Goal: Task Accomplishment & Management: Complete application form

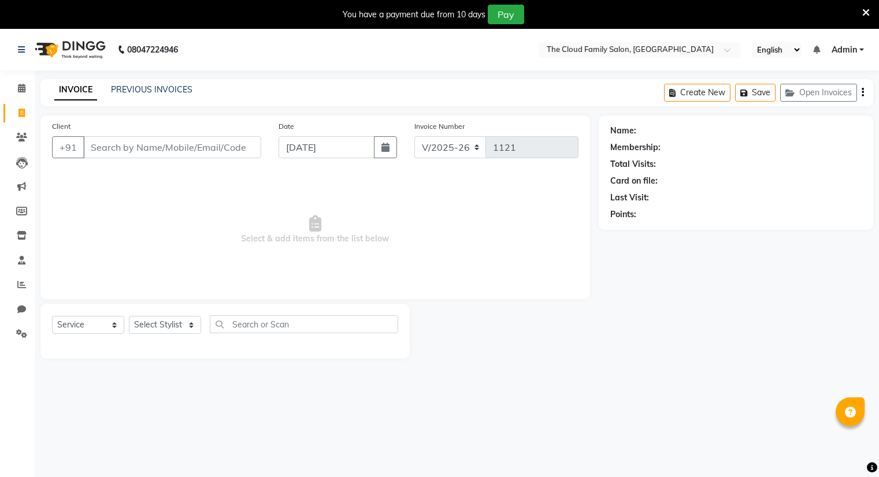
select select "8444"
select select "service"
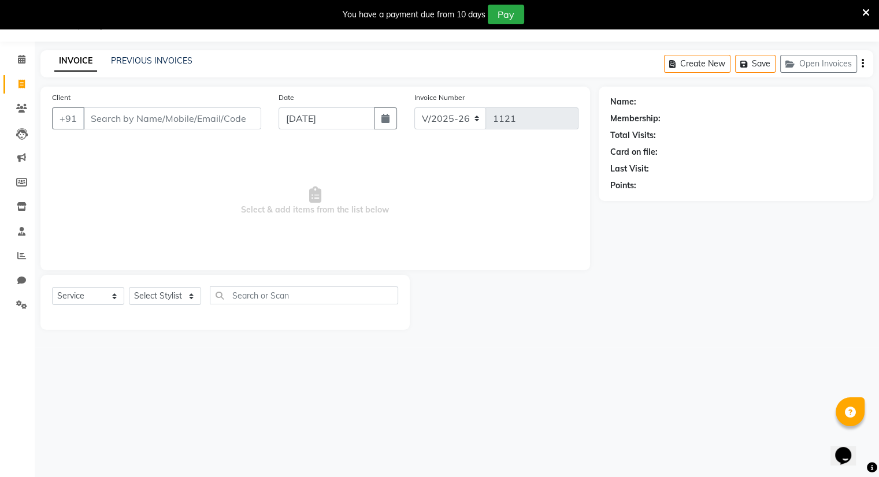
click at [132, 103] on div "Client +91" at bounding box center [156, 114] width 227 height 47
click at [134, 116] on input "Client" at bounding box center [172, 119] width 178 height 22
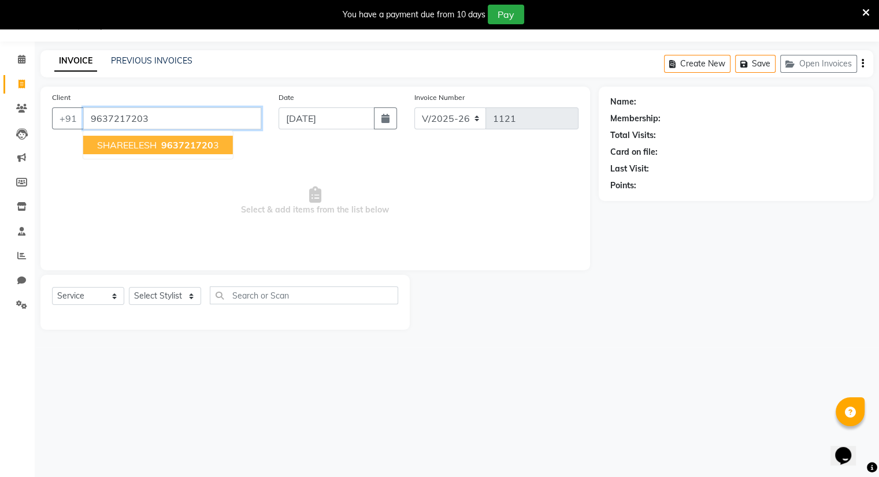
type input "9637217203"
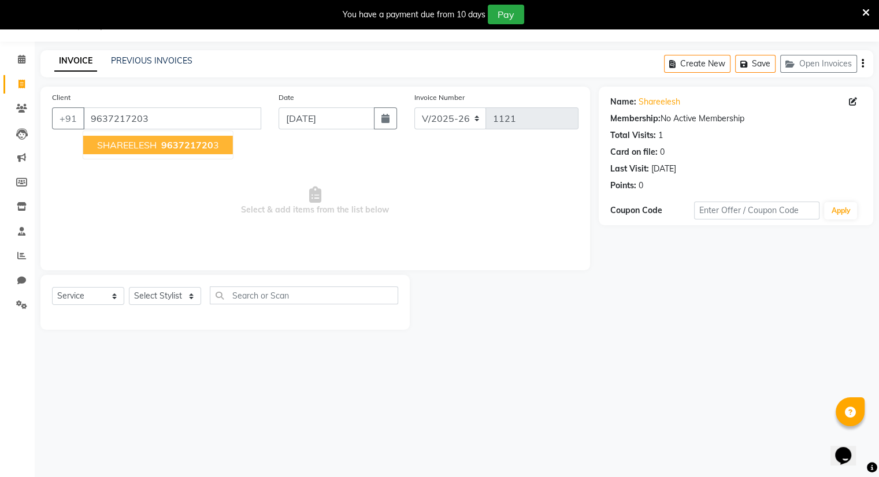
click at [150, 147] on span "SHAREELESH" at bounding box center [127, 145] width 60 height 12
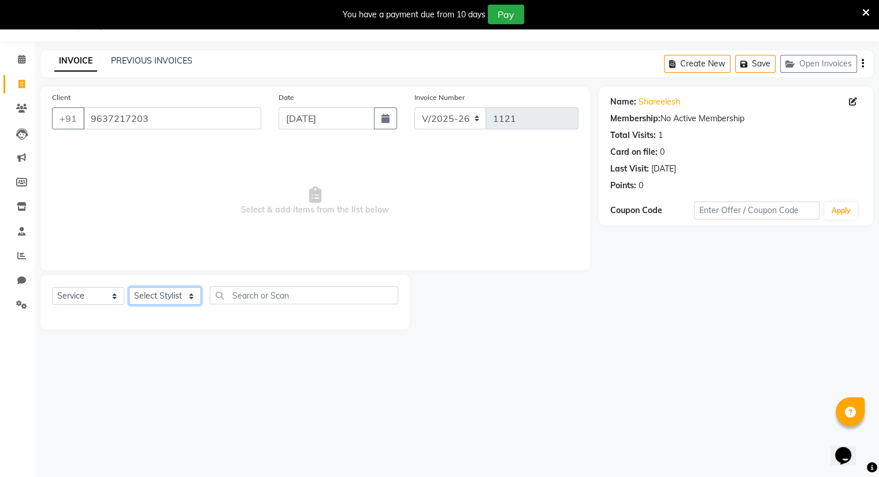
click at [154, 298] on select "Select Stylist Amrapali Bhumi OM Rizwan SOHL sunita" at bounding box center [165, 296] width 72 height 18
select select "83284"
click at [129, 288] on select "Select Stylist Amrapali Bhumi OM Rizwan SOHL sunita" at bounding box center [165, 296] width 72 height 18
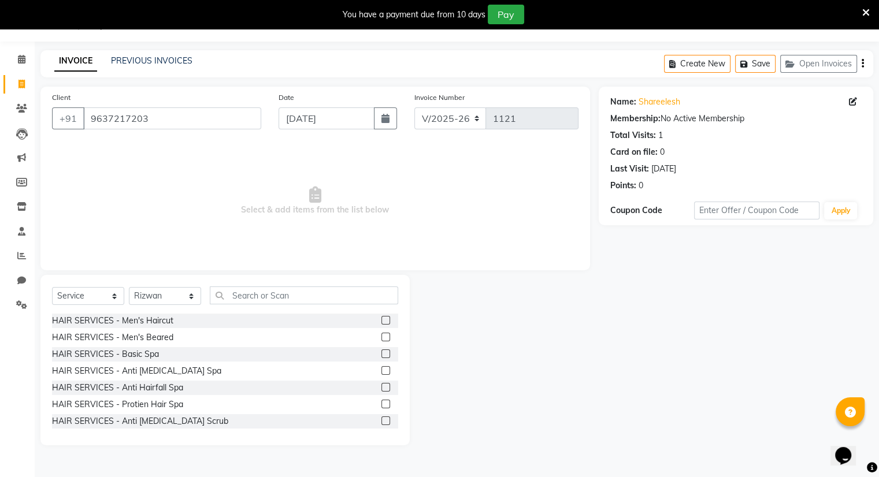
click at [381, 318] on label at bounding box center [385, 320] width 9 height 9
click at [381, 318] on input "checkbox" at bounding box center [385, 321] width 8 height 8
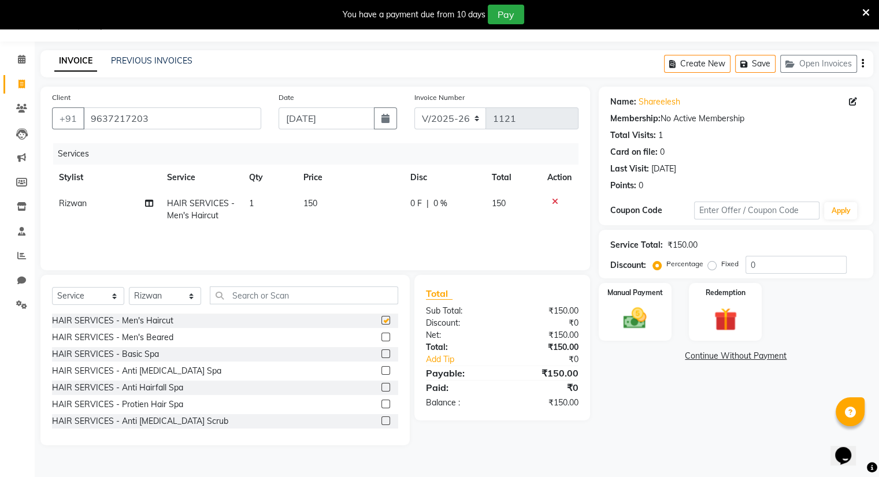
checkbox input "false"
click at [381, 340] on label at bounding box center [385, 337] width 9 height 9
click at [381, 340] on input "checkbox" at bounding box center [385, 338] width 8 height 8
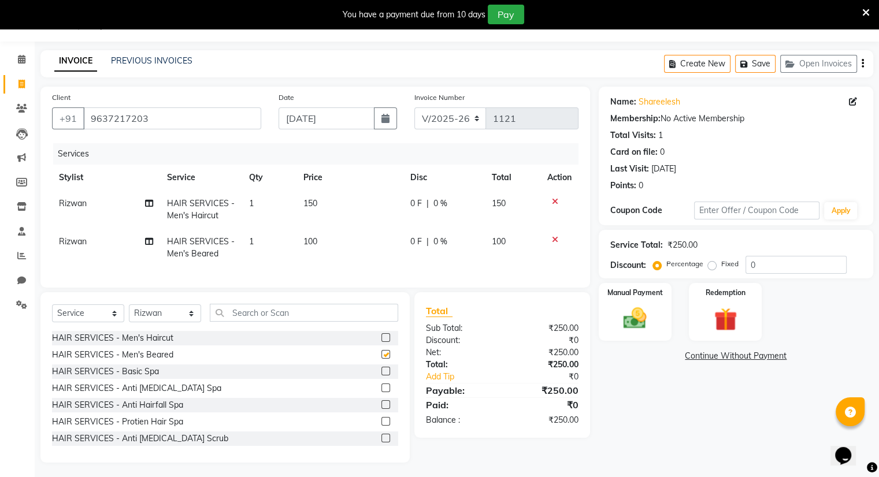
checkbox input "false"
click at [553, 201] on icon at bounding box center [555, 202] width 6 height 8
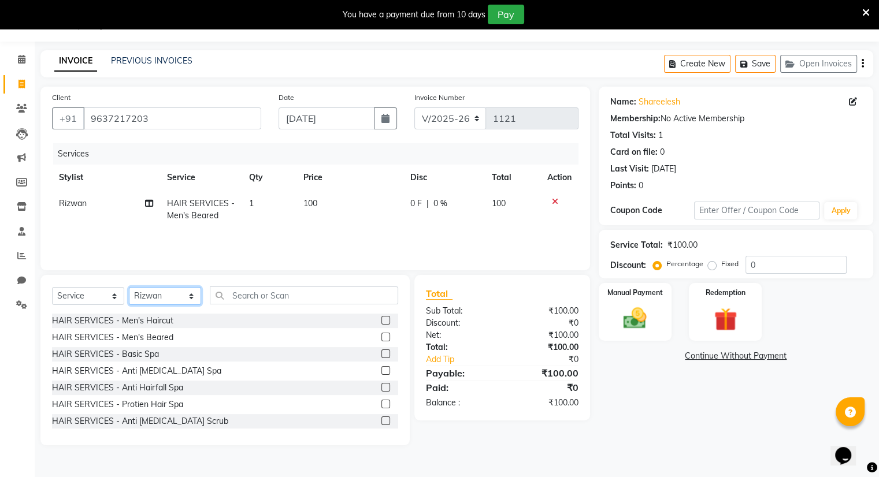
click at [168, 297] on select "Select Stylist Amrapali Bhumi OM Rizwan SOHL sunita" at bounding box center [165, 296] width 72 height 18
select select "86894"
click at [129, 288] on select "Select Stylist Amrapali Bhumi OM Rizwan SOHL sunita" at bounding box center [165, 296] width 72 height 18
click at [381, 321] on label at bounding box center [385, 320] width 9 height 9
click at [381, 321] on input "checkbox" at bounding box center [385, 321] width 8 height 8
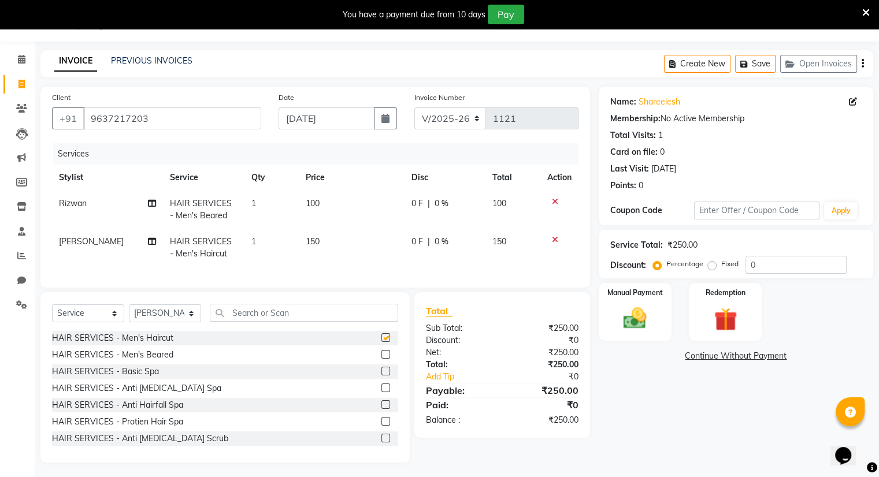
checkbox input "false"
click at [640, 325] on img at bounding box center [635, 319] width 39 height 28
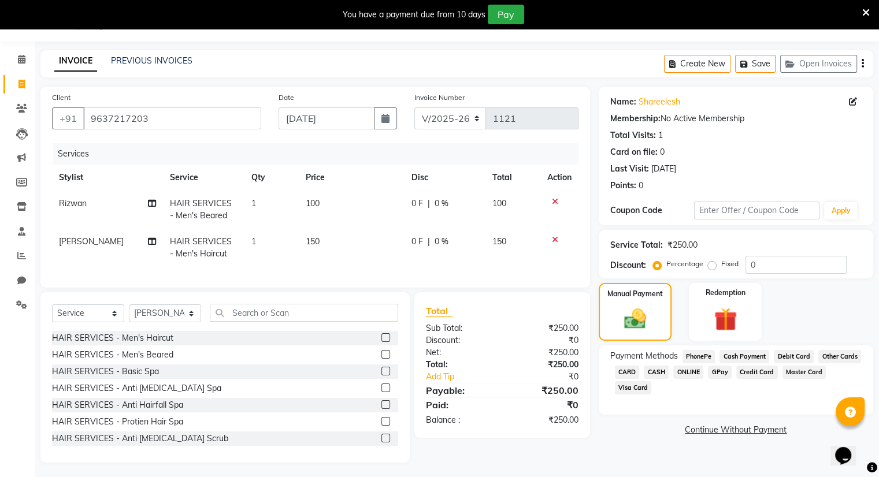
click at [688, 374] on span "ONLINE" at bounding box center [688, 372] width 30 height 13
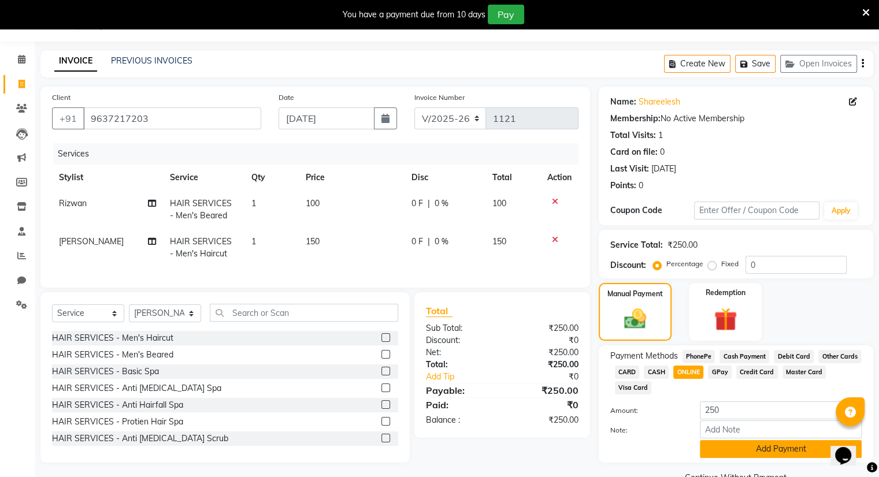
click at [759, 448] on button "Add Payment" at bounding box center [781, 449] width 162 height 18
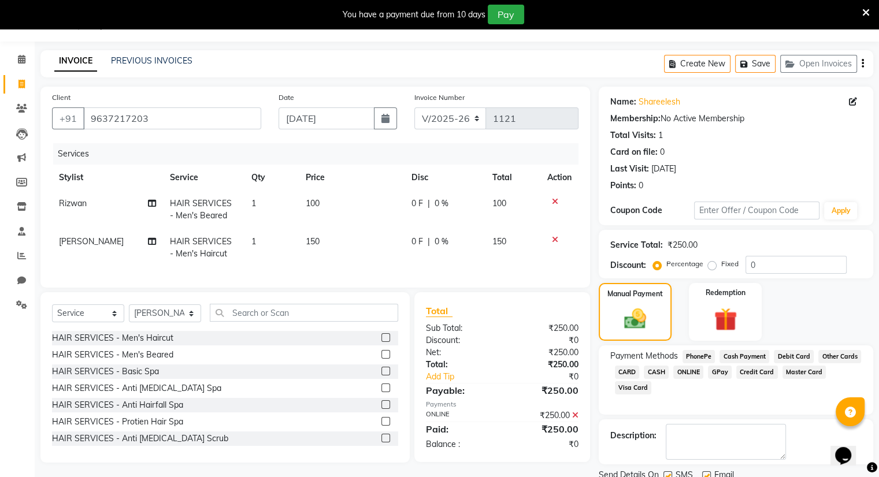
scroll to position [72, 0]
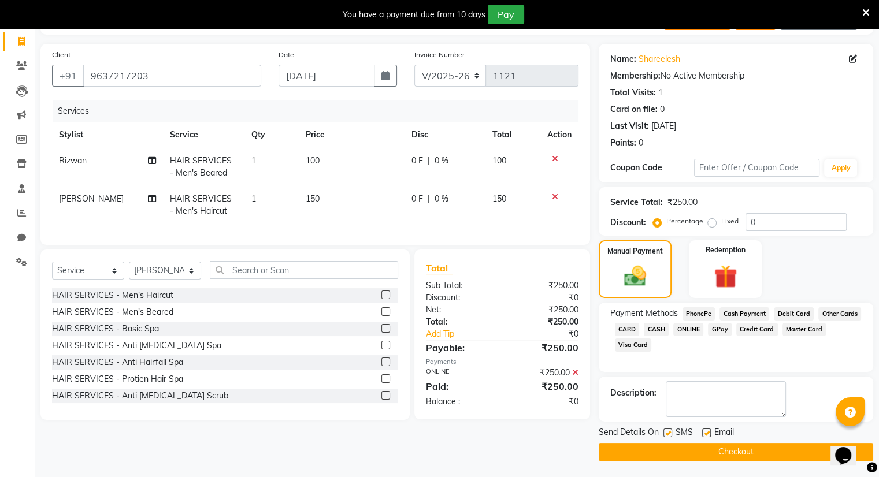
click at [759, 448] on button "Checkout" at bounding box center [736, 452] width 275 height 18
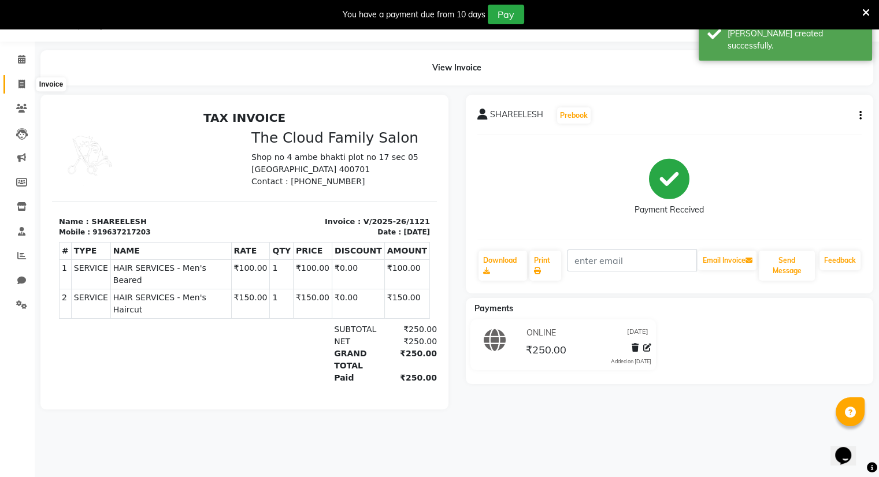
click at [20, 86] on icon at bounding box center [21, 84] width 6 height 9
select select "service"
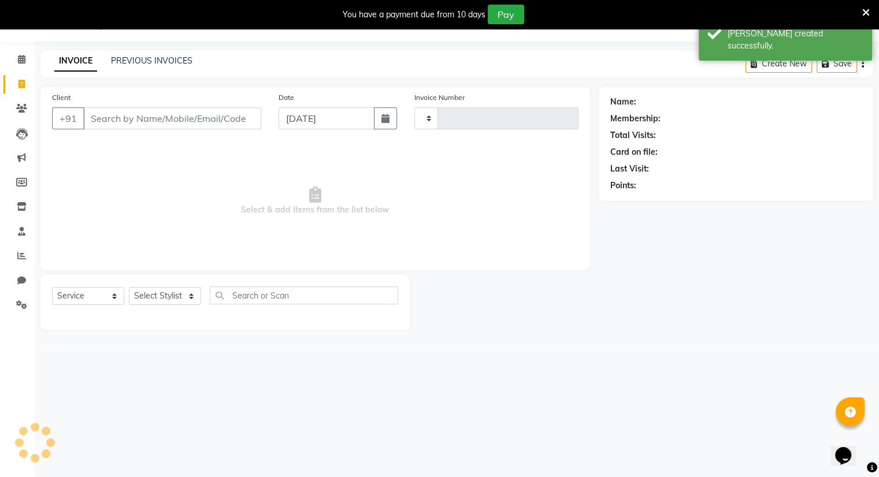
type input "1122"
select select "8444"
click at [131, 65] on link "PREVIOUS INVOICES" at bounding box center [151, 60] width 81 height 10
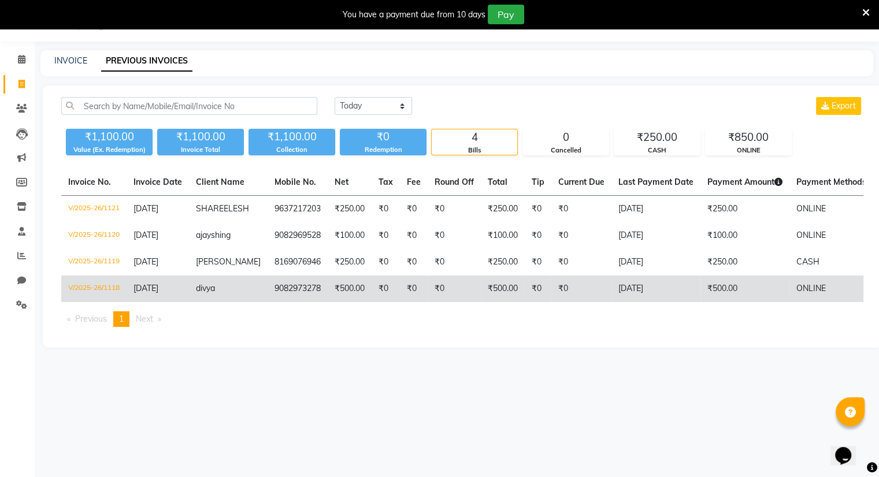
click at [96, 299] on td "V/2025-26/1118" at bounding box center [93, 289] width 65 height 27
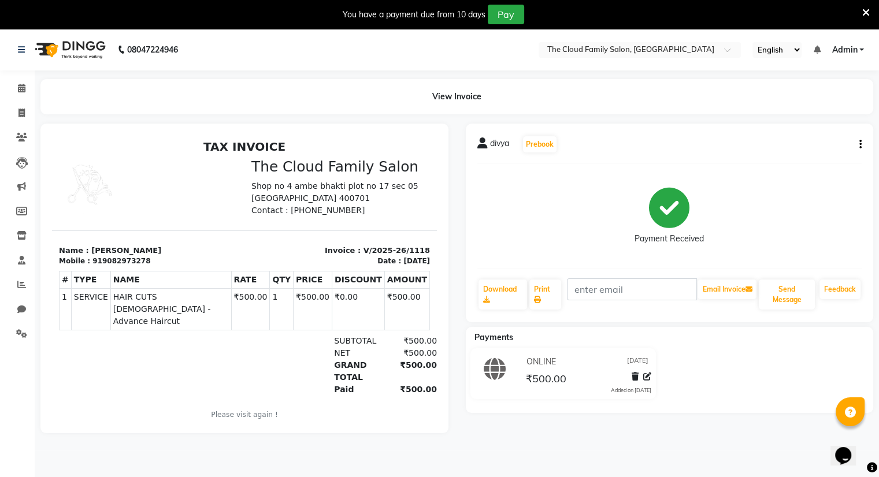
click at [856, 140] on button "button" at bounding box center [858, 145] width 7 height 12
click at [817, 147] on div "Edit Item Staff" at bounding box center [802, 144] width 79 height 14
select select "83357"
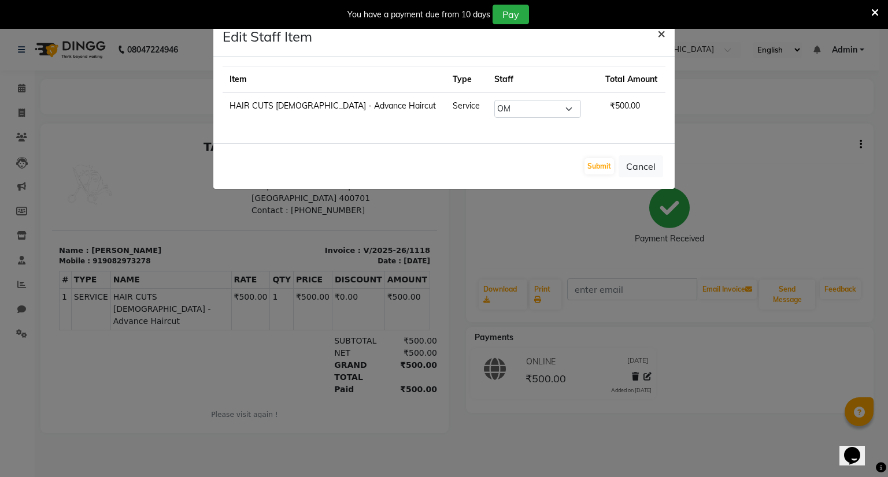
click at [659, 29] on span "×" at bounding box center [661, 32] width 8 height 17
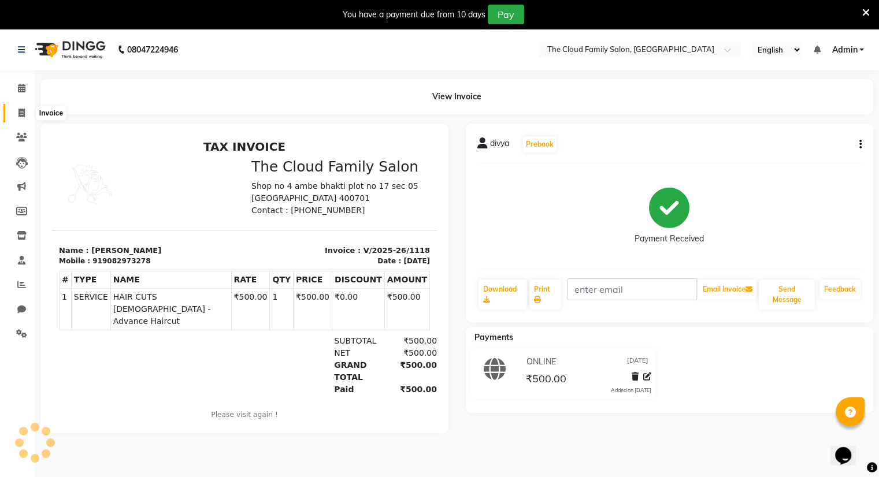
click at [20, 113] on icon at bounding box center [21, 113] width 6 height 9
select select "service"
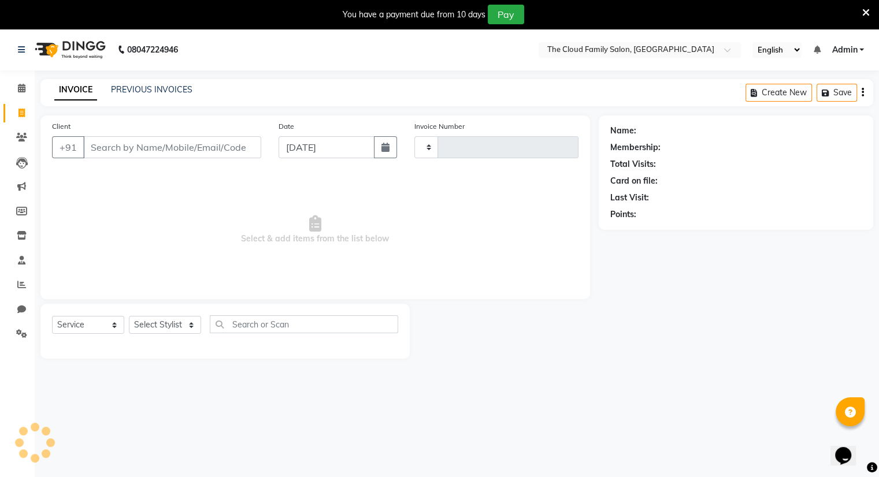
scroll to position [29, 0]
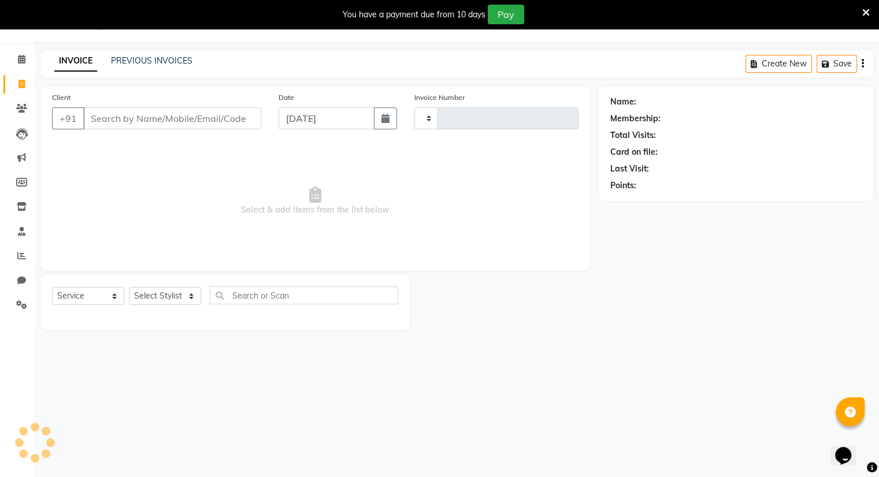
type input "1122"
select select "8444"
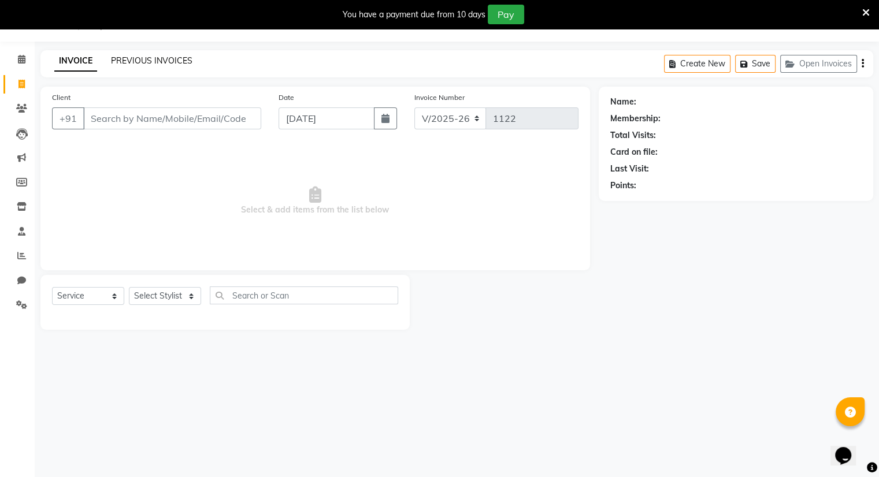
click at [131, 58] on link "PREVIOUS INVOICES" at bounding box center [151, 60] width 81 height 10
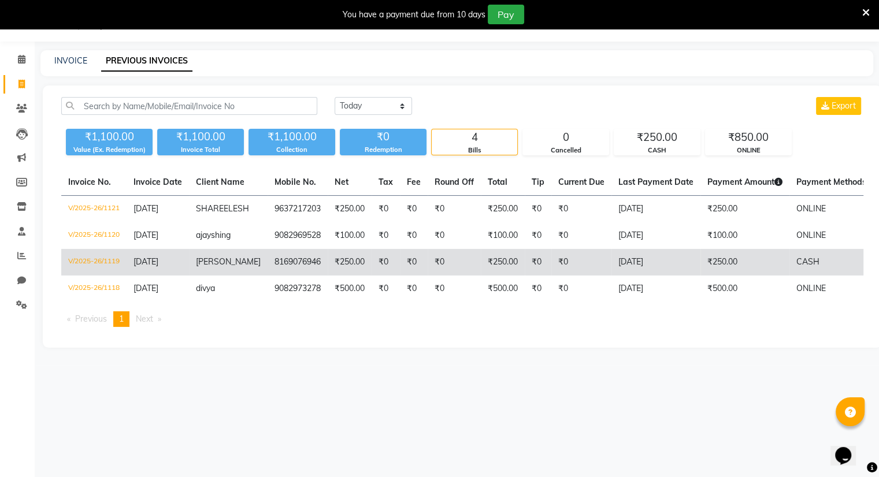
click at [214, 264] on span "[PERSON_NAME]" at bounding box center [228, 262] width 65 height 10
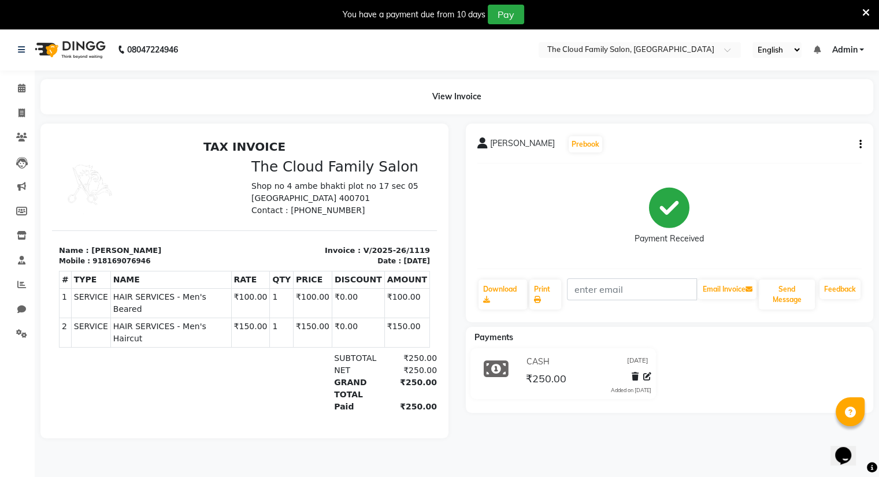
click at [860, 144] on icon "button" at bounding box center [860, 144] width 2 height 1
click at [802, 144] on div "Edit Item Staff" at bounding box center [802, 144] width 79 height 14
select select "86894"
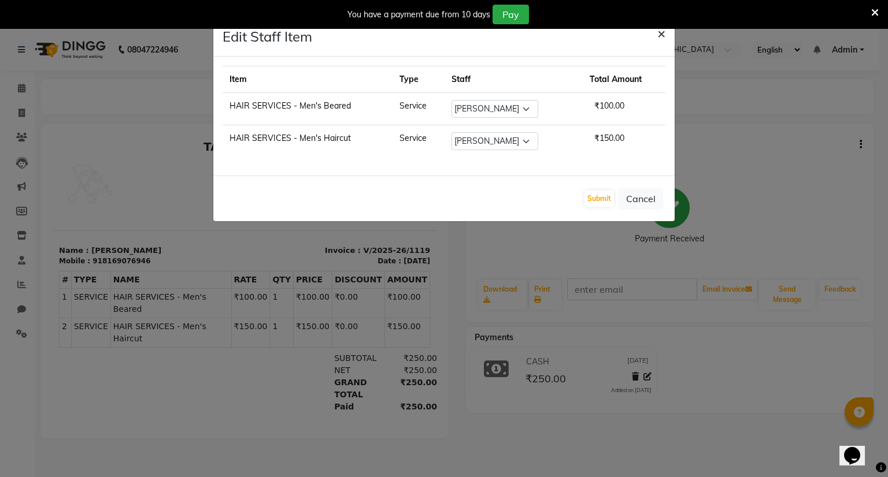
click at [661, 33] on span "×" at bounding box center [661, 32] width 8 height 17
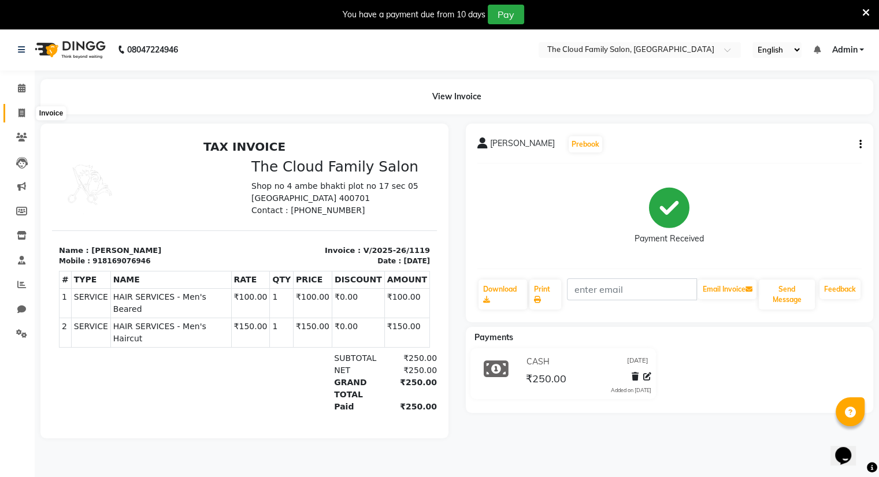
click at [16, 113] on span at bounding box center [22, 113] width 20 height 13
select select "service"
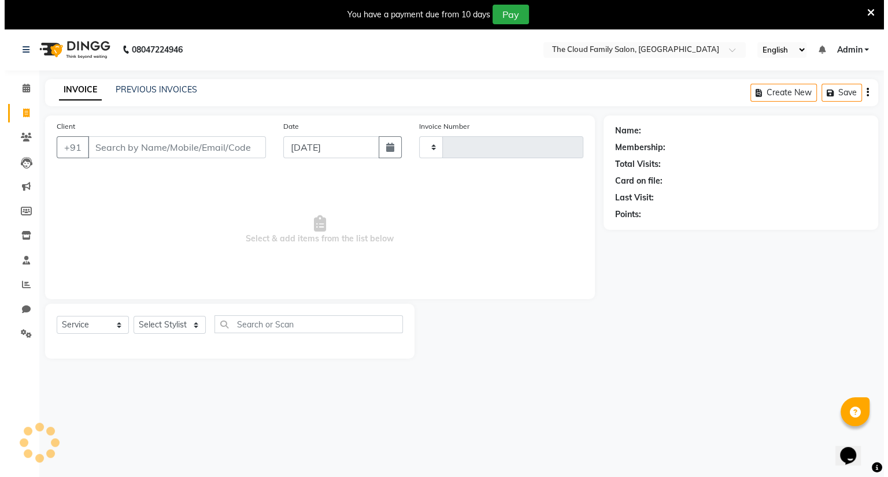
scroll to position [29, 0]
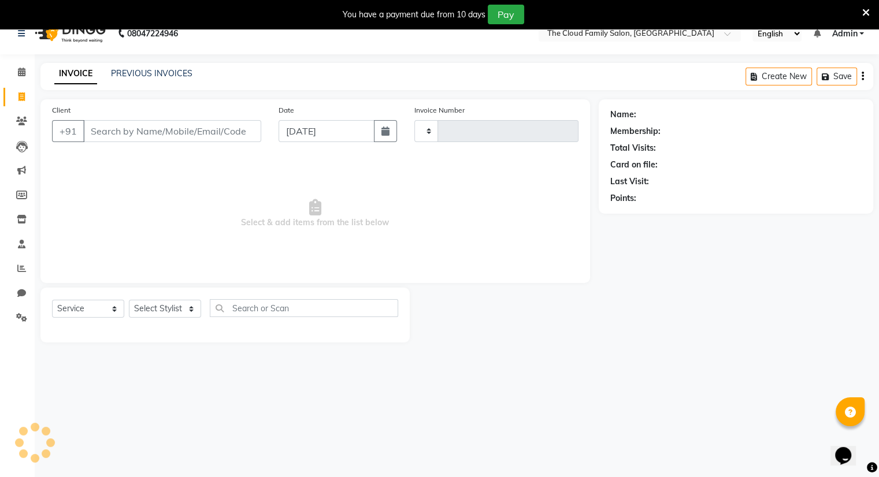
type input "1122"
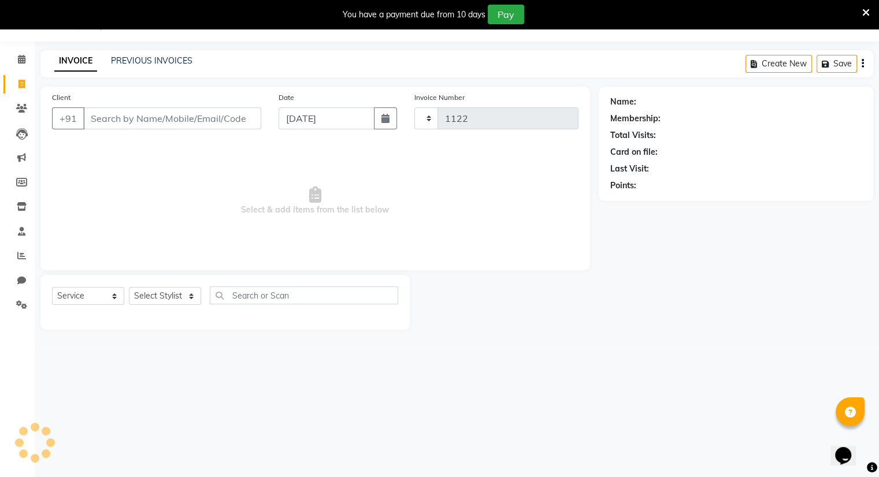
select select "8444"
click at [158, 54] on div "INVOICE PREVIOUS INVOICES Create New Save Open Invoices" at bounding box center [456, 63] width 833 height 27
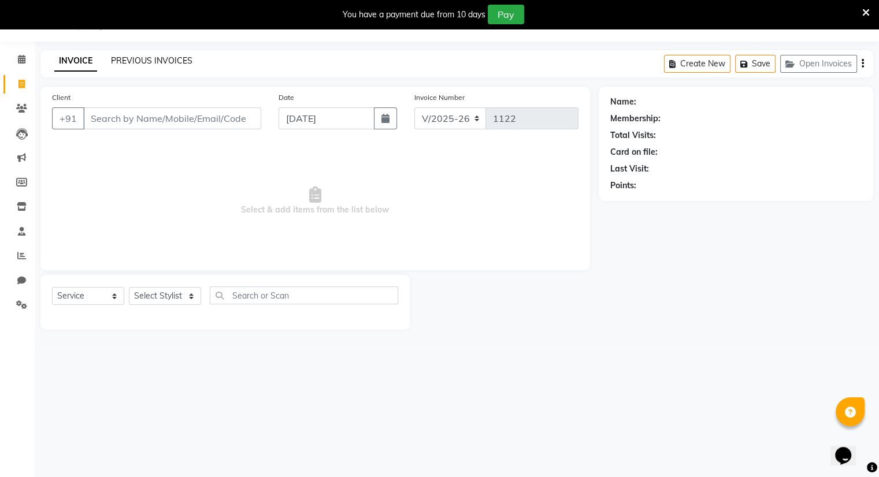
click at [157, 61] on link "PREVIOUS INVOICES" at bounding box center [151, 60] width 81 height 10
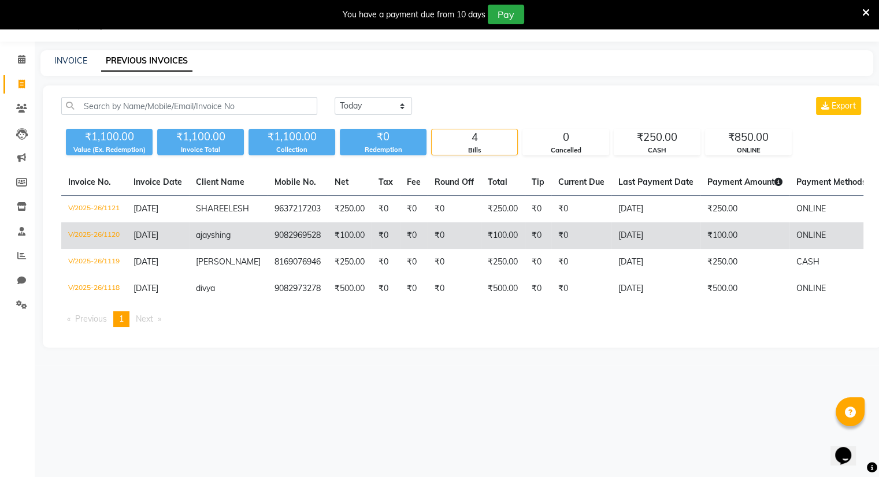
click at [137, 240] on span "[DATE]" at bounding box center [146, 235] width 25 height 10
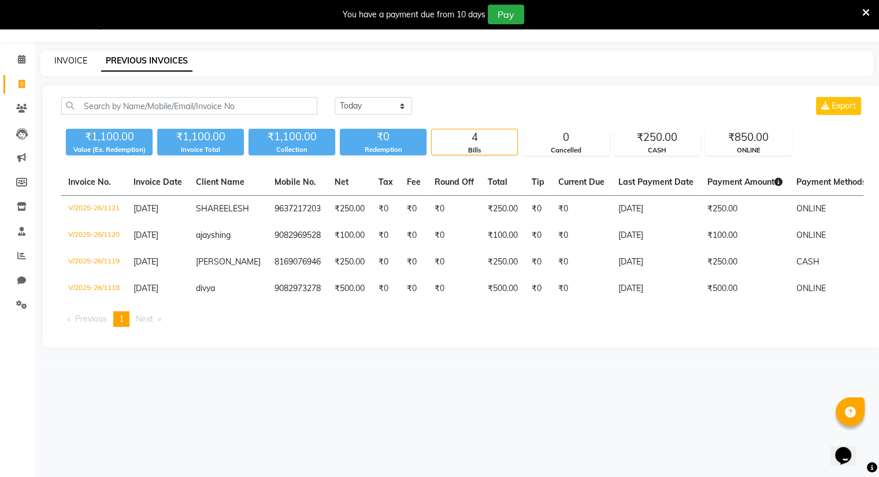
click at [70, 59] on link "INVOICE" at bounding box center [70, 60] width 33 height 10
select select "8444"
select select "service"
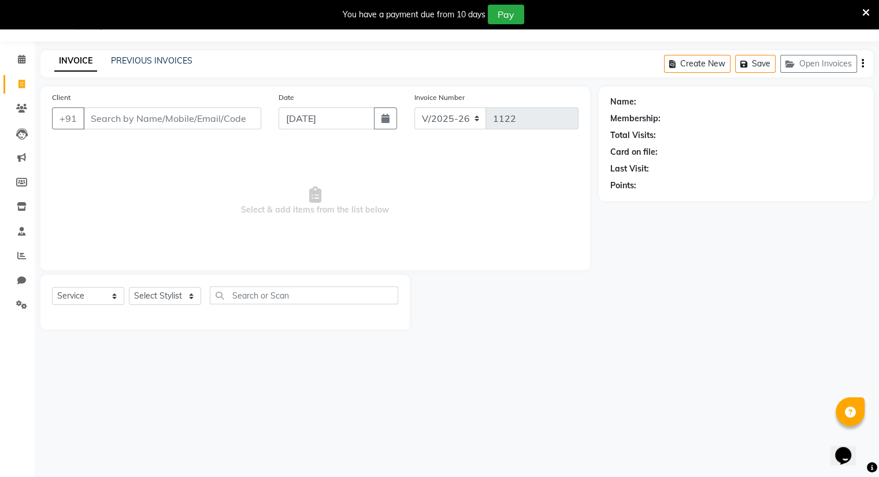
click at [109, 113] on input "Client" at bounding box center [172, 119] width 178 height 22
click at [114, 123] on input "Client" at bounding box center [172, 119] width 178 height 22
type input "9324737978"
click at [224, 115] on span "Add Client" at bounding box center [232, 119] width 46 height 12
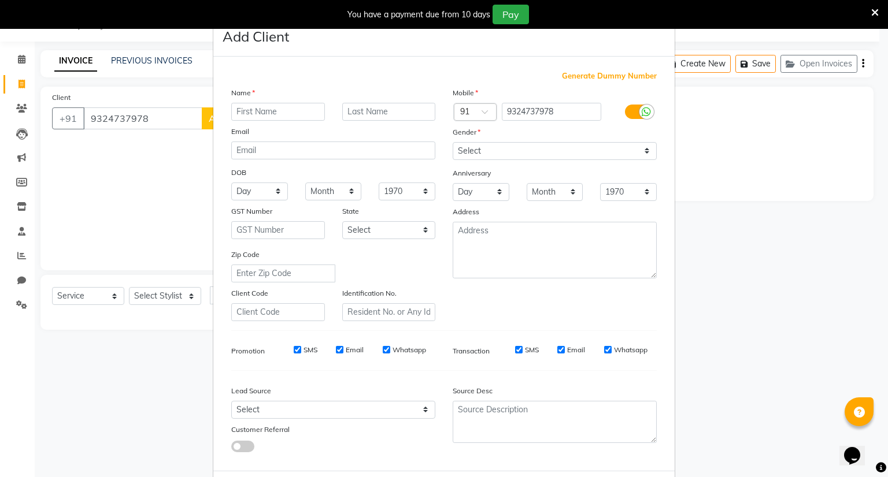
click at [264, 112] on input "text" at bounding box center [278, 112] width 94 height 18
click at [264, 112] on input "[PERSON_NAME]" at bounding box center [278, 112] width 94 height 18
type input "[PERSON_NAME]"
click at [357, 113] on input "text" at bounding box center [389, 112] width 94 height 18
click at [374, 112] on input "text" at bounding box center [389, 112] width 94 height 18
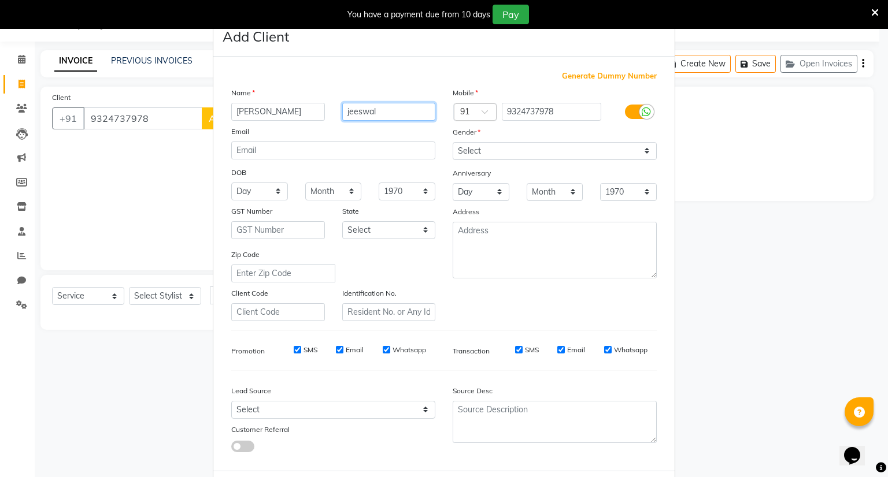
type input "jeeswal"
click at [469, 150] on select "Select Male Female Other Prefer Not To Say" at bounding box center [555, 151] width 204 height 18
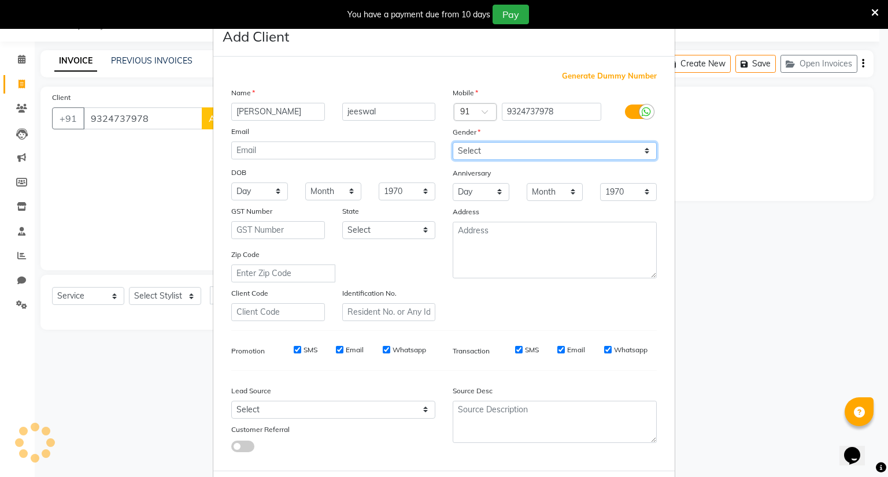
select select "male"
click at [453, 143] on select "Select Male Female Other Prefer Not To Say" at bounding box center [555, 151] width 204 height 18
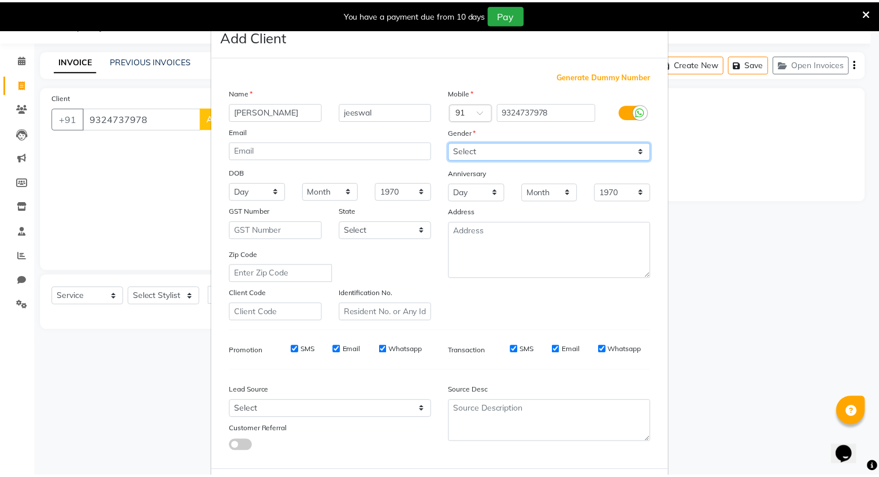
scroll to position [62, 0]
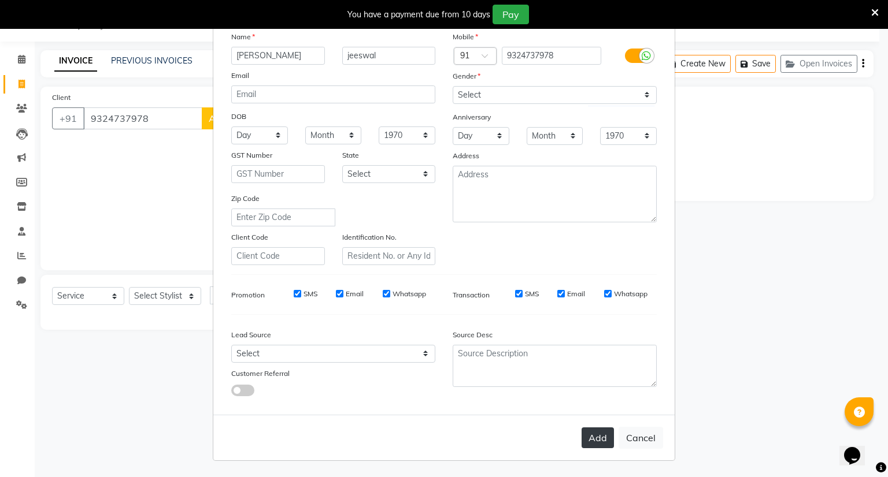
click at [596, 438] on button "Add" at bounding box center [597, 438] width 32 height 21
select select
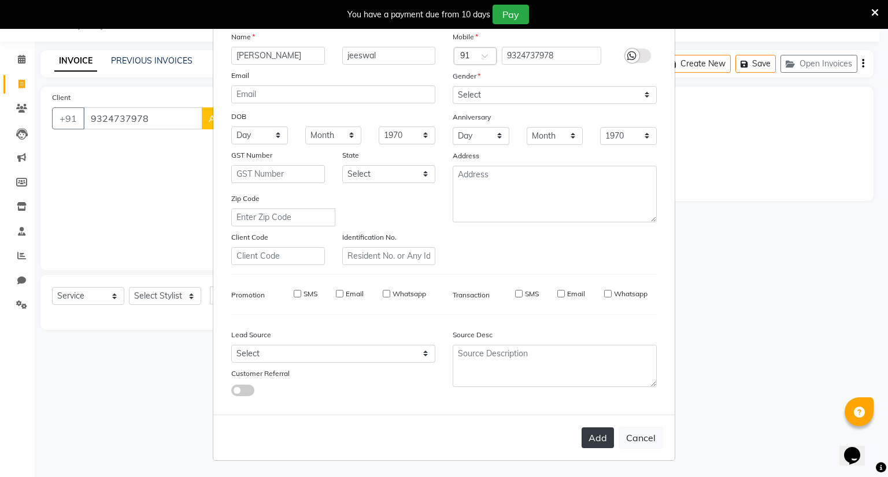
select select
checkbox input "false"
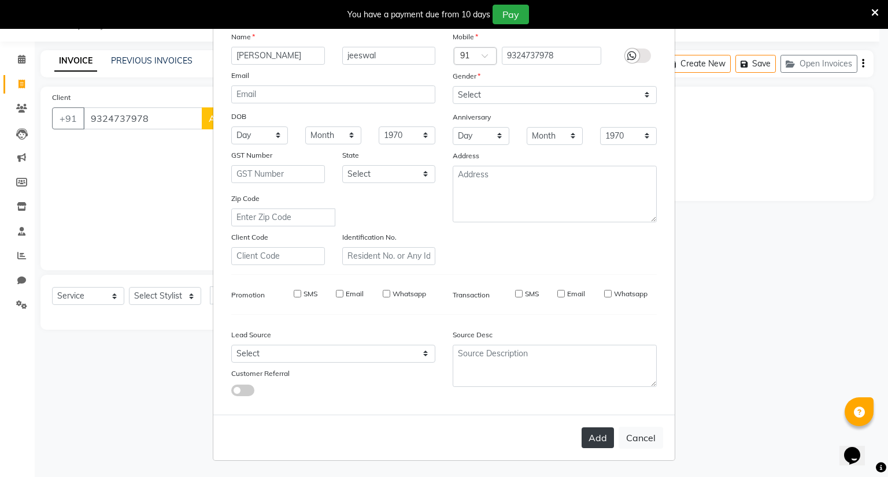
checkbox input "false"
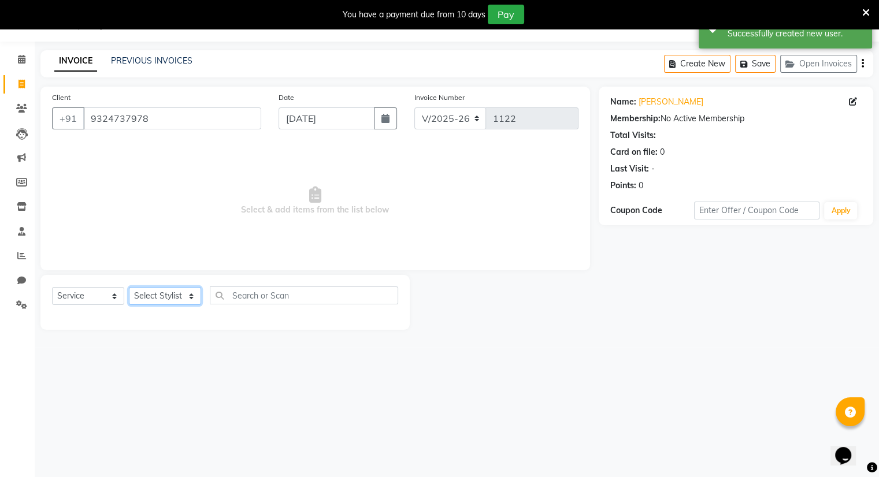
click at [143, 293] on select "Select Stylist Amrapali Bhumi OM Rizwan SOHL sunita" at bounding box center [165, 296] width 72 height 18
select select "83357"
click at [129, 288] on select "Select Stylist Amrapali Bhumi OM Rizwan SOHL sunita" at bounding box center [165, 296] width 72 height 18
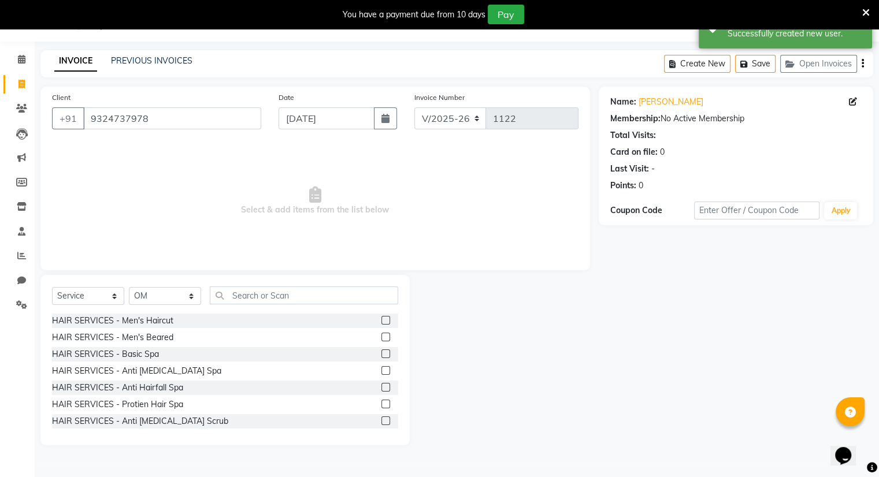
click at [381, 338] on label at bounding box center [385, 337] width 9 height 9
click at [381, 338] on input "checkbox" at bounding box center [385, 338] width 8 height 8
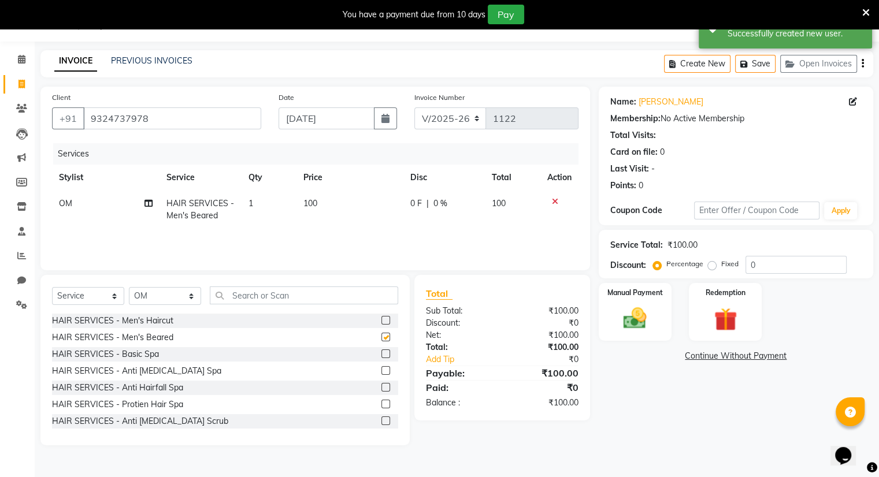
checkbox input "false"
click at [381, 320] on label at bounding box center [385, 320] width 9 height 9
click at [381, 320] on input "checkbox" at bounding box center [385, 321] width 8 height 8
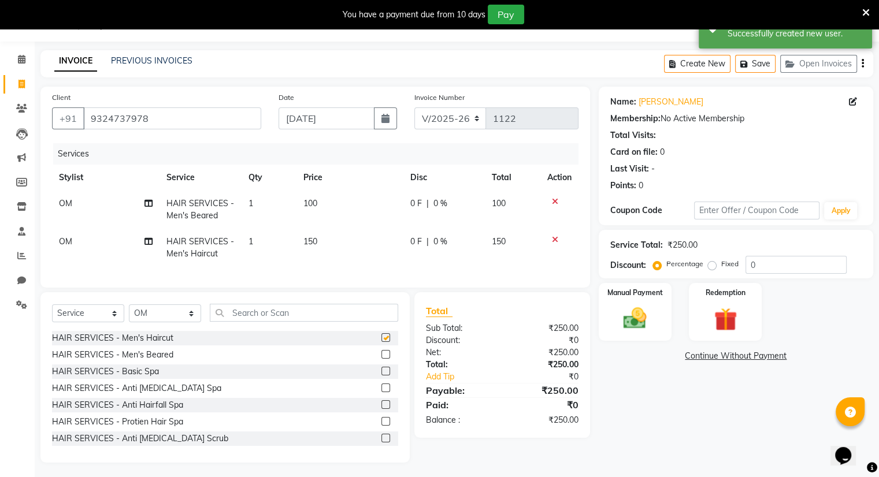
checkbox input "false"
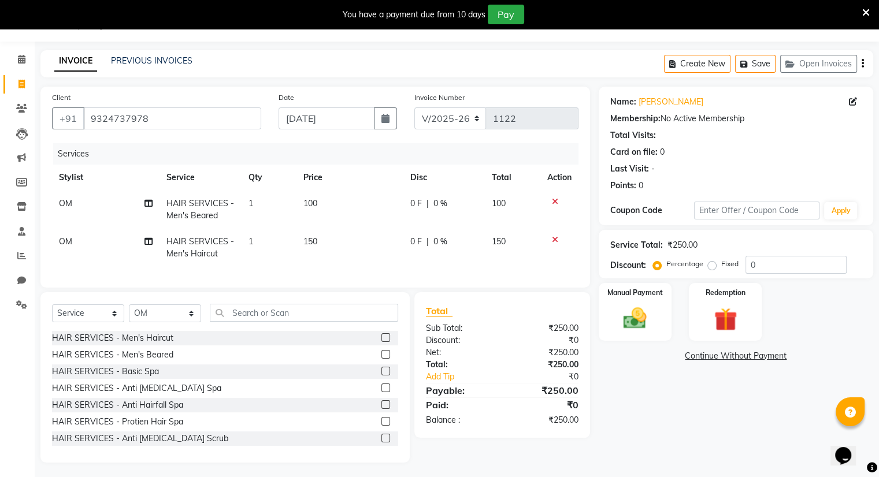
click at [315, 245] on span "150" at bounding box center [310, 241] width 14 height 10
select select "83357"
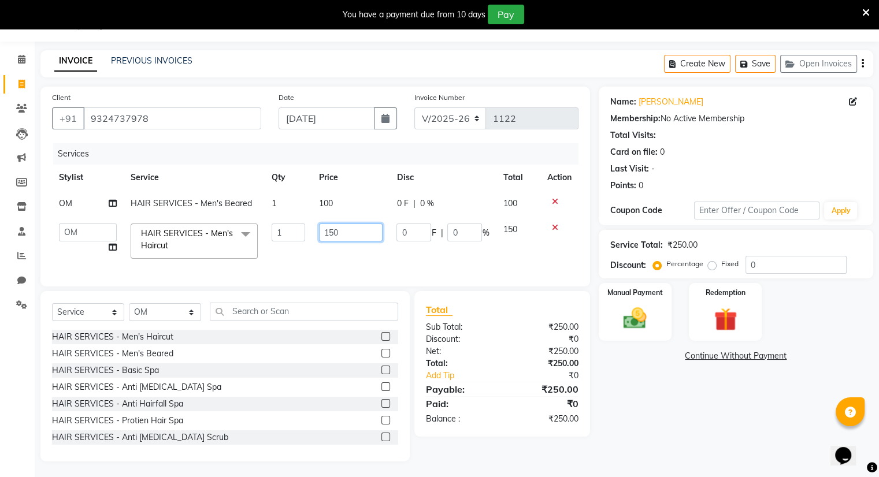
click at [351, 229] on input "150" at bounding box center [351, 233] width 64 height 18
click at [357, 227] on input "150" at bounding box center [351, 233] width 64 height 18
type input "120"
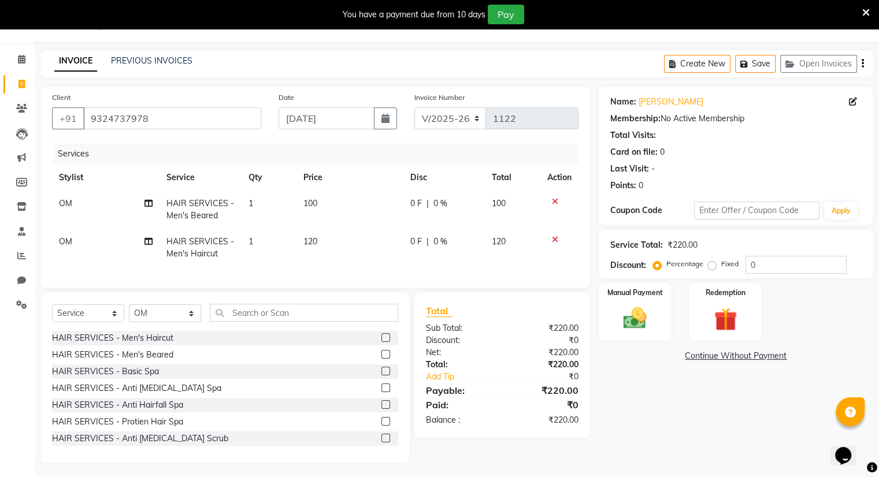
click at [515, 228] on tbody "OM HAIR SERVICES - Men's Beared 1 100 0 F | 0 % 100 OM HAIR SERVICES - Men's Ha…" at bounding box center [315, 229] width 527 height 76
click at [633, 310] on img at bounding box center [635, 319] width 39 height 28
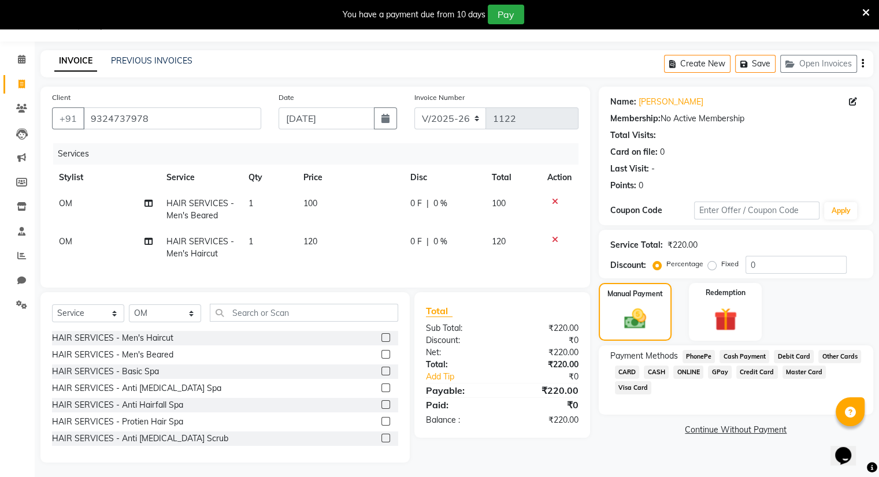
click at [689, 375] on span "ONLINE" at bounding box center [688, 372] width 30 height 13
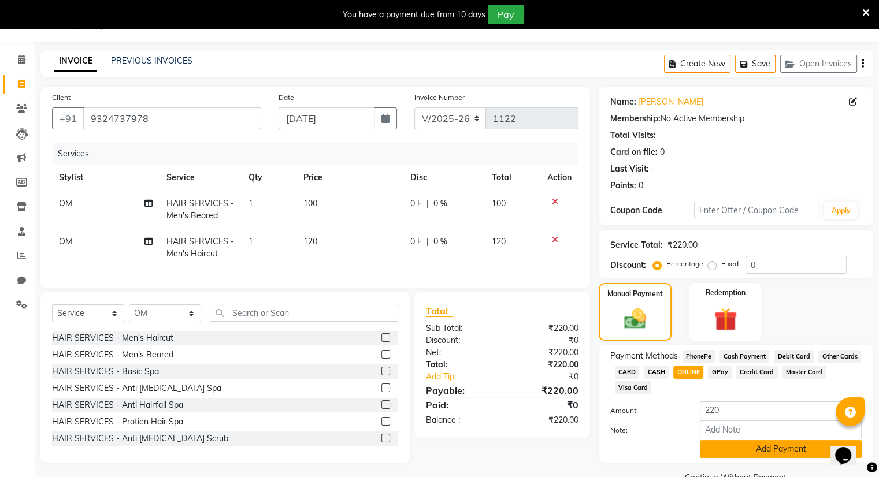
click at [744, 451] on button "Add Payment" at bounding box center [781, 449] width 162 height 18
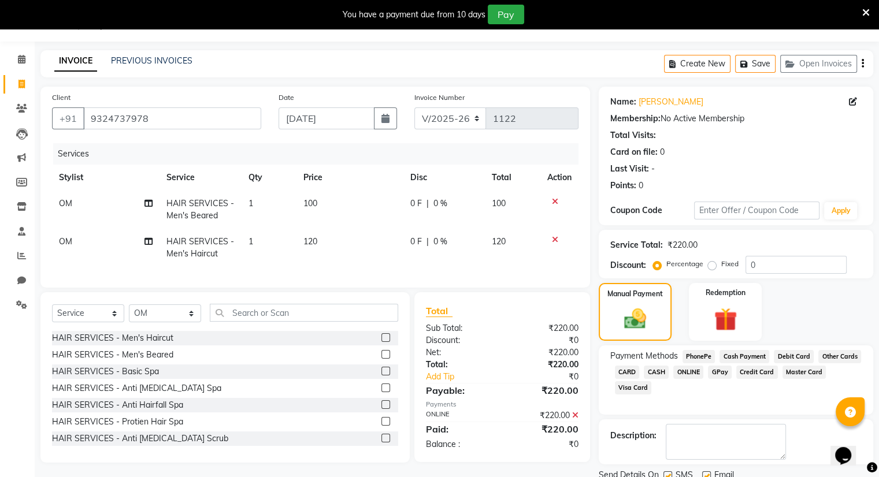
scroll to position [72, 0]
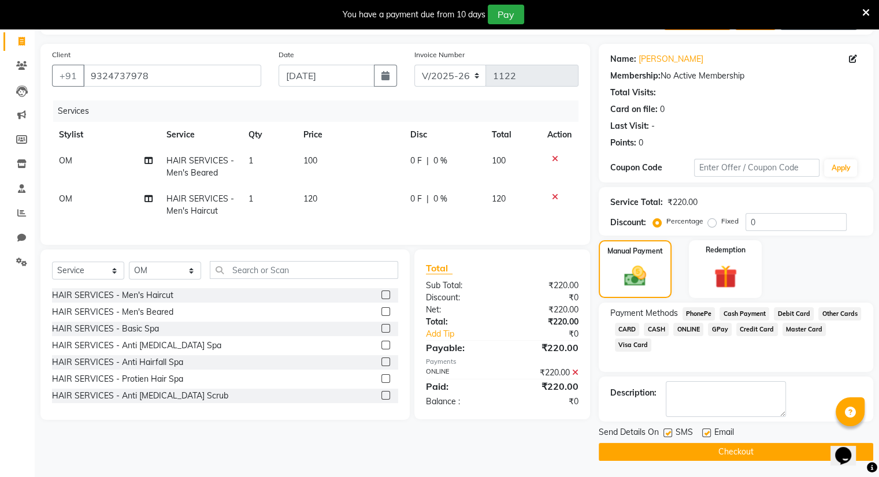
click at [744, 451] on button "Checkout" at bounding box center [736, 452] width 275 height 18
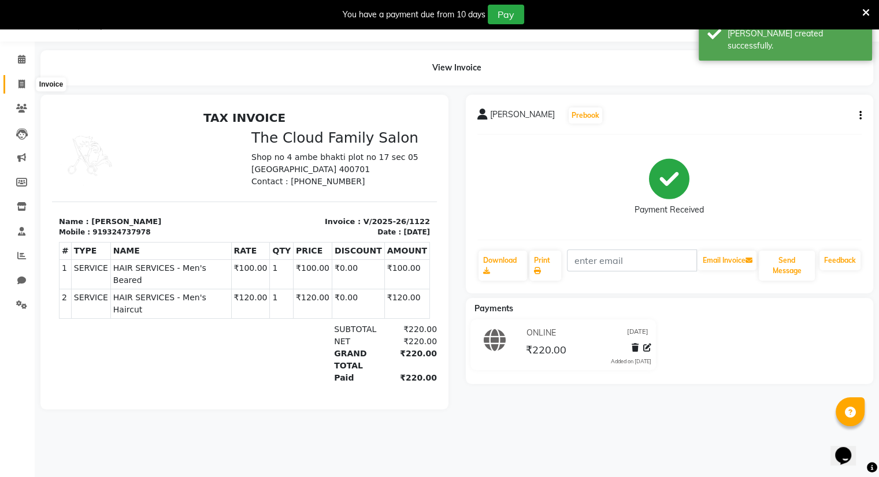
click at [22, 78] on span at bounding box center [22, 84] width 20 height 13
select select "8444"
select select "service"
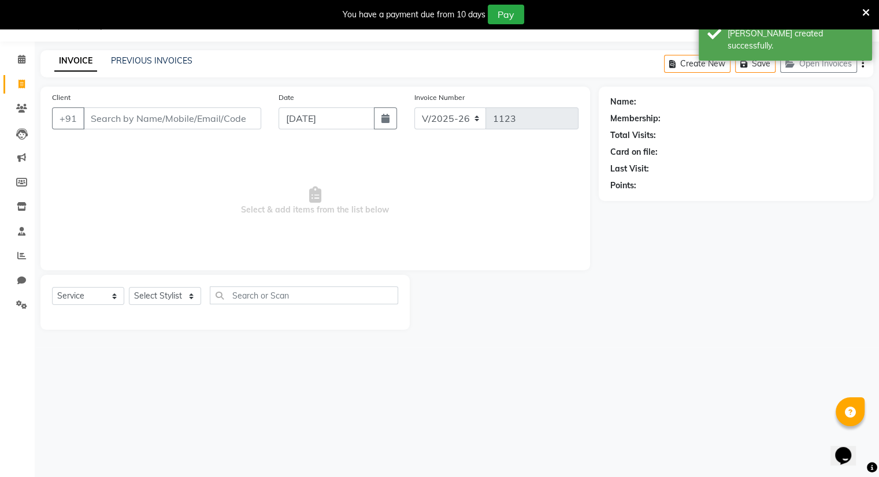
click at [116, 113] on input "Client" at bounding box center [172, 119] width 178 height 22
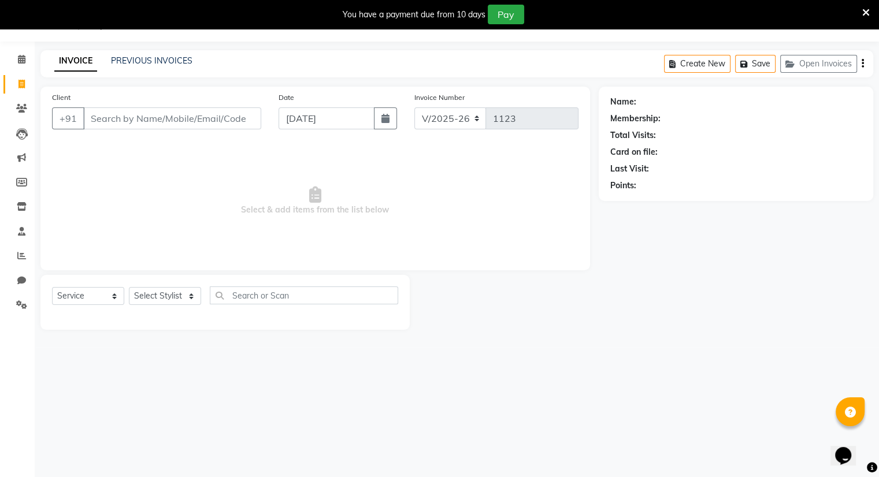
click at [116, 113] on input "Client" at bounding box center [172, 119] width 178 height 22
click at [134, 124] on input "Client" at bounding box center [172, 119] width 178 height 22
type input "k"
click at [113, 118] on input "Client" at bounding box center [172, 119] width 178 height 22
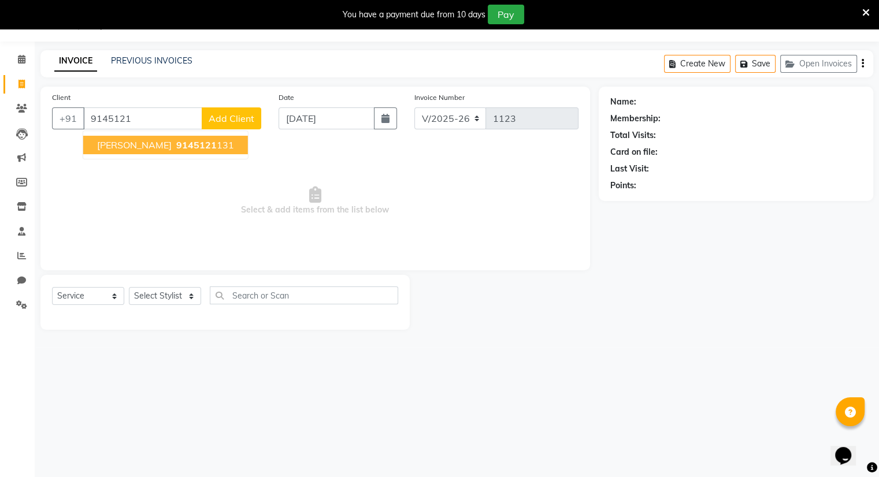
click at [110, 144] on span "[PERSON_NAME]" at bounding box center [134, 145] width 75 height 12
type input "9145121131"
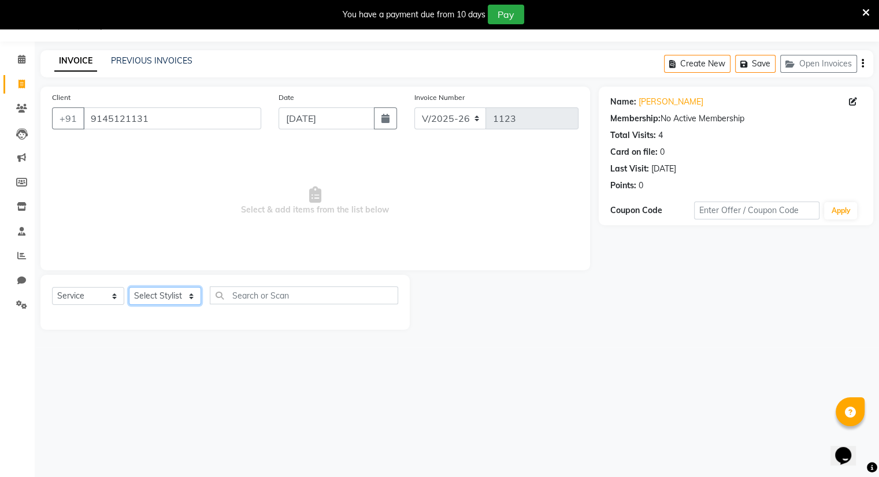
click at [166, 303] on select "Select Stylist Amrapali Bhumi OM Rizwan SOHL sunita" at bounding box center [165, 296] width 72 height 18
select select "83284"
click at [129, 288] on select "Select Stylist Amrapali Bhumi OM Rizwan SOHL sunita" at bounding box center [165, 296] width 72 height 18
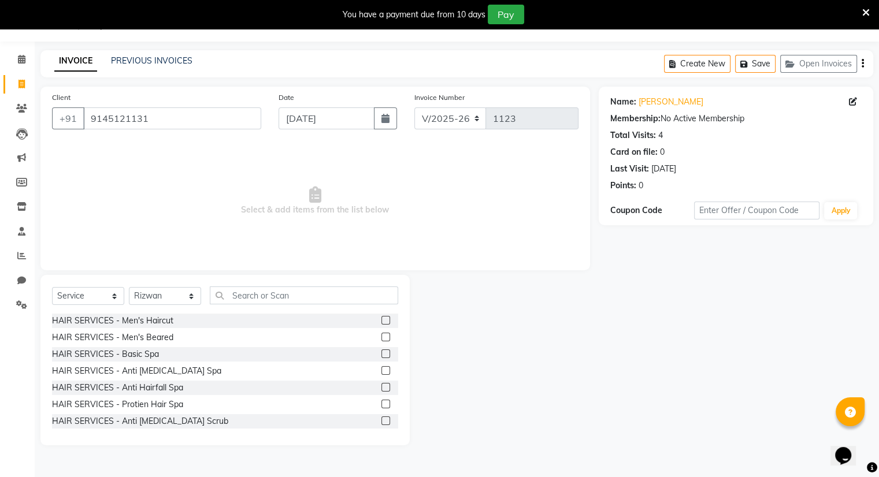
click at [381, 320] on label at bounding box center [385, 320] width 9 height 9
click at [381, 320] on input "checkbox" at bounding box center [385, 321] width 8 height 8
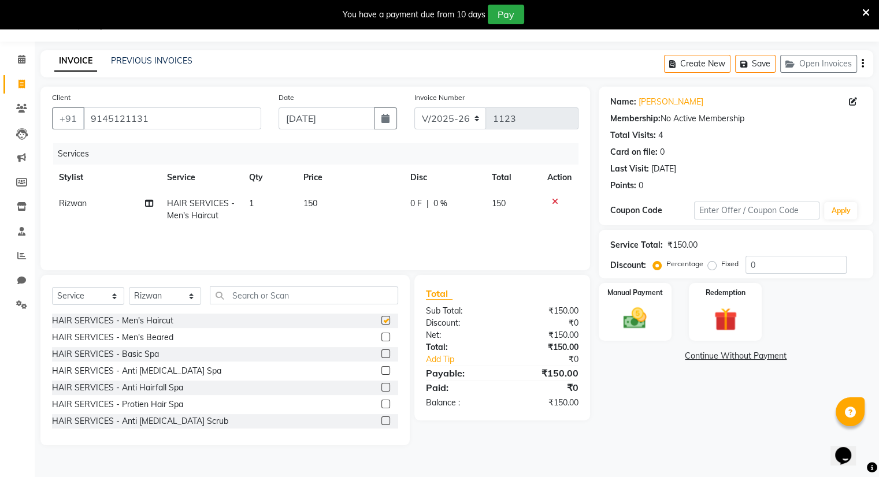
checkbox input "false"
click at [312, 205] on span "150" at bounding box center [310, 203] width 14 height 10
select select "83284"
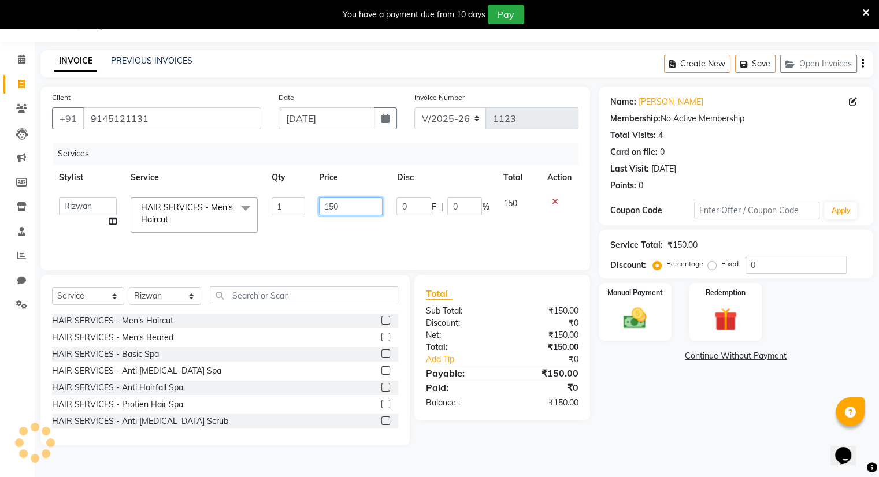
click at [345, 203] on input "150" at bounding box center [351, 207] width 64 height 18
type input "1"
type input "200"
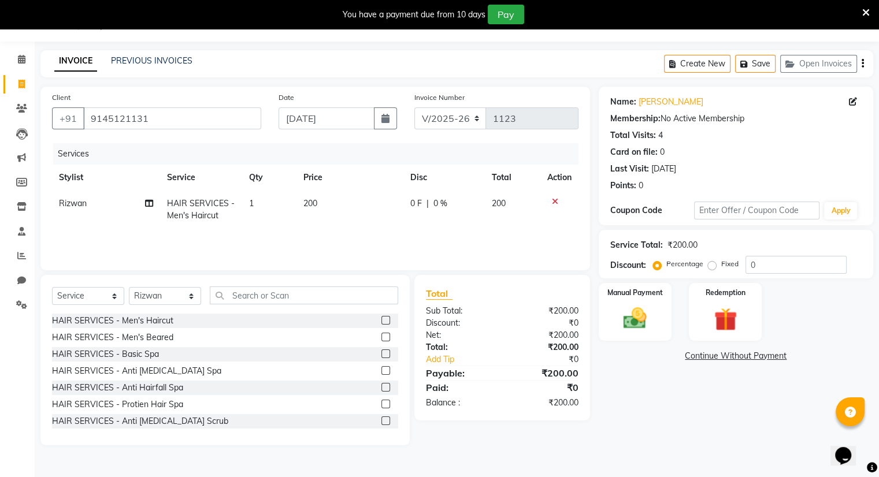
click at [509, 202] on td "200" at bounding box center [512, 210] width 55 height 38
select select "83284"
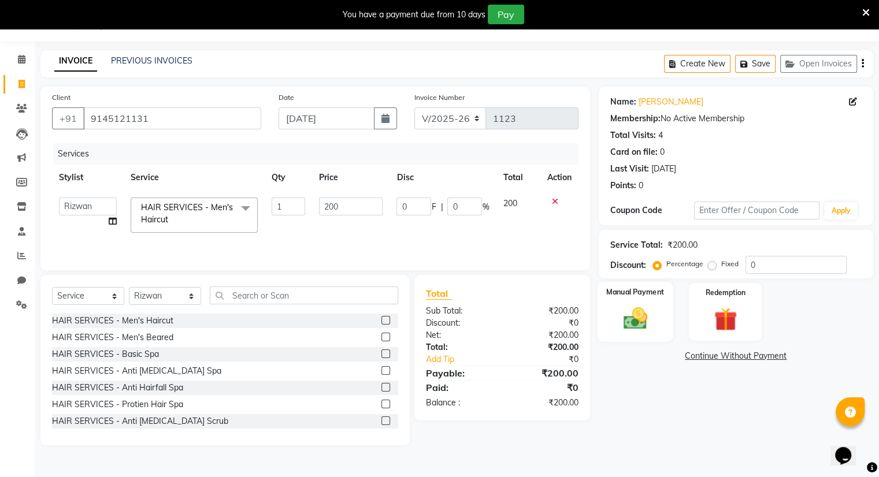
click at [642, 297] on label "Manual Payment" at bounding box center [635, 292] width 58 height 11
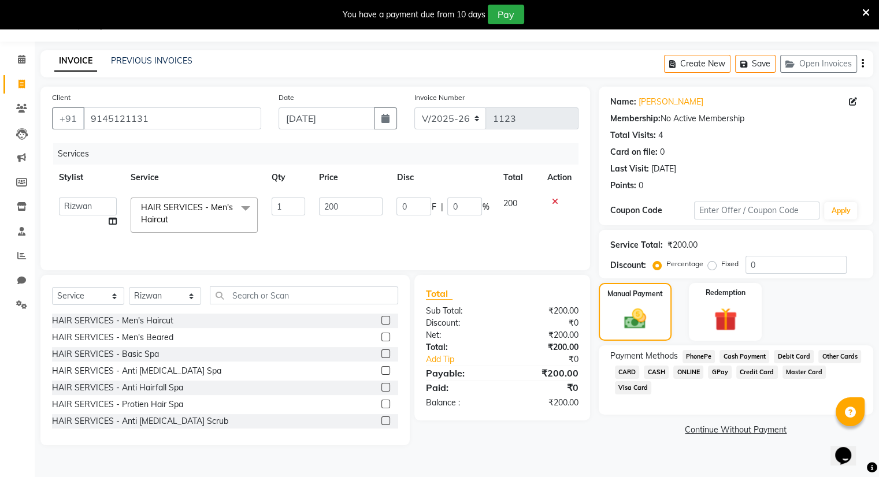
click at [691, 373] on span "ONLINE" at bounding box center [688, 372] width 30 height 13
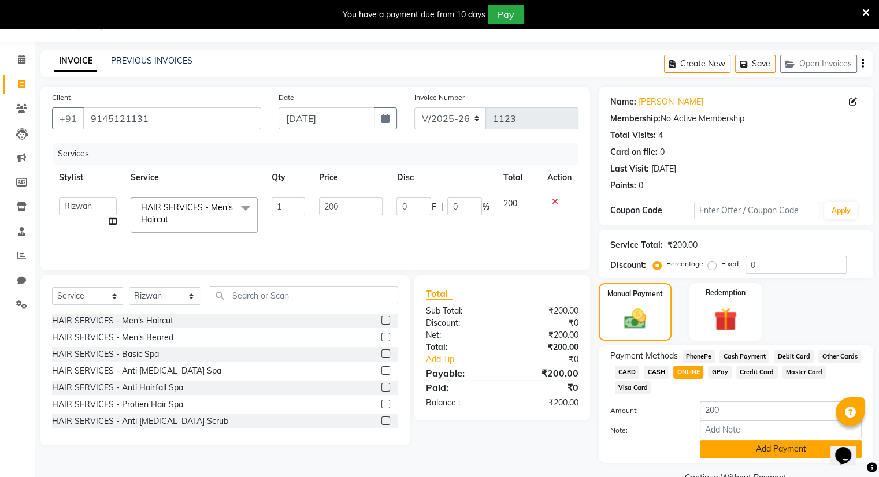
click at [759, 446] on button "Add Payment" at bounding box center [781, 449] width 162 height 18
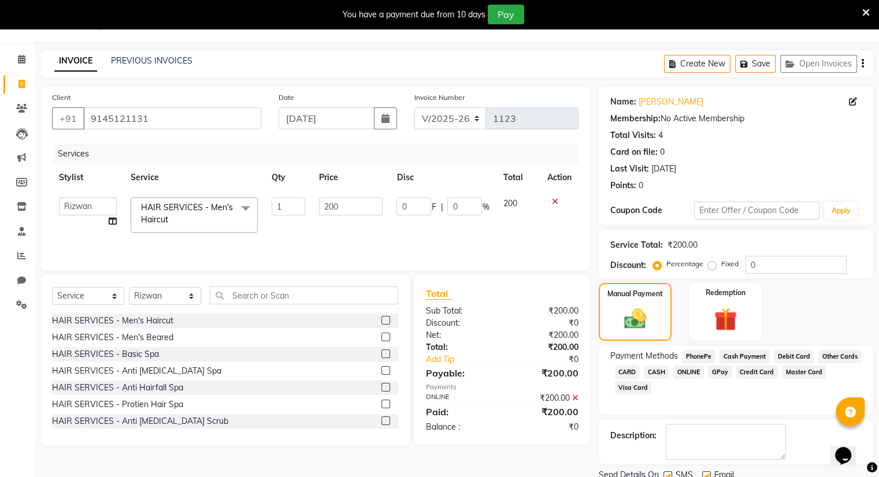
scroll to position [72, 0]
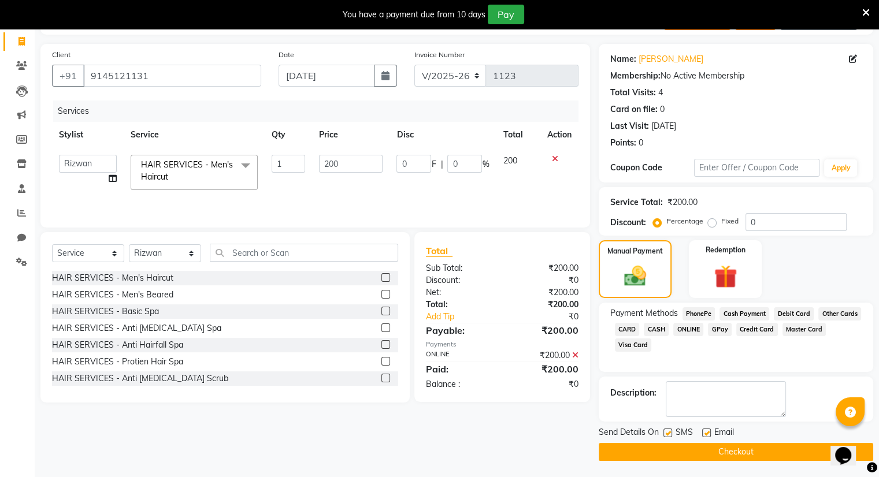
click at [759, 446] on button "Checkout" at bounding box center [736, 452] width 275 height 18
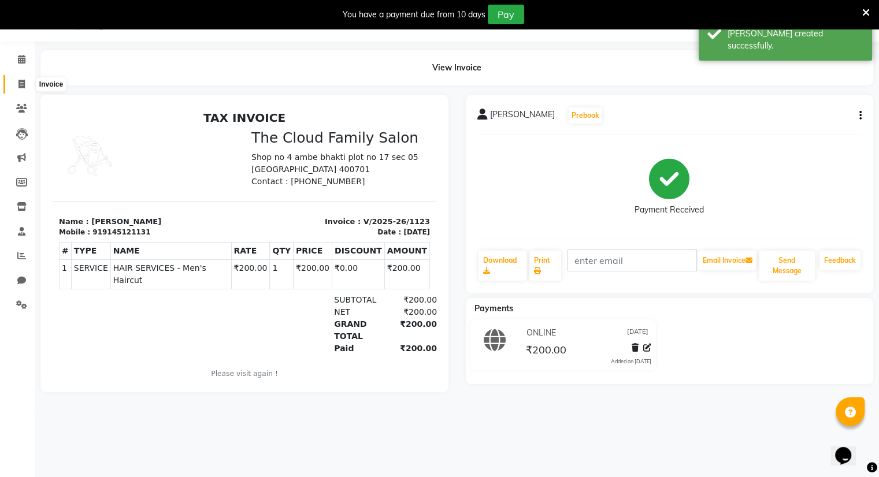
click at [21, 82] on icon at bounding box center [21, 84] width 6 height 9
select select "service"
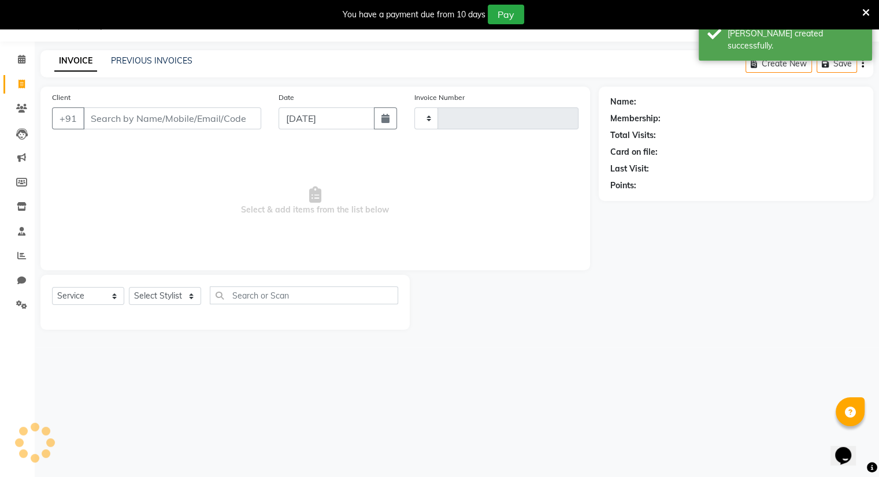
type input "1124"
select select "8444"
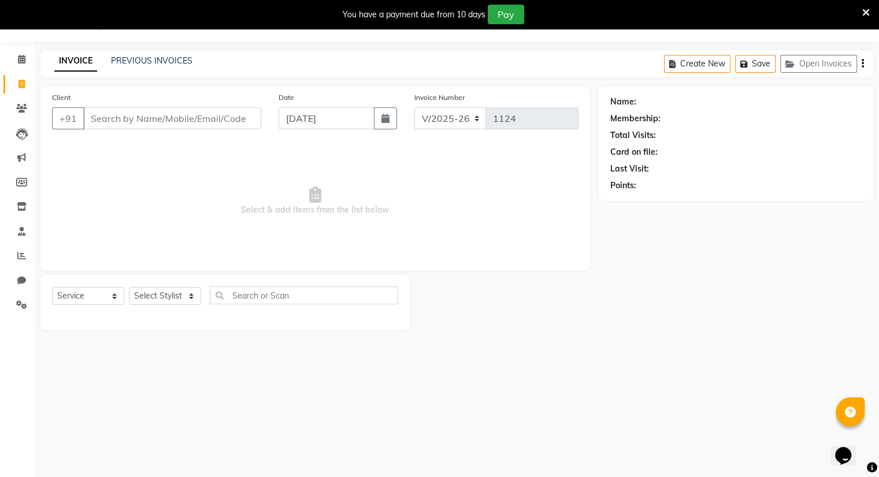
click at [108, 120] on input "Client" at bounding box center [172, 119] width 178 height 22
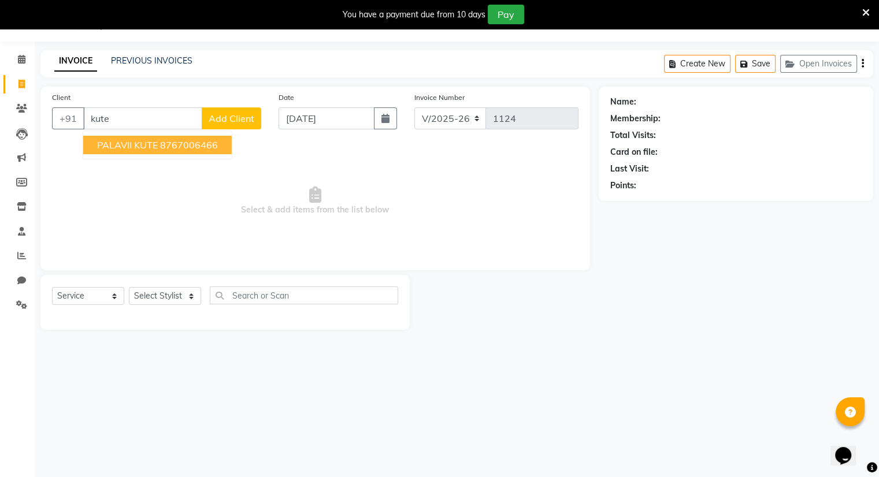
click at [136, 143] on span "PALAVII KUTE" at bounding box center [127, 145] width 61 height 12
type input "8767006466"
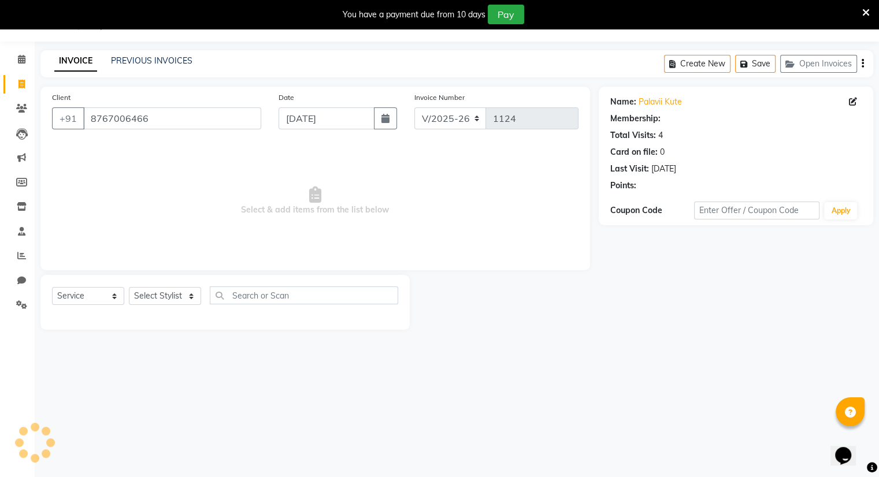
select select "1: Object"
click at [165, 294] on select "Select Stylist Amrapali Bhumi OM Rizwan SOHL sunita" at bounding box center [165, 296] width 72 height 18
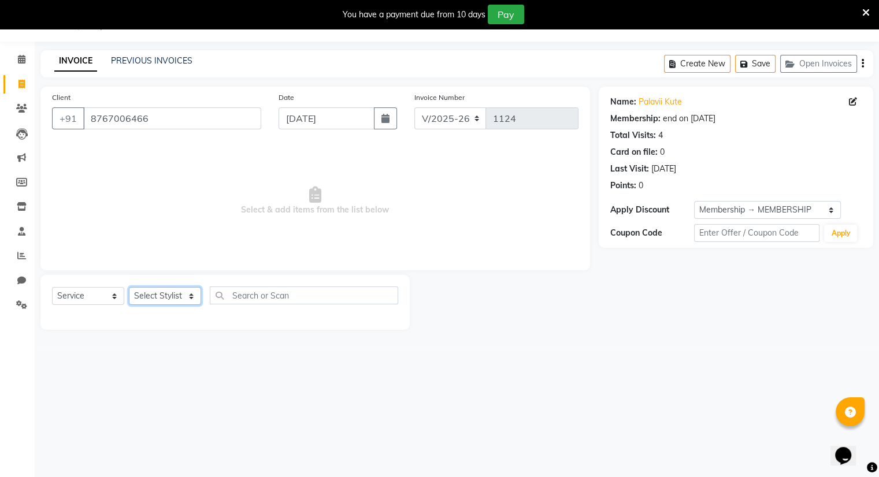
select select "83283"
click at [129, 288] on select "Select Stylist Amrapali Bhumi OM Rizwan SOHL sunita" at bounding box center [165, 296] width 72 height 18
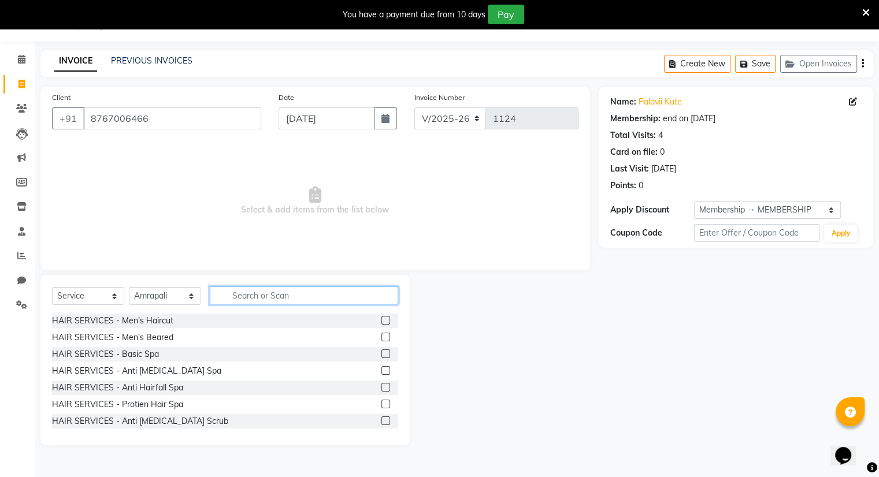
click at [247, 295] on input "text" at bounding box center [304, 296] width 188 height 18
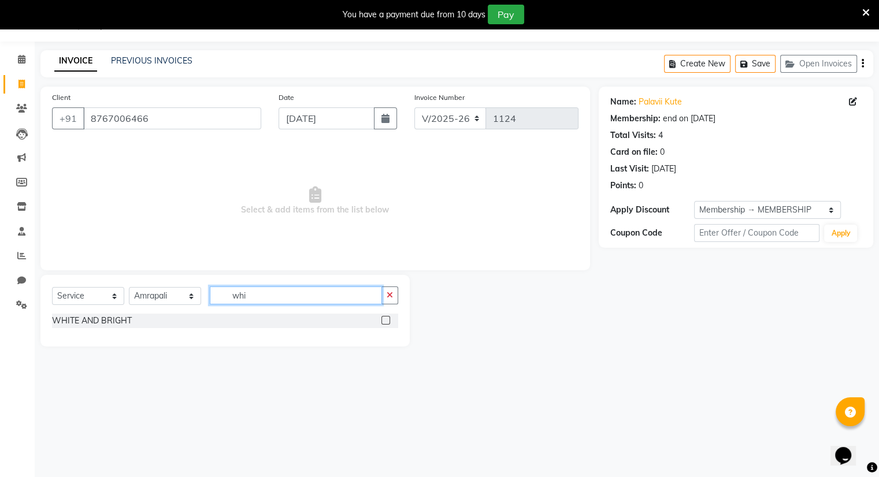
type input "whi"
click at [387, 320] on label at bounding box center [385, 320] width 9 height 9
click at [387, 320] on input "checkbox" at bounding box center [385, 321] width 8 height 8
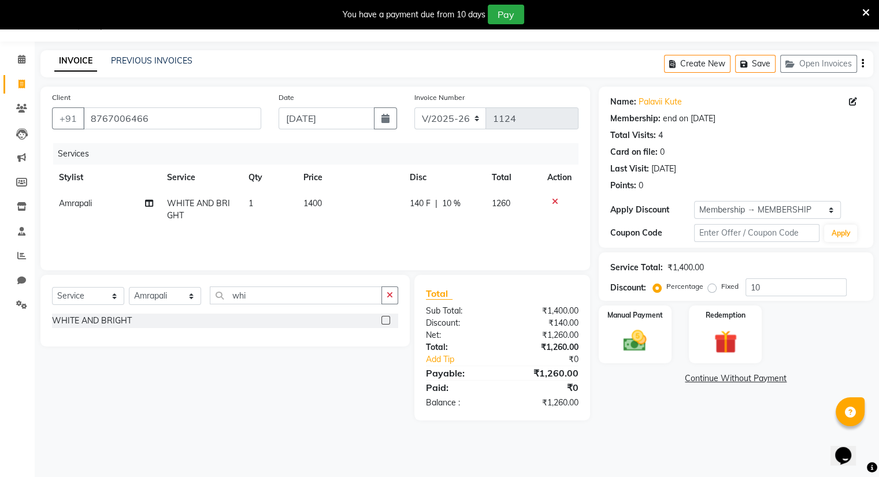
click at [387, 320] on label at bounding box center [385, 320] width 9 height 9
click at [387, 320] on input "checkbox" at bounding box center [385, 321] width 8 height 8
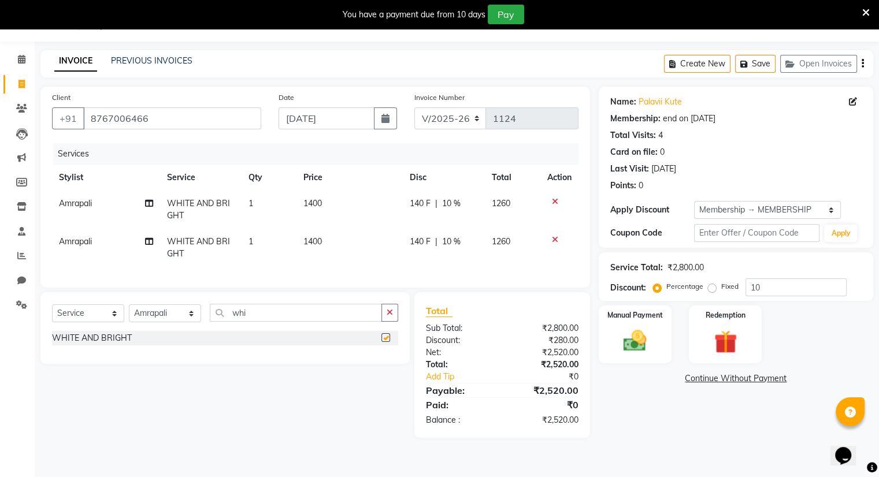
checkbox input "false"
click at [313, 204] on span "1400" at bounding box center [312, 203] width 18 height 10
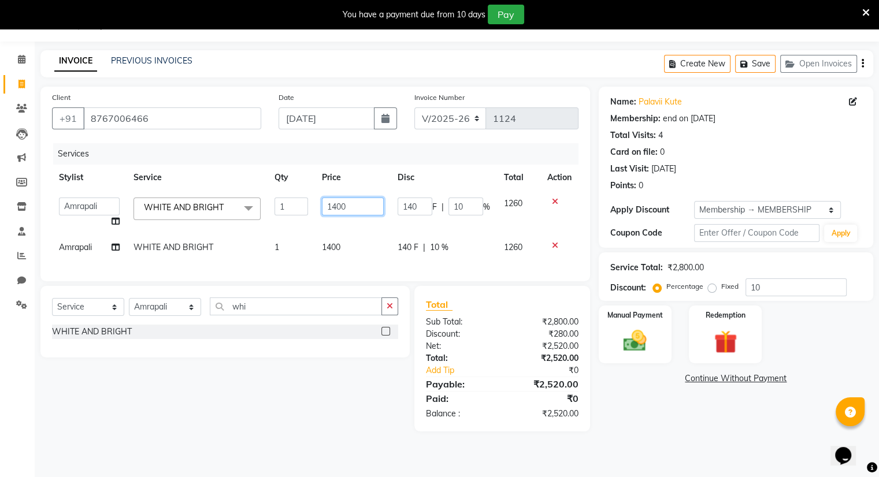
click at [350, 206] on input "1400" at bounding box center [353, 207] width 62 height 18
type input "1000"
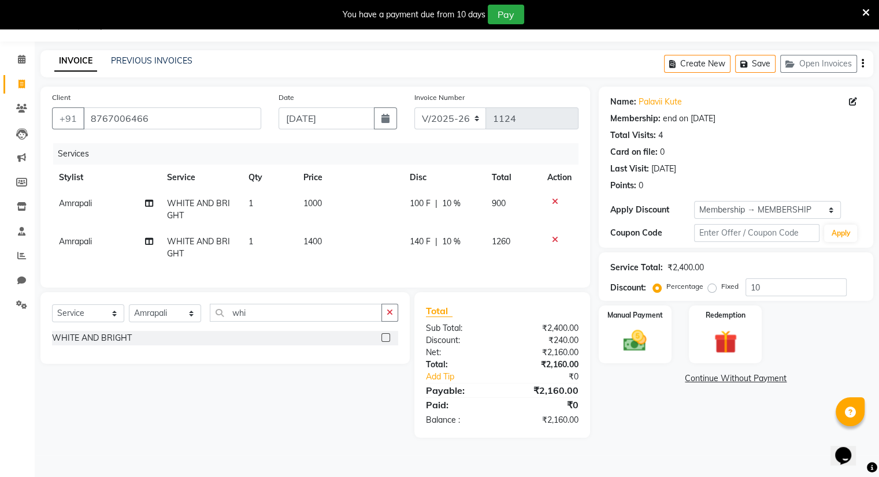
click at [334, 246] on td "1400" at bounding box center [349, 248] width 106 height 38
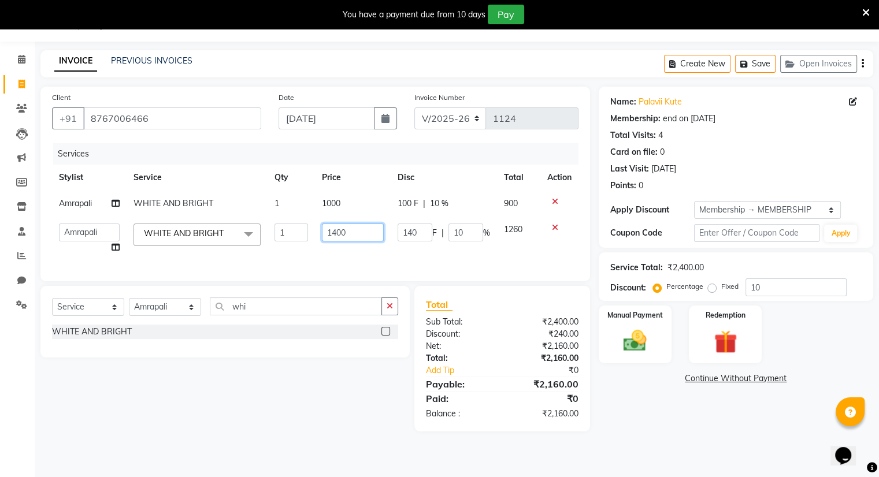
click at [355, 232] on input "1400" at bounding box center [353, 233] width 62 height 18
type input "1000"
click at [513, 229] on td "1260" at bounding box center [518, 239] width 43 height 44
click at [310, 310] on input "whi" at bounding box center [296, 307] width 172 height 18
type input "w"
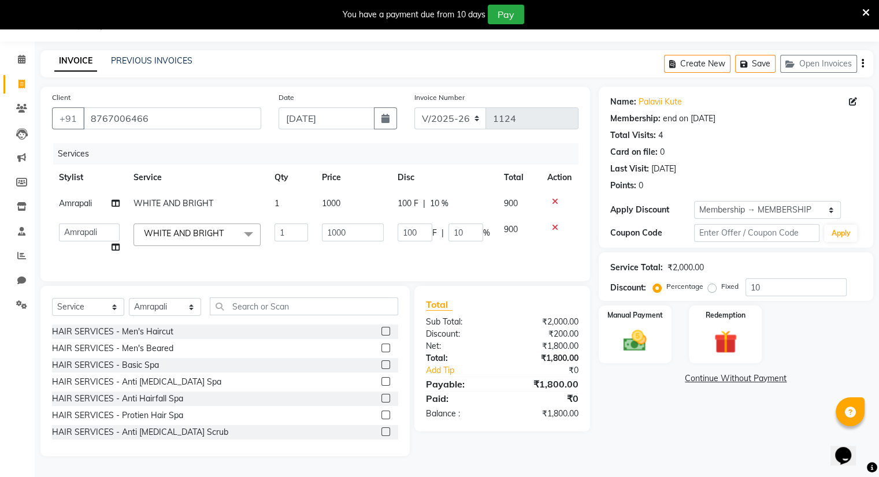
click at [381, 420] on label at bounding box center [385, 415] width 9 height 9
click at [381, 420] on input "checkbox" at bounding box center [385, 416] width 8 height 8
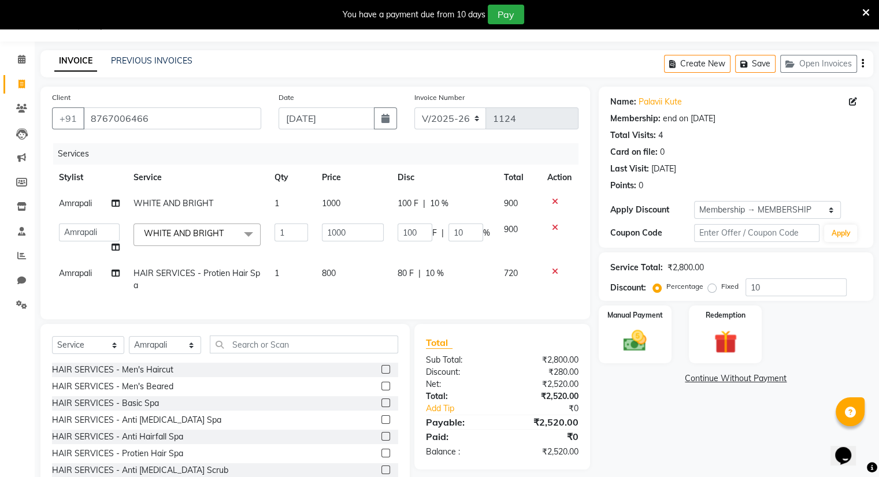
click at [338, 266] on td "800" at bounding box center [353, 280] width 76 height 38
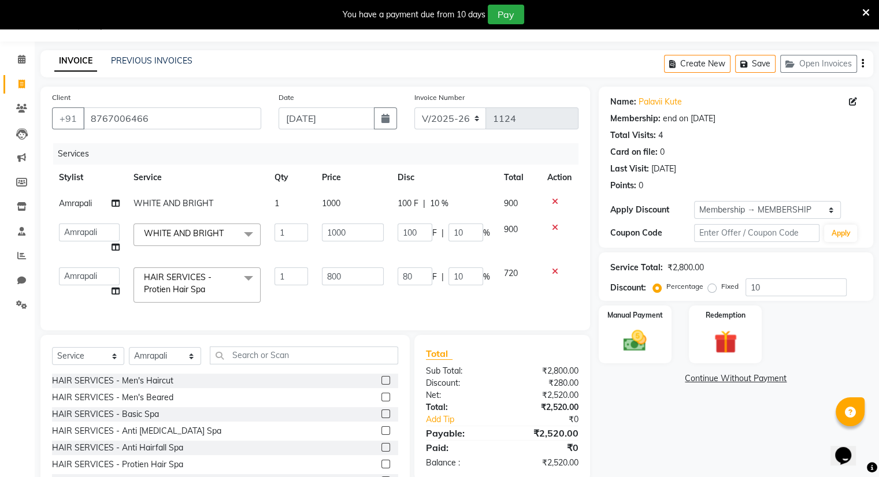
scroll to position [83, 0]
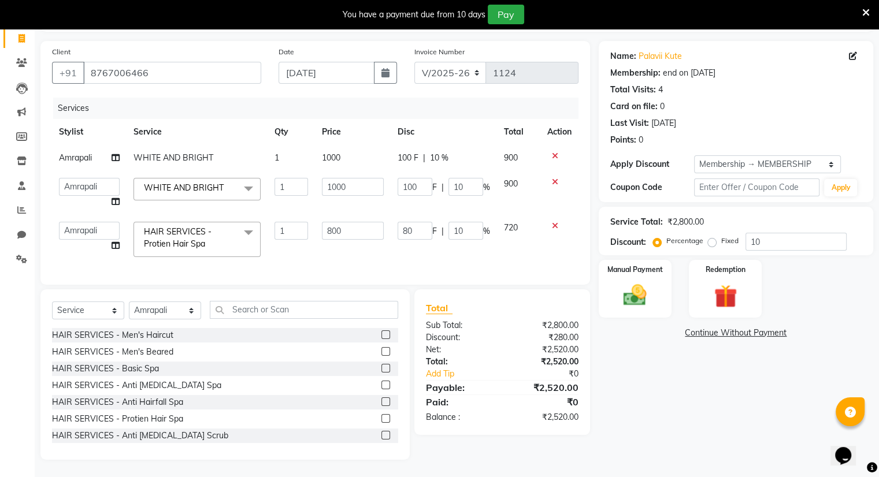
click at [381, 418] on label at bounding box center [385, 418] width 9 height 9
click at [381, 418] on input "checkbox" at bounding box center [385, 420] width 8 height 8
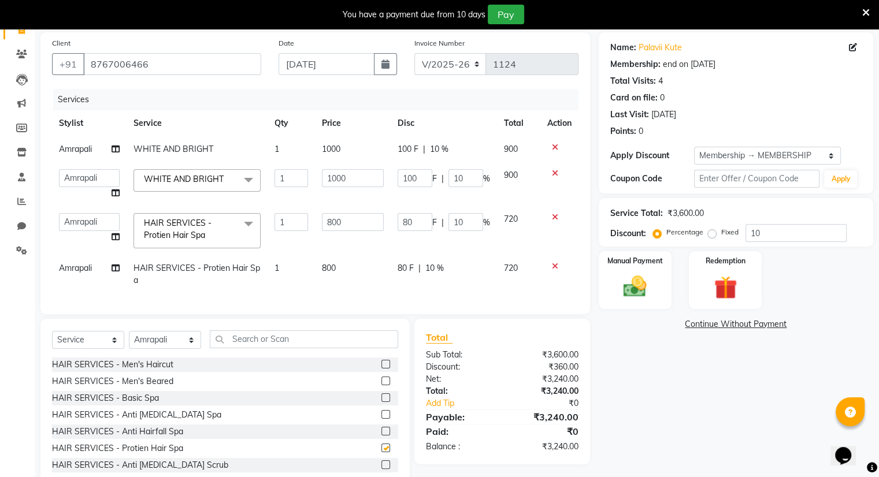
checkbox input "false"
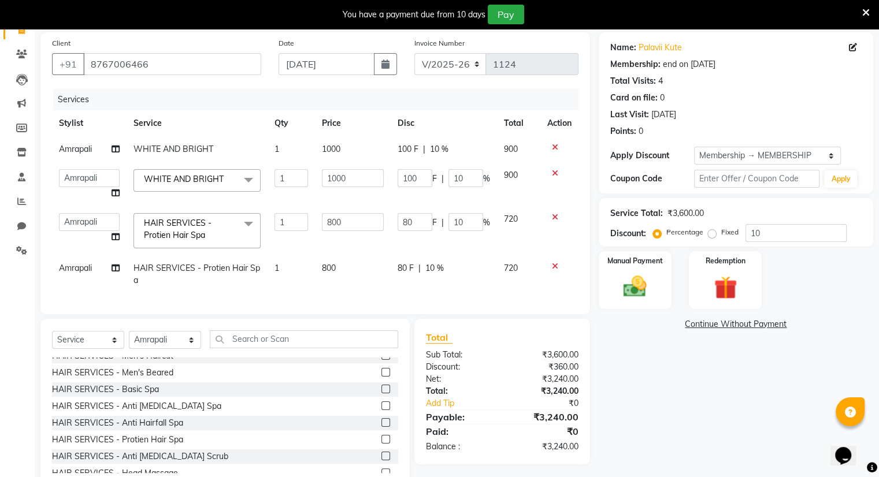
scroll to position [0, 0]
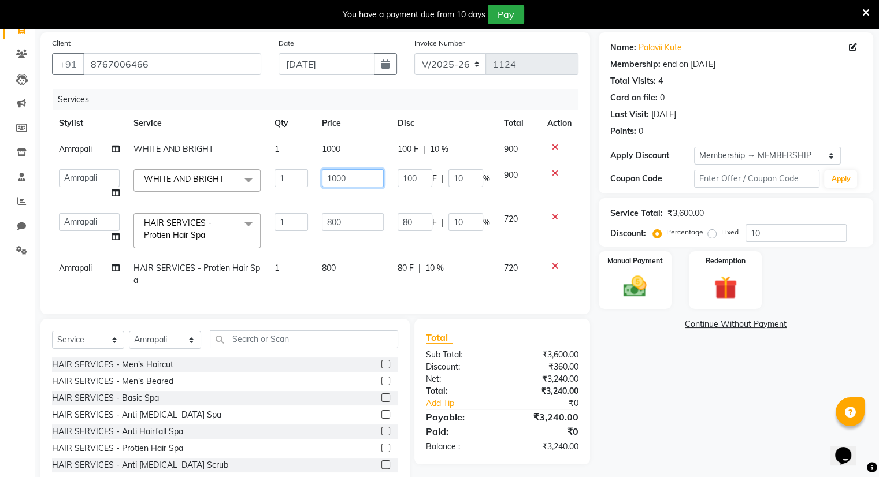
click at [355, 178] on input "1000" at bounding box center [353, 178] width 62 height 18
type input "1"
type input "1200"
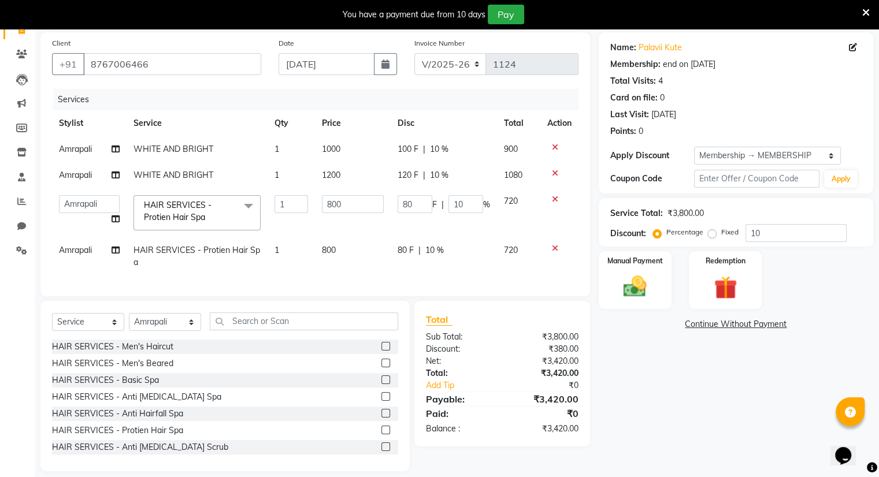
click at [339, 148] on span "1000" at bounding box center [331, 149] width 18 height 10
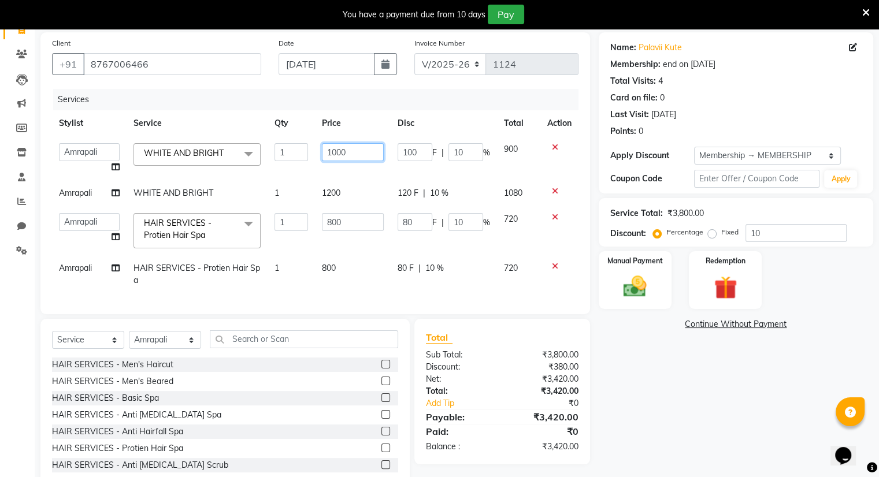
click at [353, 155] on input "1000" at bounding box center [353, 152] width 62 height 18
type input "1200"
click at [511, 140] on td "900" at bounding box center [518, 158] width 43 height 44
click at [351, 221] on input "800" at bounding box center [353, 222] width 62 height 18
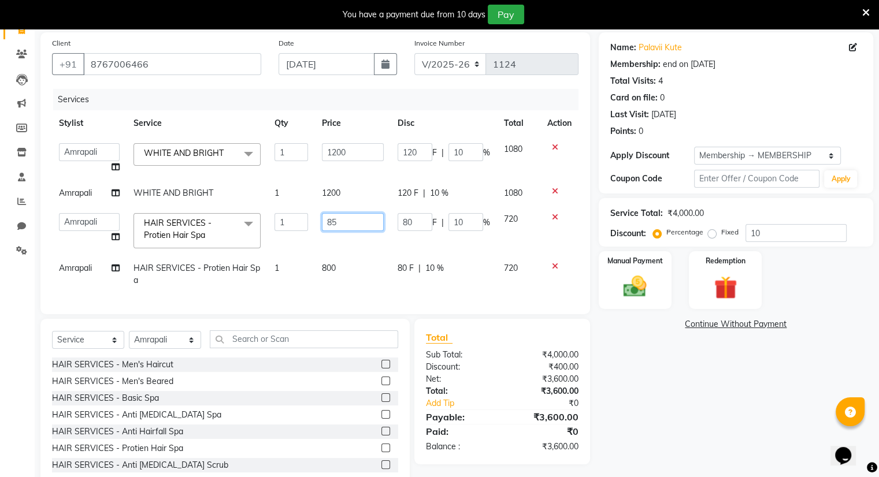
type input "850"
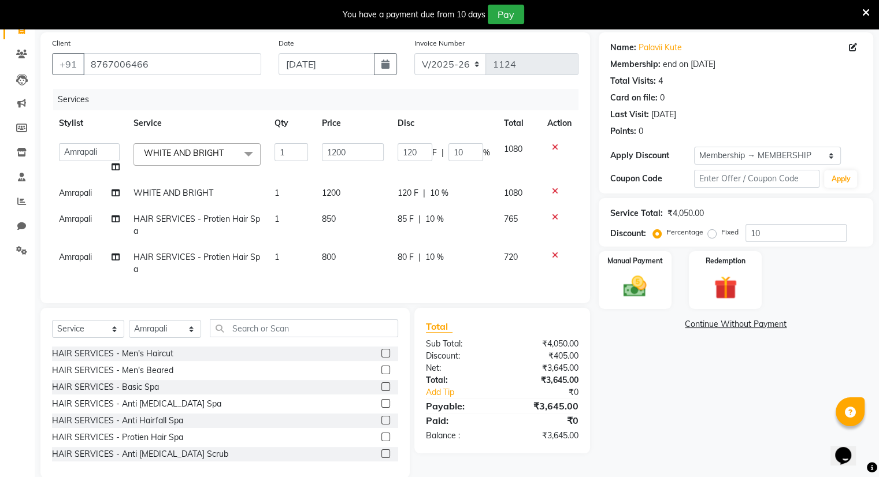
click at [513, 220] on span "765" at bounding box center [511, 219] width 14 height 10
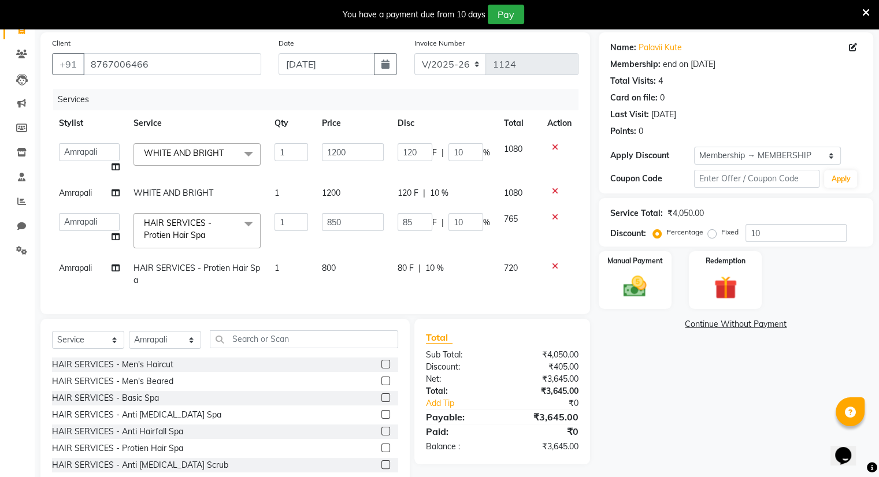
click at [340, 269] on td "800" at bounding box center [353, 274] width 76 height 38
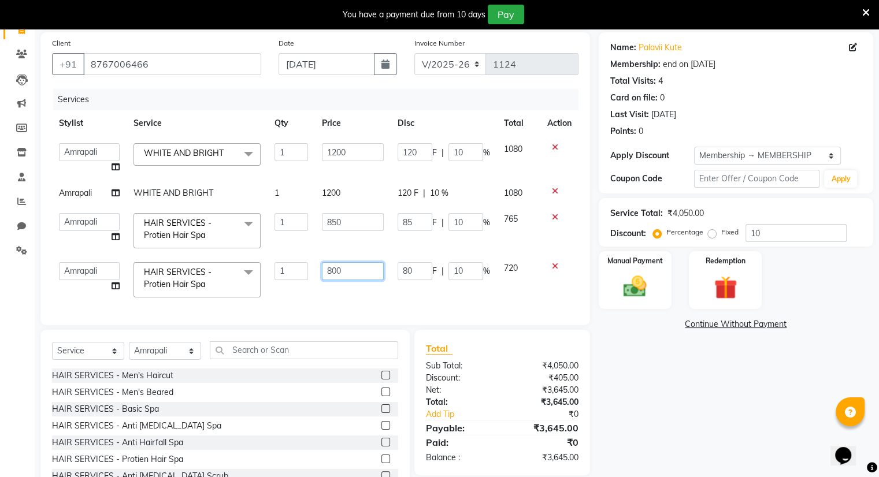
click at [347, 269] on input "800" at bounding box center [353, 271] width 62 height 18
type input "850"
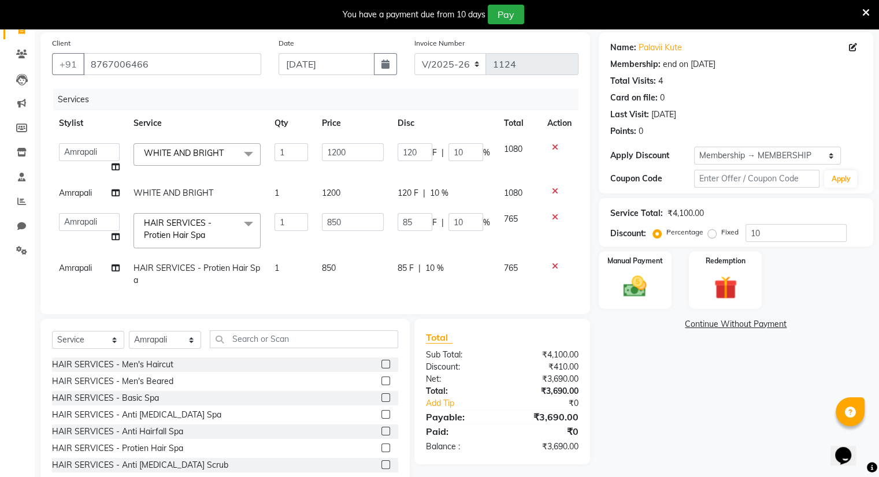
click at [510, 264] on span "765" at bounding box center [511, 268] width 14 height 10
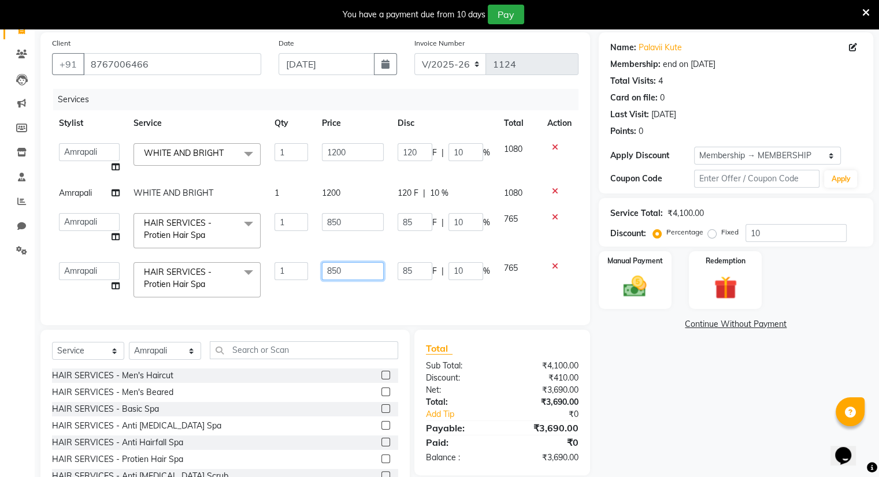
click at [348, 276] on input "850" at bounding box center [353, 271] width 62 height 18
type input "860"
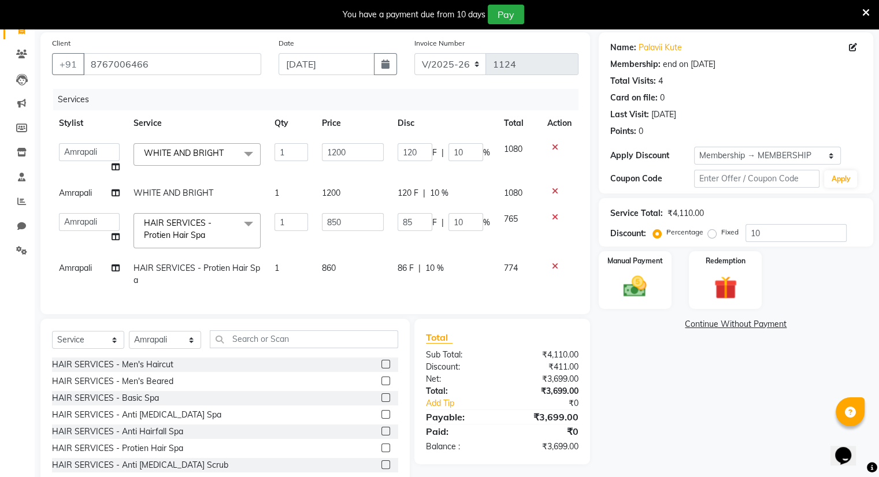
click at [513, 266] on span "774" at bounding box center [511, 268] width 14 height 10
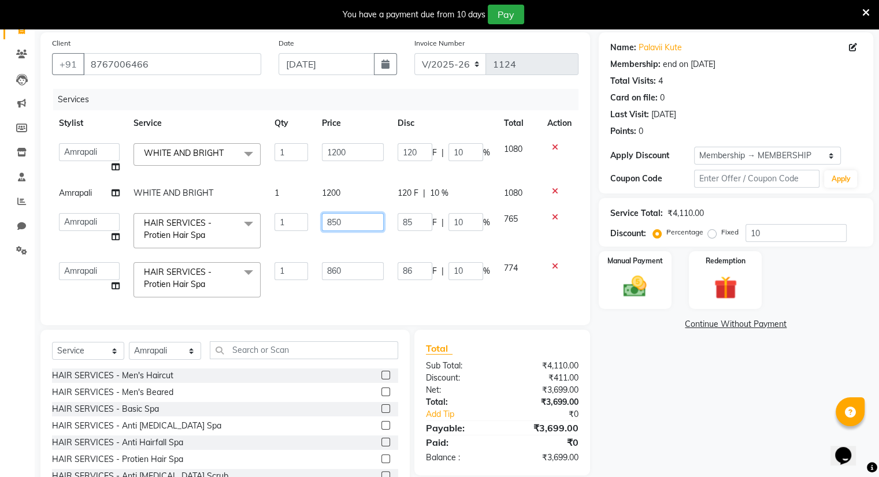
click at [356, 217] on input "850" at bounding box center [353, 222] width 62 height 18
type input "860"
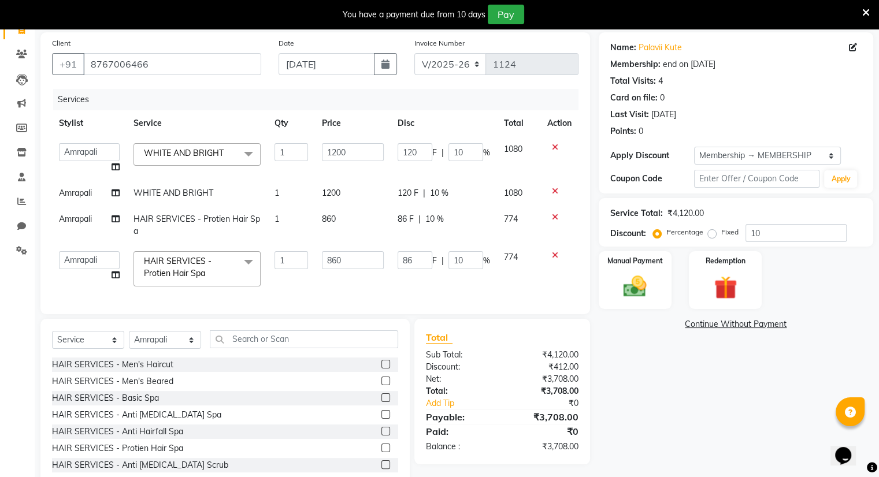
click at [83, 221] on span "Amrapali" at bounding box center [75, 219] width 33 height 10
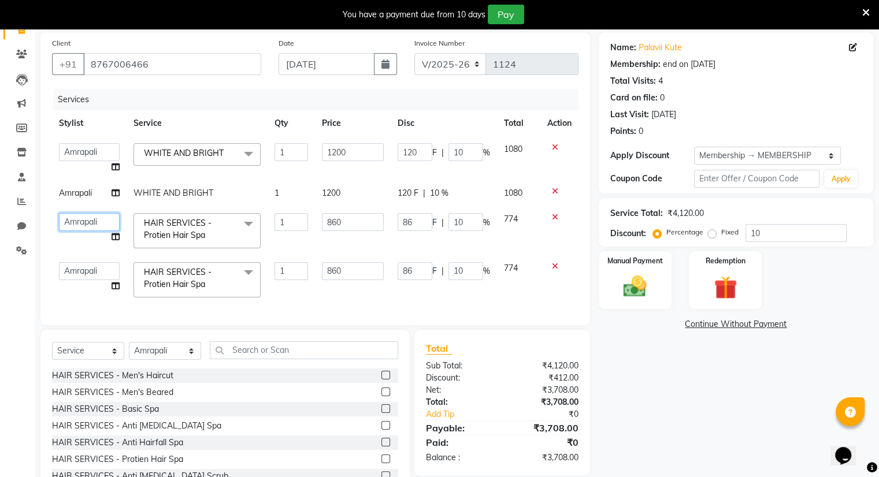
click at [86, 218] on select "Amrapali Bhumi OM Rizwan SOHL sunita" at bounding box center [89, 222] width 61 height 18
select select "83357"
click at [84, 268] on select "Amrapali Bhumi OM Rizwan SOHL sunita" at bounding box center [89, 271] width 61 height 18
select select "83357"
click at [631, 274] on img at bounding box center [635, 287] width 39 height 28
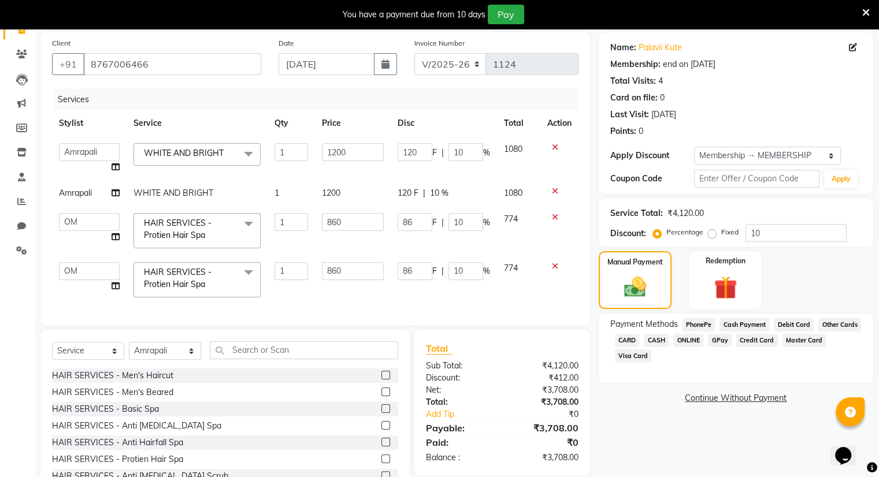
click at [688, 343] on span "ONLINE" at bounding box center [688, 340] width 30 height 13
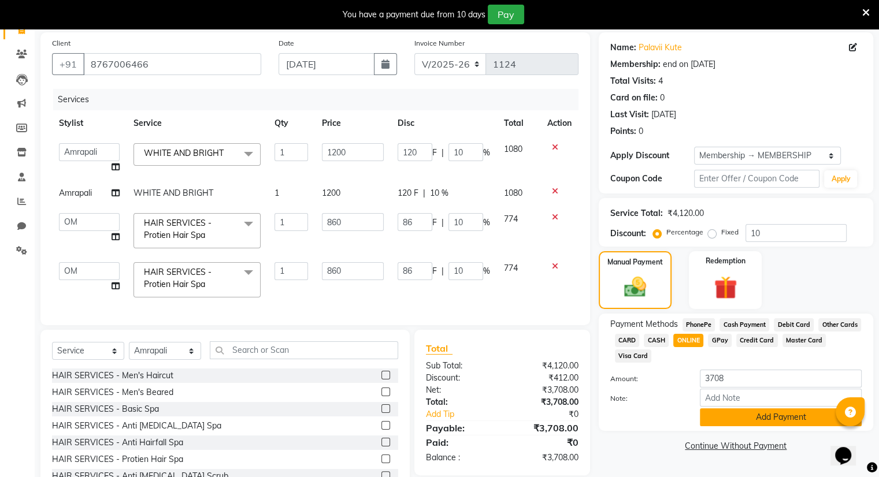
click at [746, 418] on button "Add Payment" at bounding box center [781, 418] width 162 height 18
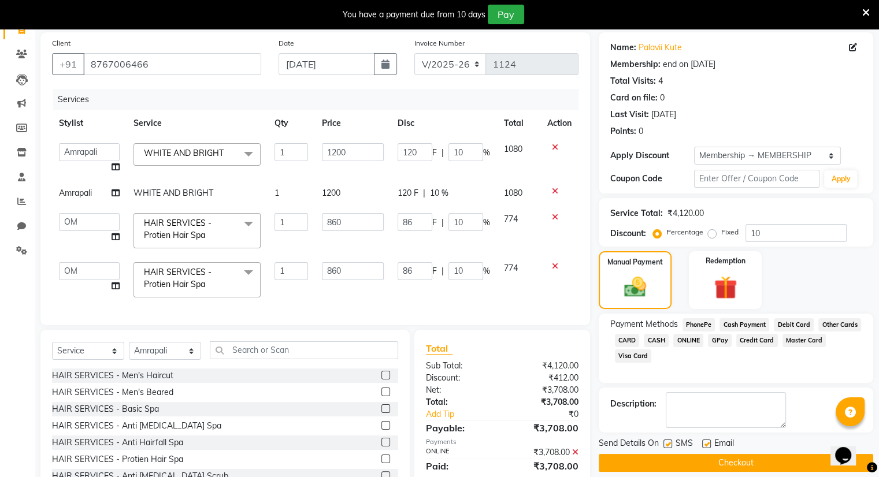
click at [734, 464] on button "Checkout" at bounding box center [736, 463] width 275 height 18
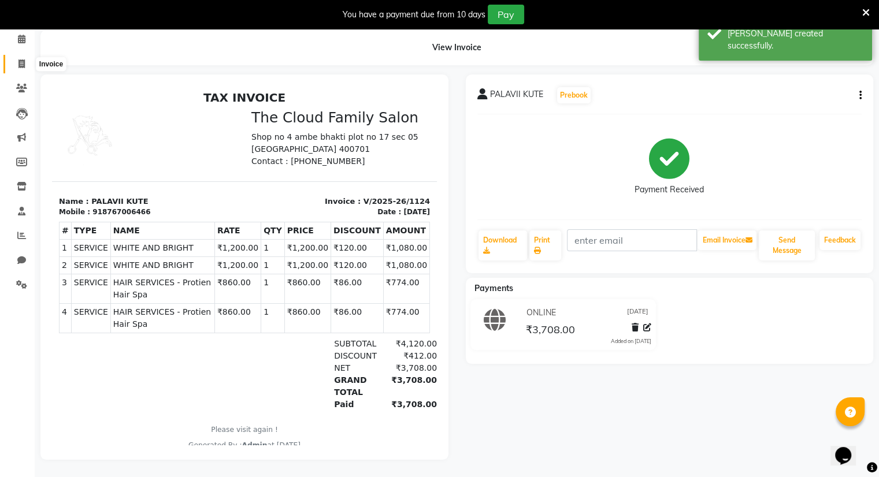
click at [21, 60] on icon at bounding box center [21, 64] width 6 height 9
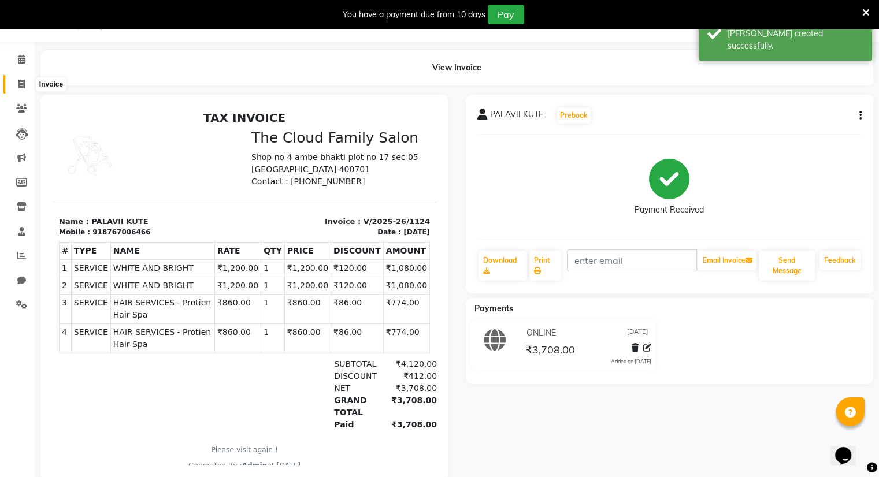
select select "8444"
select select "service"
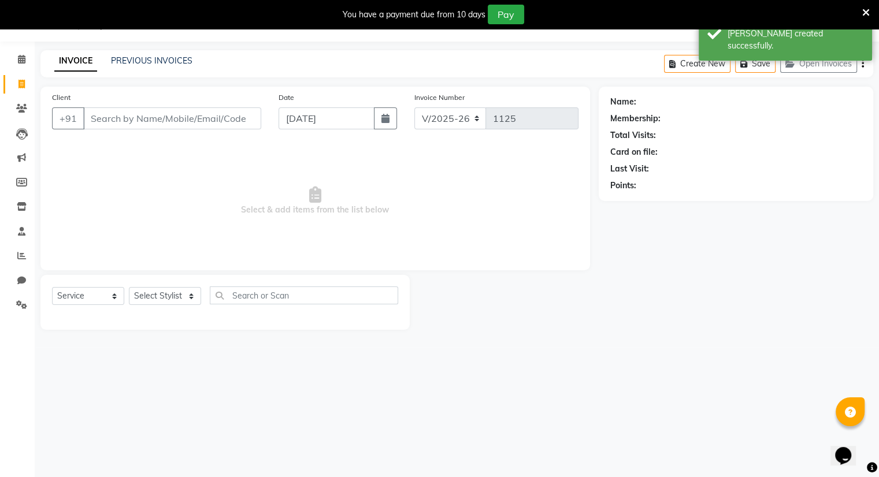
click at [128, 55] on div "PREVIOUS INVOICES" at bounding box center [151, 61] width 81 height 12
click at [129, 57] on link "PREVIOUS INVOICES" at bounding box center [151, 60] width 81 height 10
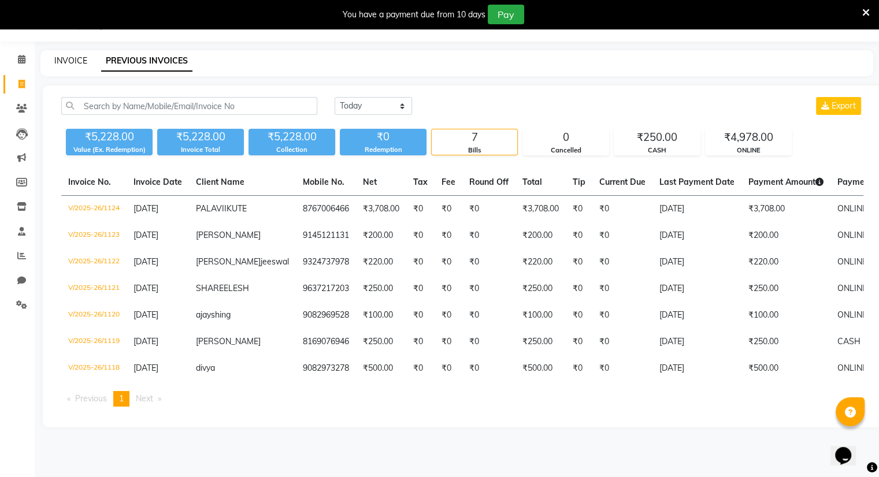
click at [58, 58] on link "INVOICE" at bounding box center [70, 60] width 33 height 10
select select "8444"
select select "service"
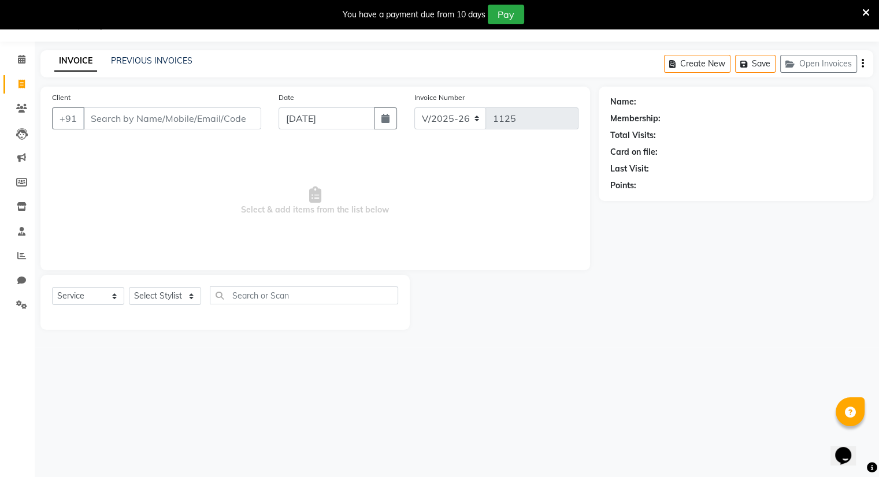
click at [108, 123] on input "Client" at bounding box center [172, 119] width 178 height 22
click at [105, 117] on input "Client" at bounding box center [172, 119] width 178 height 22
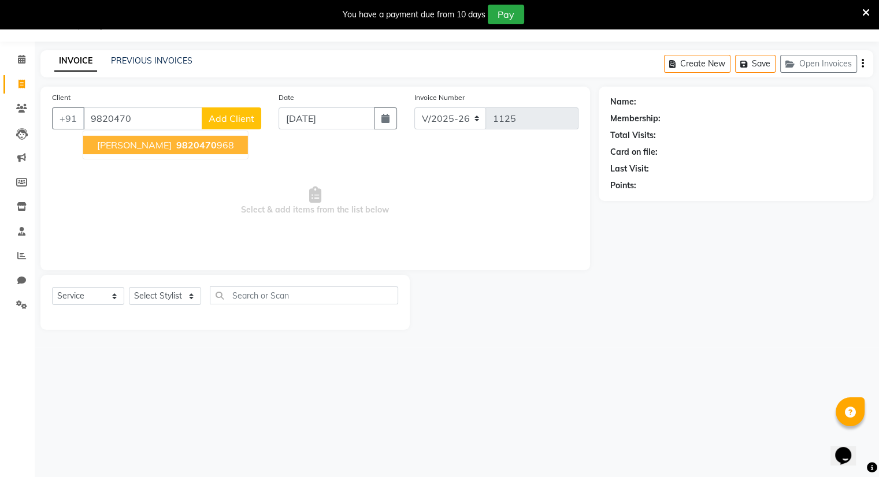
click at [179, 150] on ngb-highlight "9820470 968" at bounding box center [204, 145] width 60 height 12
type input "9820470968"
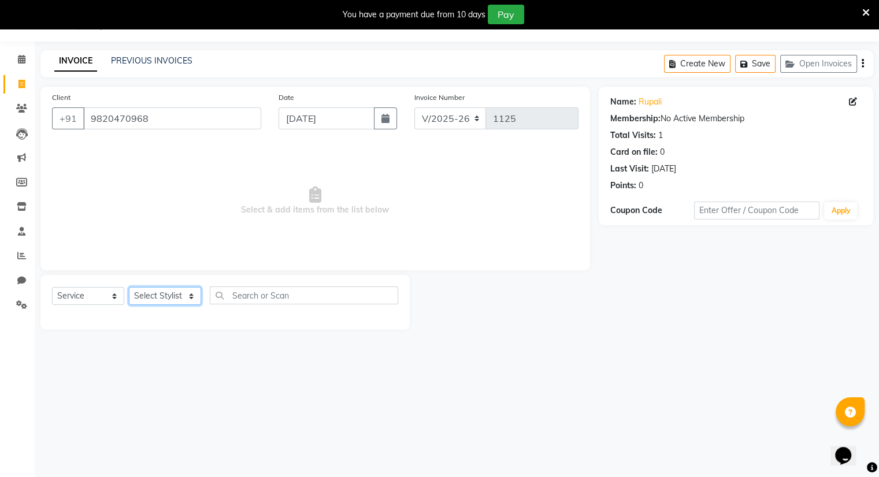
click at [157, 289] on select "Select Stylist Amrapali Bhumi OM Rizwan SOHL sunita" at bounding box center [165, 296] width 72 height 18
select select "86894"
click at [129, 288] on select "Select Stylist Amrapali Bhumi OM Rizwan SOHL sunita" at bounding box center [165, 296] width 72 height 18
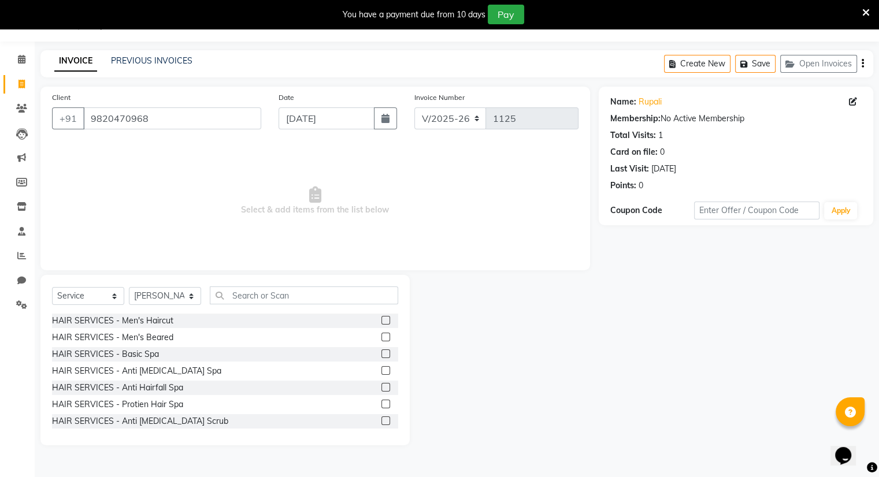
click at [381, 319] on label at bounding box center [385, 320] width 9 height 9
click at [381, 319] on input "checkbox" at bounding box center [385, 321] width 8 height 8
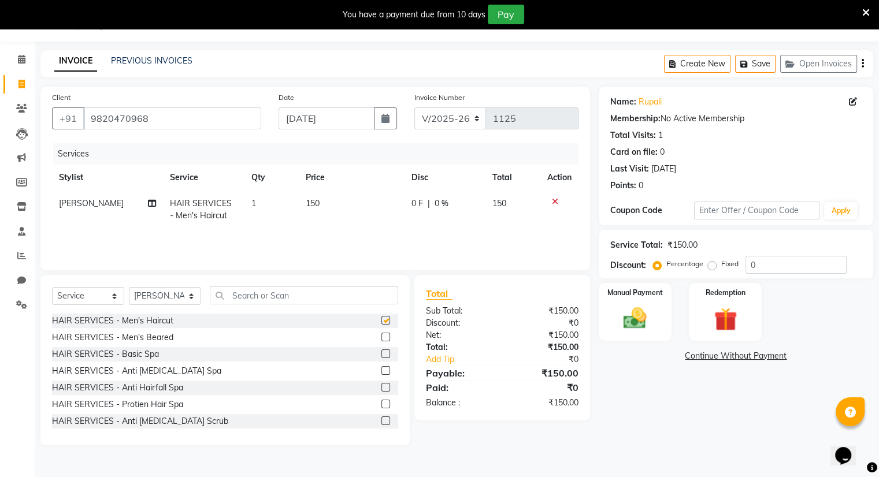
checkbox input "false"
click at [627, 292] on label "Manual Payment" at bounding box center [635, 292] width 58 height 11
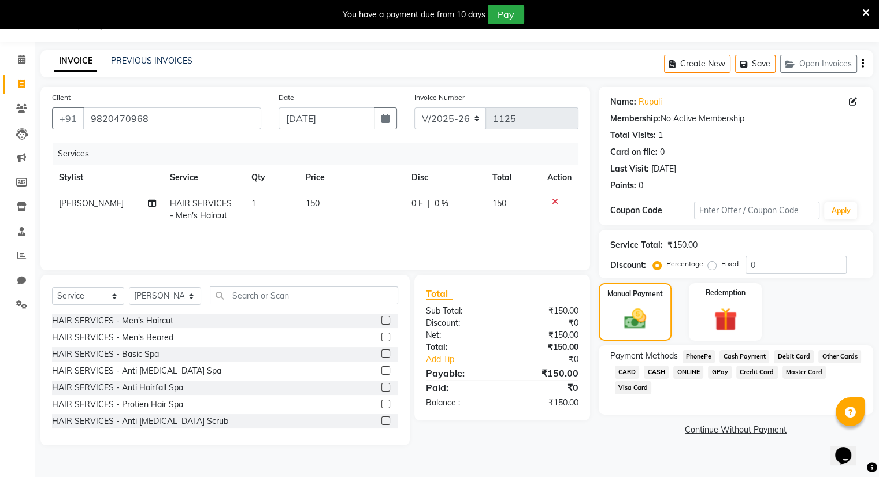
click at [684, 372] on span "ONLINE" at bounding box center [688, 372] width 30 height 13
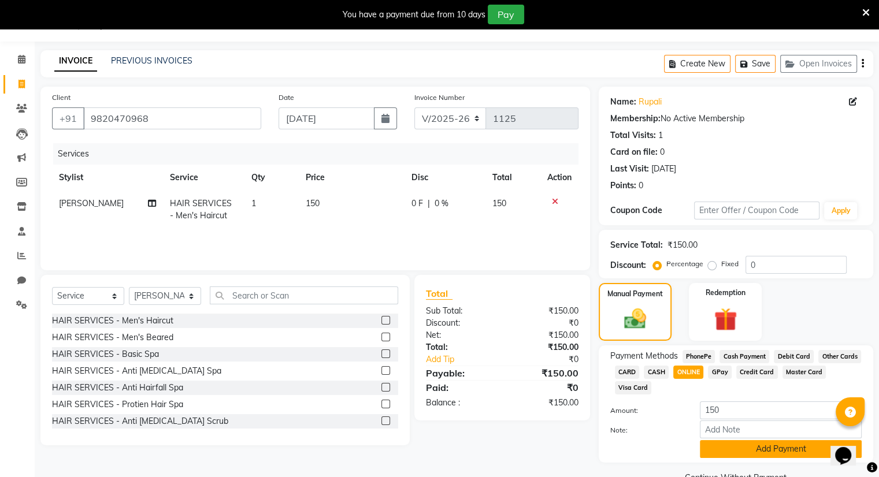
click at [751, 449] on button "Add Payment" at bounding box center [781, 449] width 162 height 18
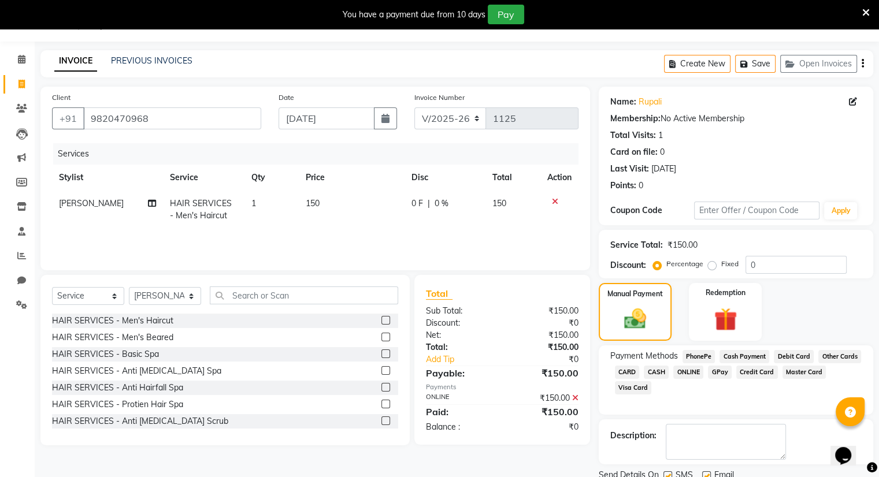
scroll to position [72, 0]
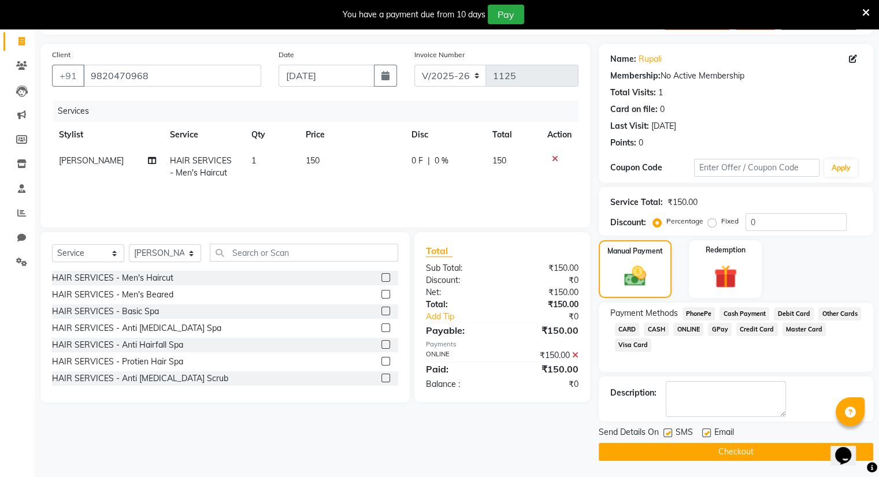
click at [751, 449] on button "Checkout" at bounding box center [736, 452] width 275 height 18
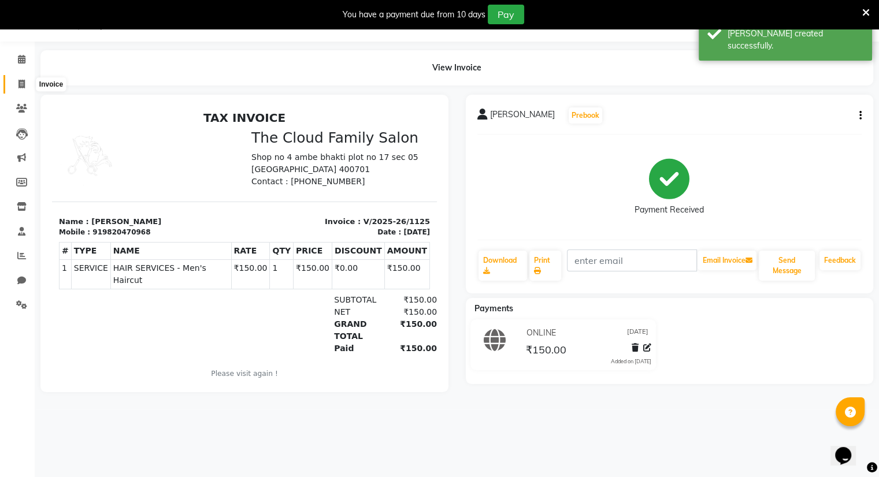
click at [21, 85] on icon at bounding box center [21, 84] width 6 height 9
select select "8444"
select select "service"
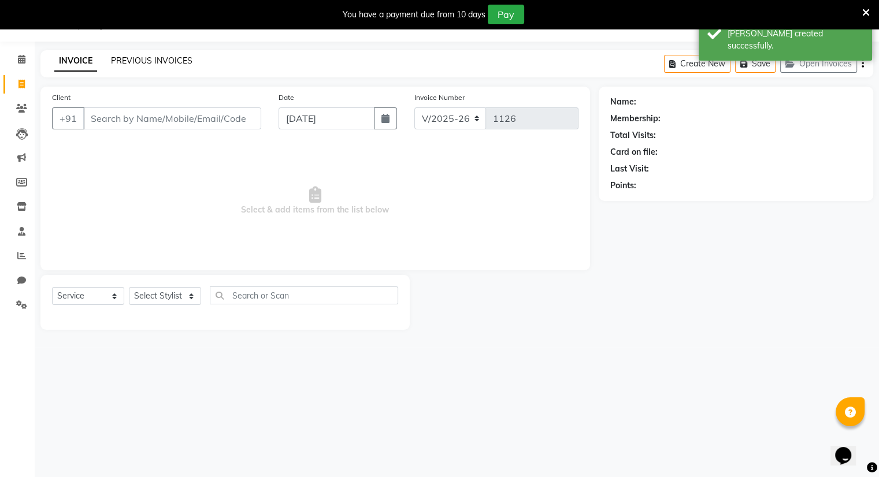
click at [146, 61] on link "PREVIOUS INVOICES" at bounding box center [151, 60] width 81 height 10
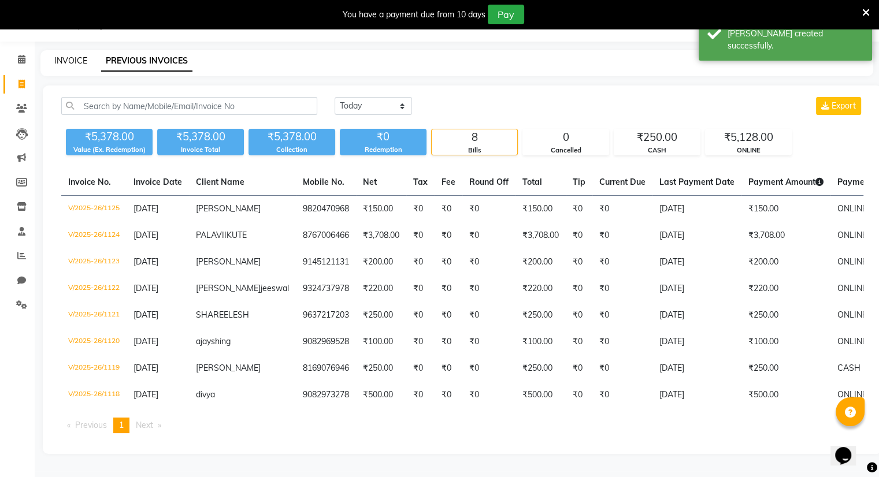
click at [64, 60] on link "INVOICE" at bounding box center [70, 60] width 33 height 10
select select "8444"
select select "service"
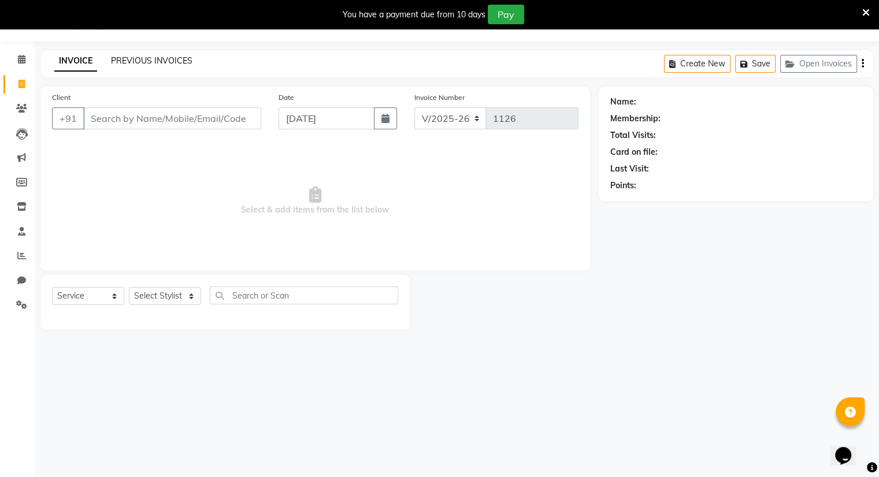
click at [133, 57] on link "PREVIOUS INVOICES" at bounding box center [151, 60] width 81 height 10
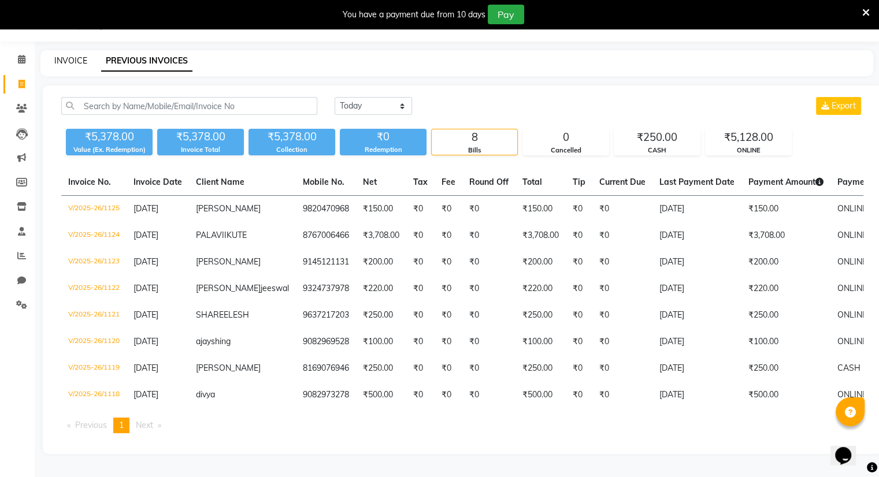
click at [76, 58] on link "INVOICE" at bounding box center [70, 60] width 33 height 10
select select "8444"
select select "service"
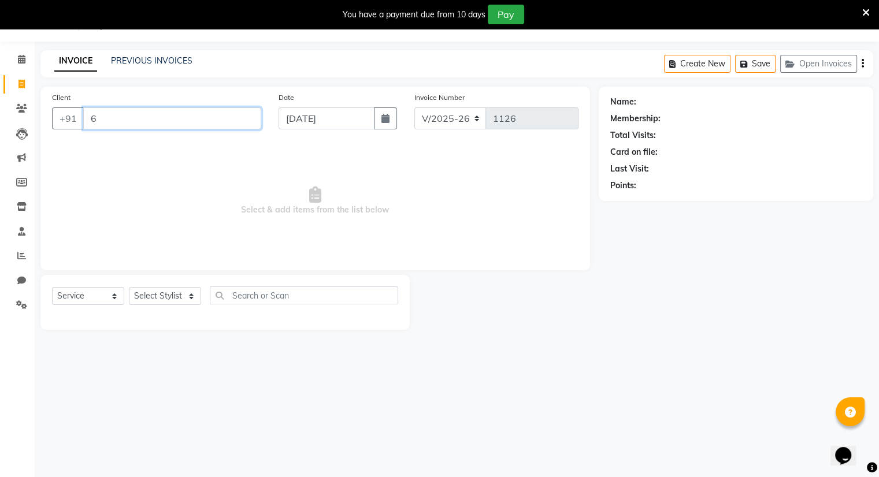
type input "6"
click at [138, 53] on div "INVOICE PREVIOUS INVOICES Create New Save Open Invoices" at bounding box center [456, 63] width 833 height 27
click at [140, 58] on link "PREVIOUS INVOICES" at bounding box center [151, 60] width 81 height 10
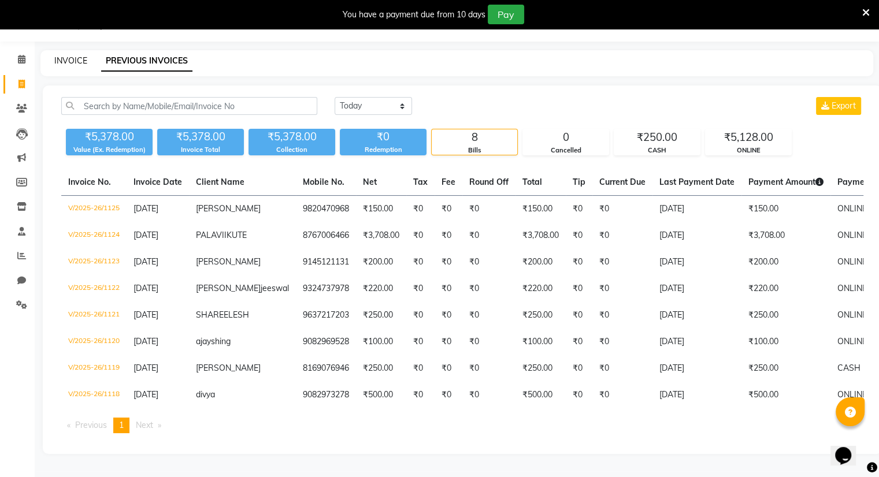
click at [78, 58] on link "INVOICE" at bounding box center [70, 60] width 33 height 10
select select "service"
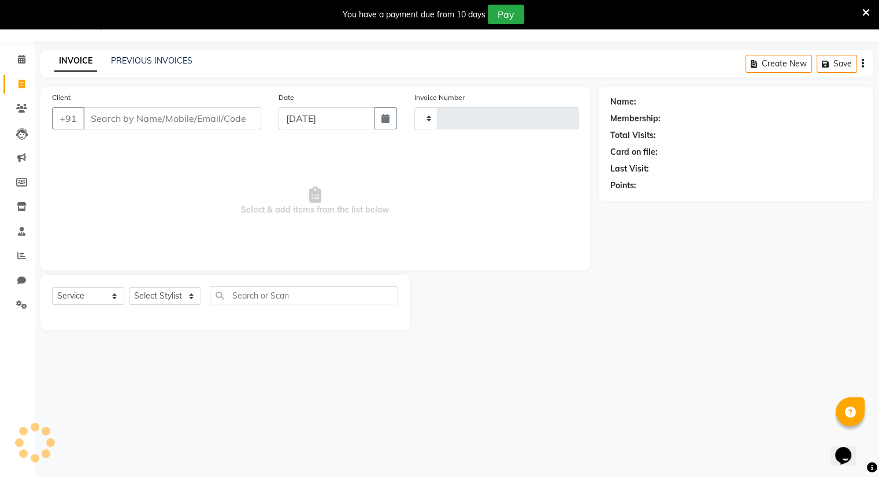
type input "1126"
select select "8444"
click at [133, 119] on input "Client" at bounding box center [172, 119] width 178 height 22
click at [143, 119] on input "Client" at bounding box center [172, 119] width 178 height 22
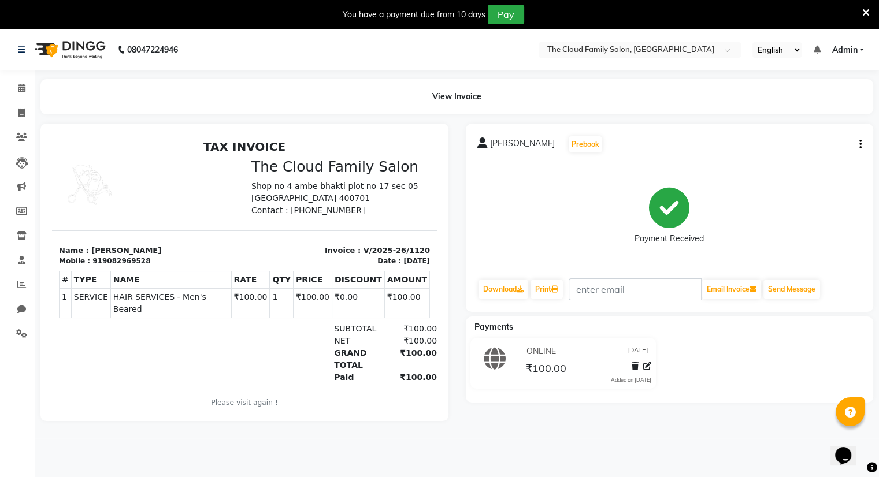
click at [857, 144] on button "button" at bounding box center [858, 145] width 7 height 12
click at [807, 141] on div "Edit Item Staff" at bounding box center [802, 144] width 79 height 14
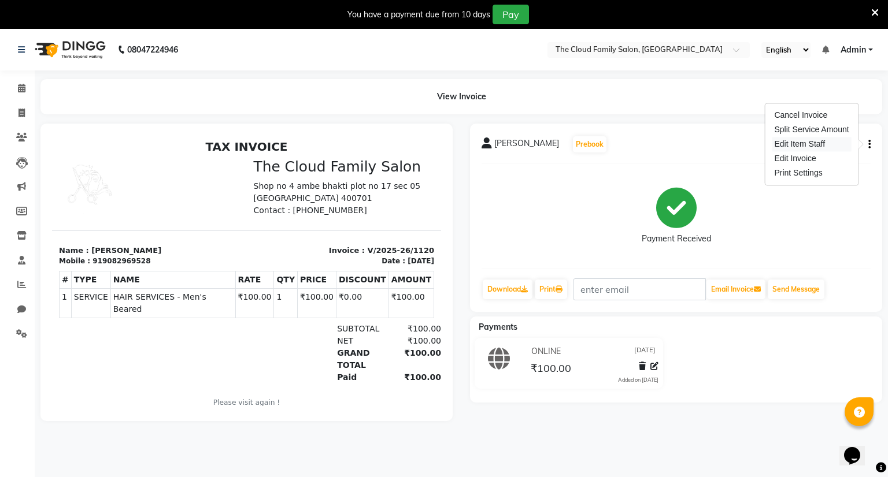
select select "86894"
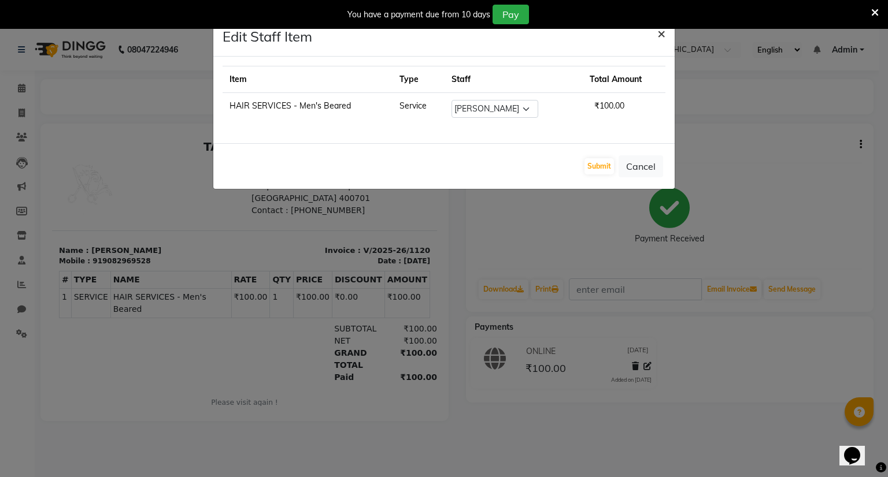
click at [659, 31] on span "×" at bounding box center [661, 32] width 8 height 17
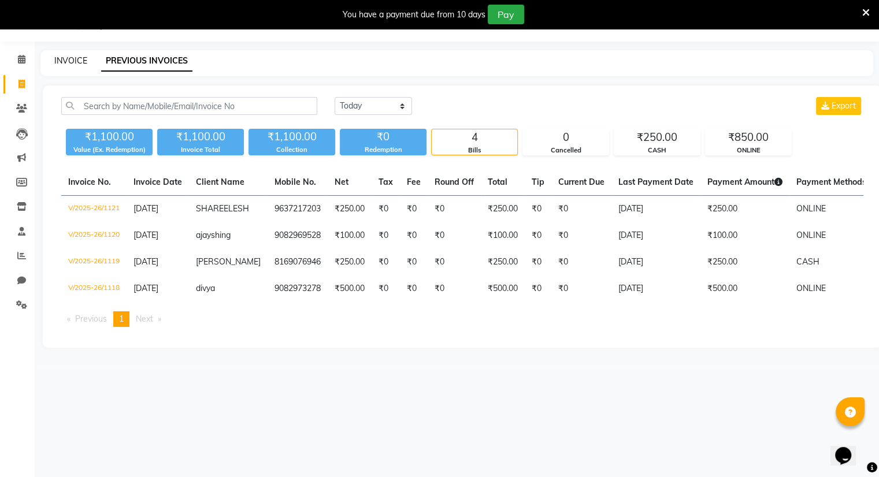
click at [67, 63] on link "INVOICE" at bounding box center [70, 60] width 33 height 10
select select "8444"
select select "service"
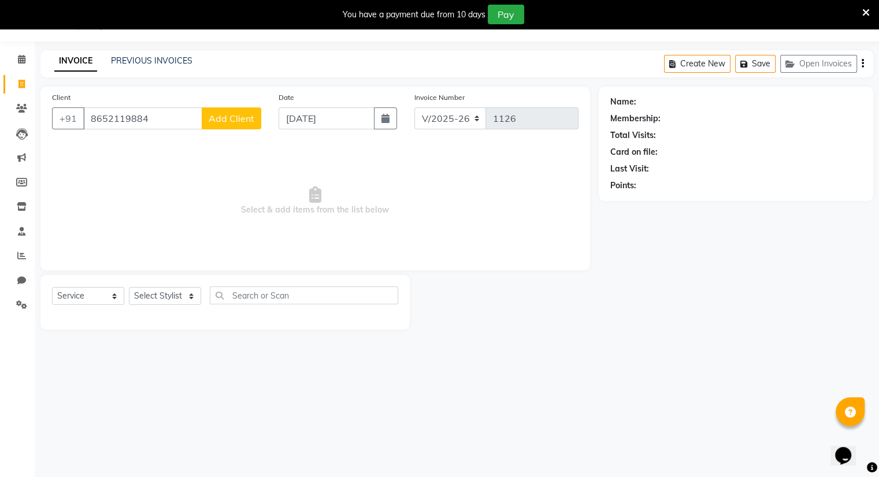
type input "8652119884"
click at [243, 120] on span "Add Client" at bounding box center [232, 119] width 46 height 12
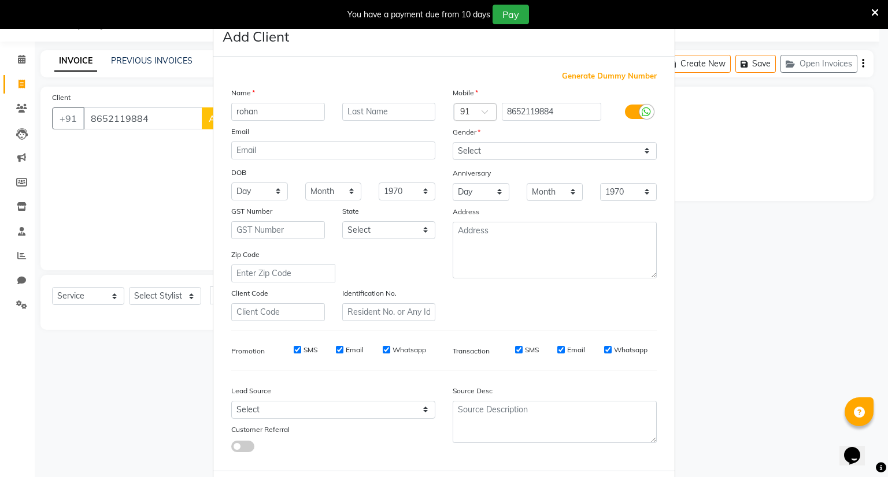
type input "rohan"
click at [346, 112] on input "text" at bounding box center [389, 112] width 94 height 18
type input "singh"
click at [482, 156] on select "Select Male Female Other Prefer Not To Say" at bounding box center [555, 151] width 204 height 18
select select "male"
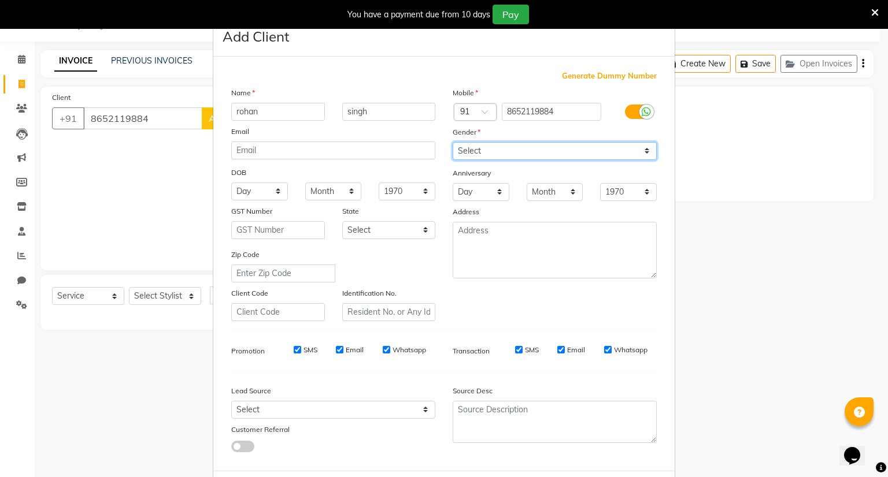
click at [453, 143] on select "Select Male Female Other Prefer Not To Say" at bounding box center [555, 151] width 204 height 18
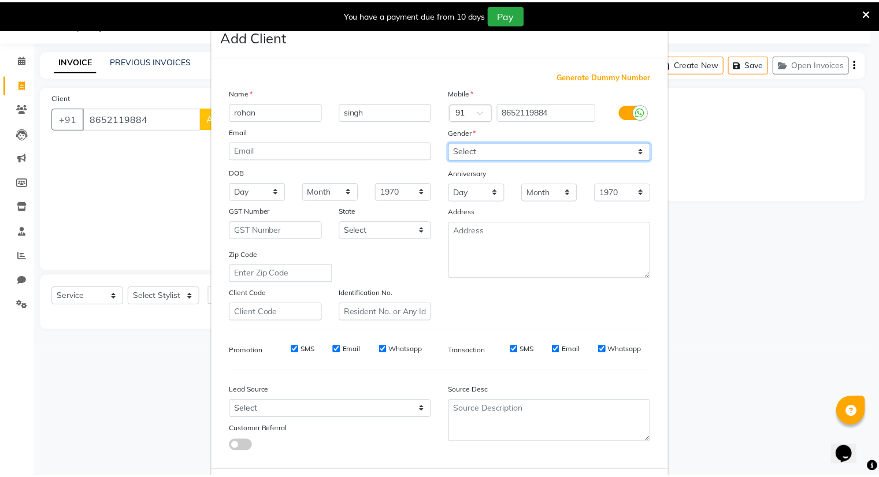
scroll to position [62, 0]
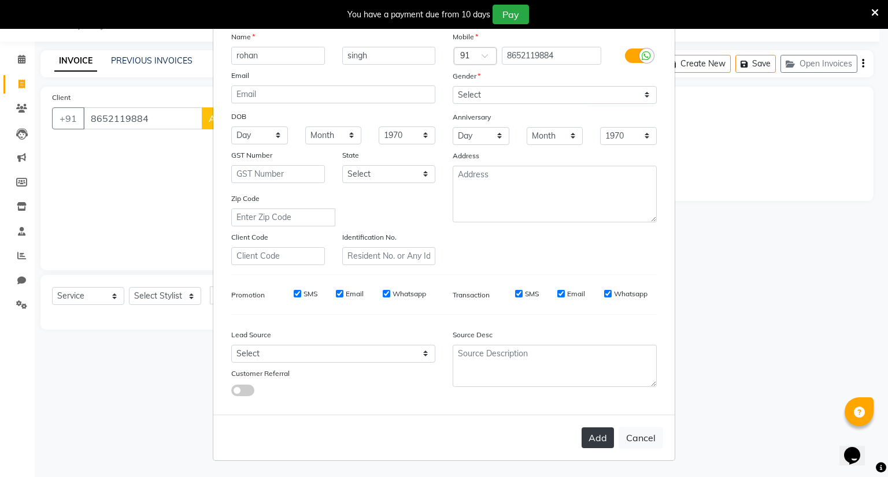
click at [591, 435] on button "Add" at bounding box center [597, 438] width 32 height 21
select select
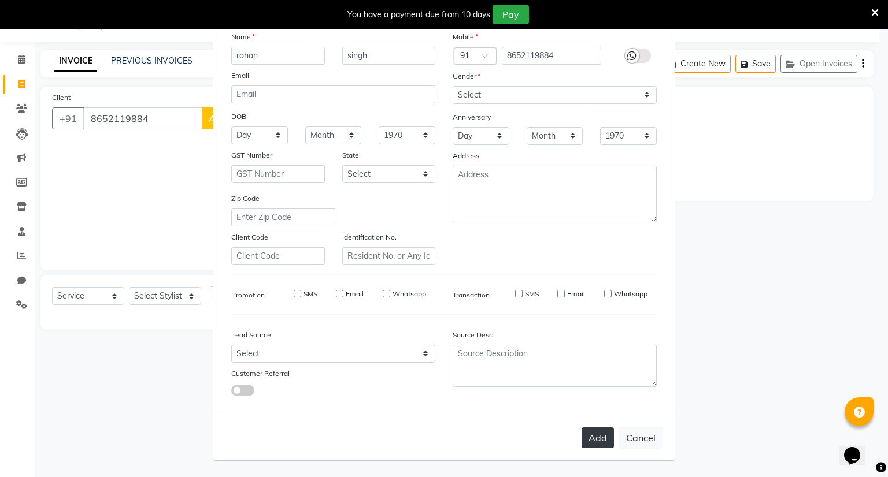
select select
checkbox input "false"
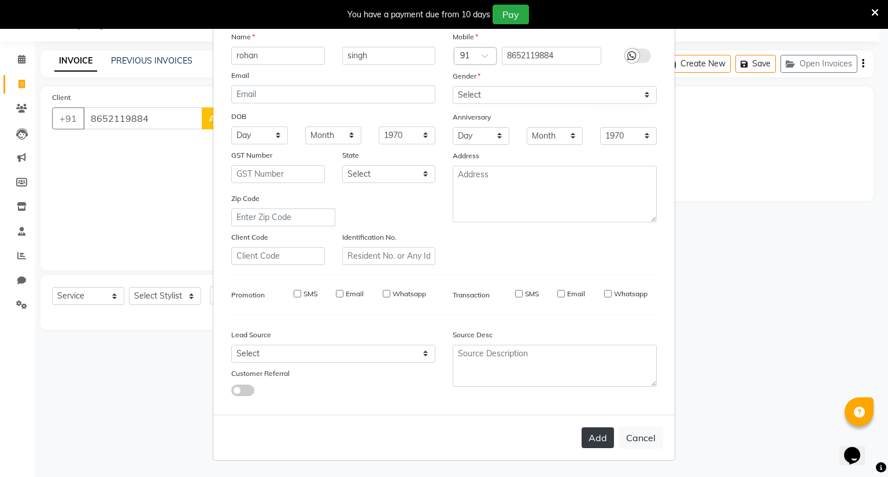
checkbox input "false"
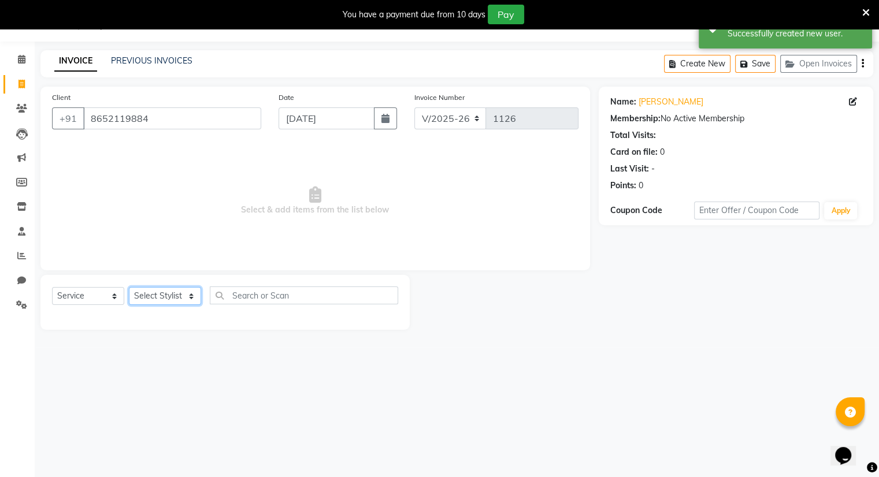
click at [166, 299] on select "Select Stylist Amrapali Bhumi OM Rizwan SOHL sunita" at bounding box center [165, 296] width 72 height 18
select select "83284"
click at [129, 288] on select "Select Stylist Amrapali Bhumi OM Rizwan SOHL sunita" at bounding box center [165, 296] width 72 height 18
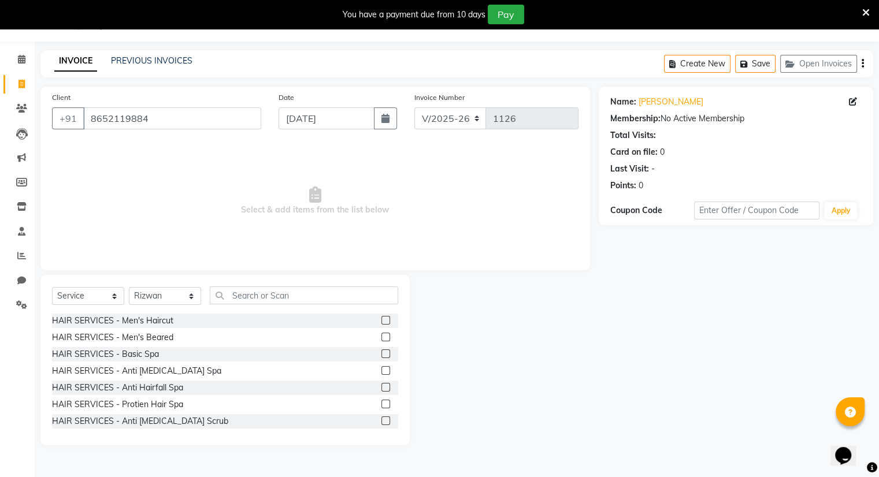
click at [381, 320] on label at bounding box center [385, 320] width 9 height 9
click at [381, 320] on input "checkbox" at bounding box center [385, 321] width 8 height 8
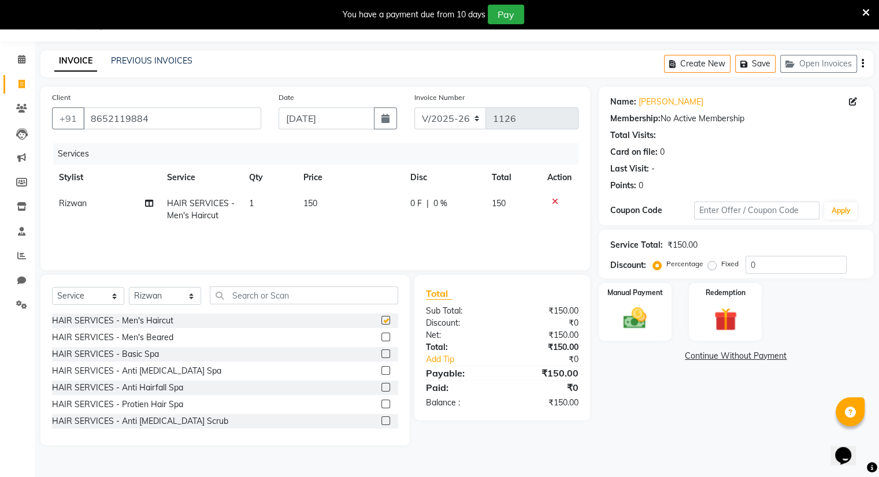
checkbox input "false"
click at [381, 339] on label at bounding box center [385, 337] width 9 height 9
click at [381, 339] on input "checkbox" at bounding box center [385, 338] width 8 height 8
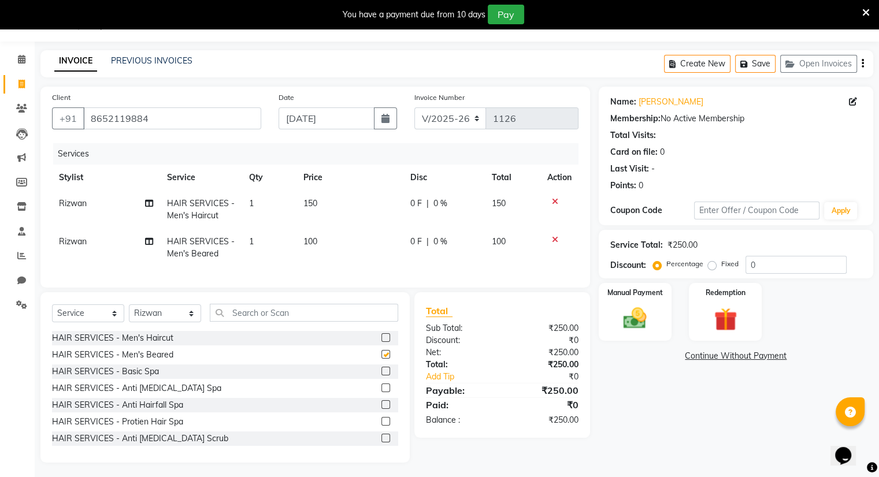
checkbox input "false"
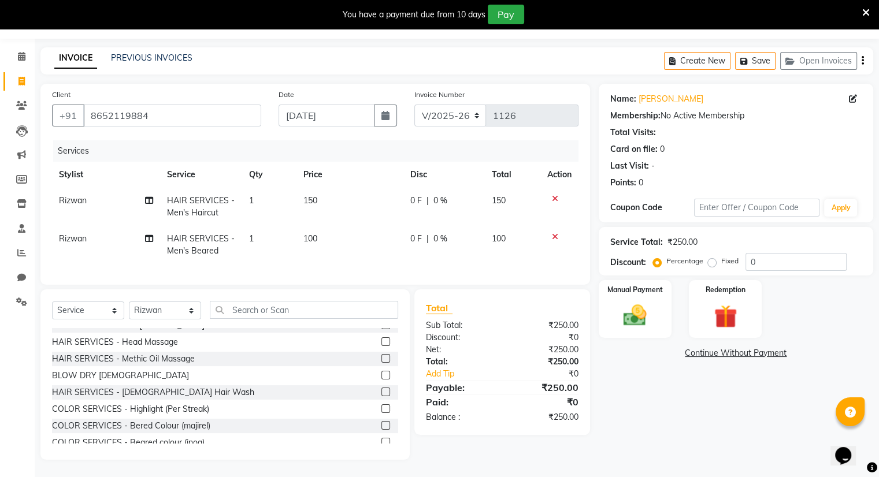
scroll to position [109, 0]
click at [381, 391] on label at bounding box center [385, 394] width 9 height 9
click at [381, 391] on input "checkbox" at bounding box center [385, 395] width 8 height 8
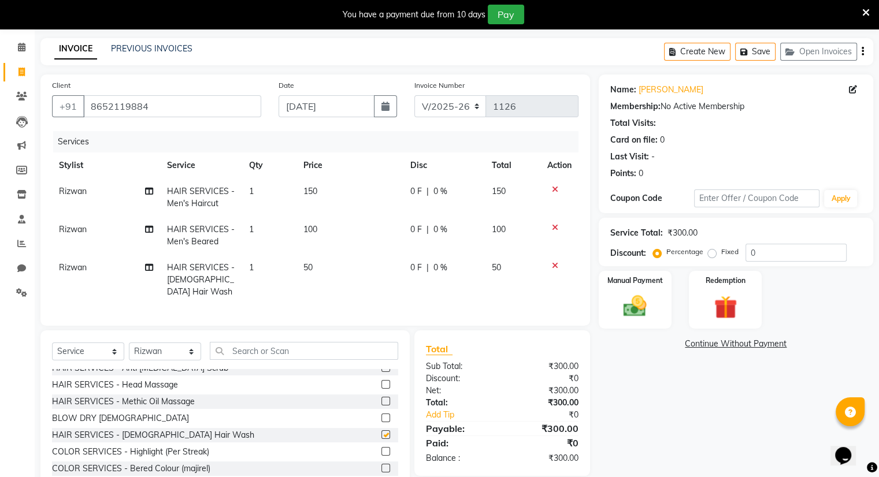
checkbox input "false"
click at [312, 188] on span "150" at bounding box center [310, 191] width 14 height 10
select select "83284"
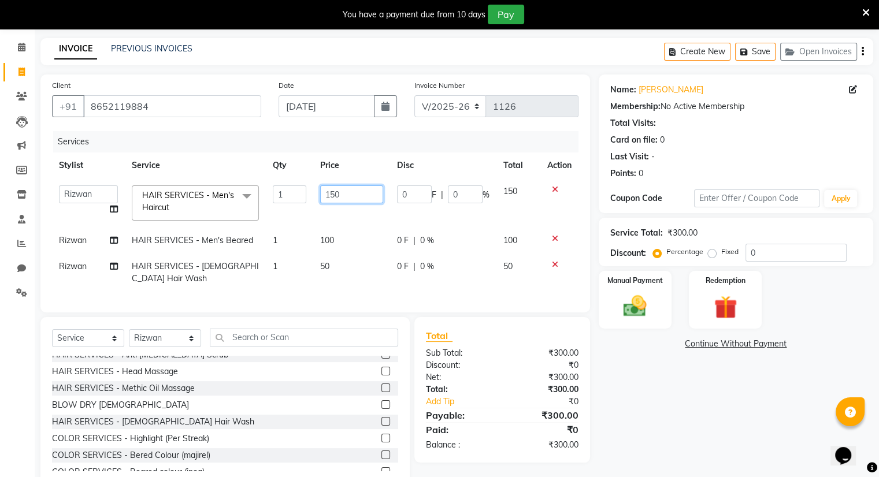
click at [340, 195] on input "150" at bounding box center [351, 195] width 63 height 18
type input "1"
type input "200"
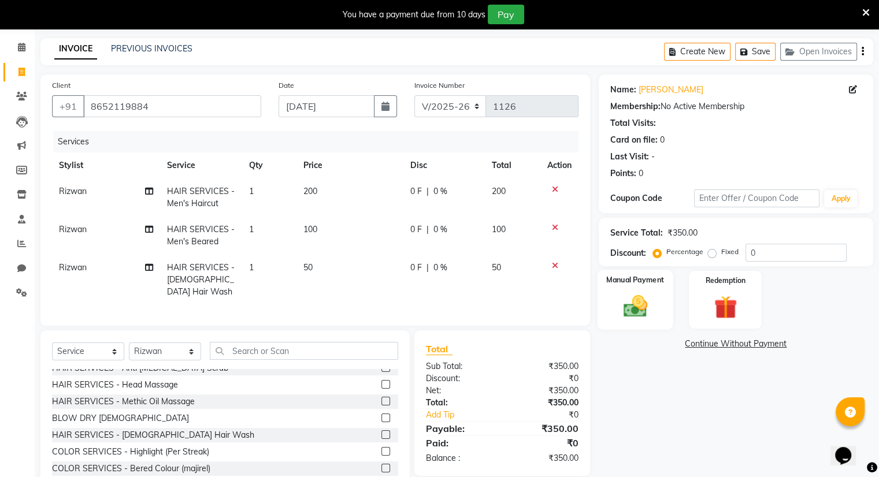
click at [662, 294] on div "Manual Payment" at bounding box center [635, 300] width 76 height 60
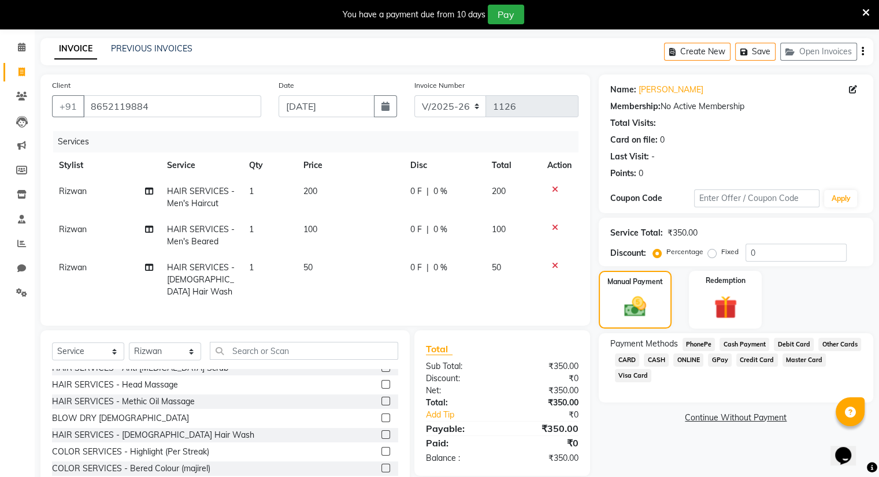
click at [715, 358] on span "GPay" at bounding box center [720, 360] width 24 height 13
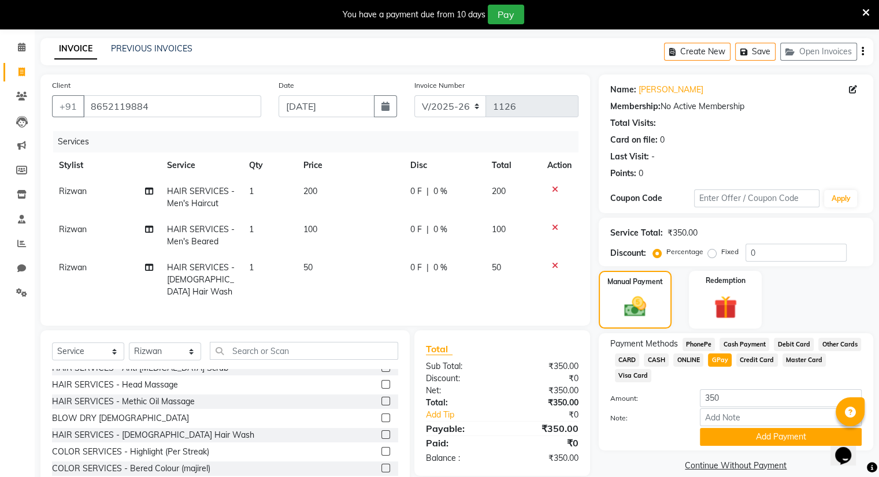
scroll to position [79, 0]
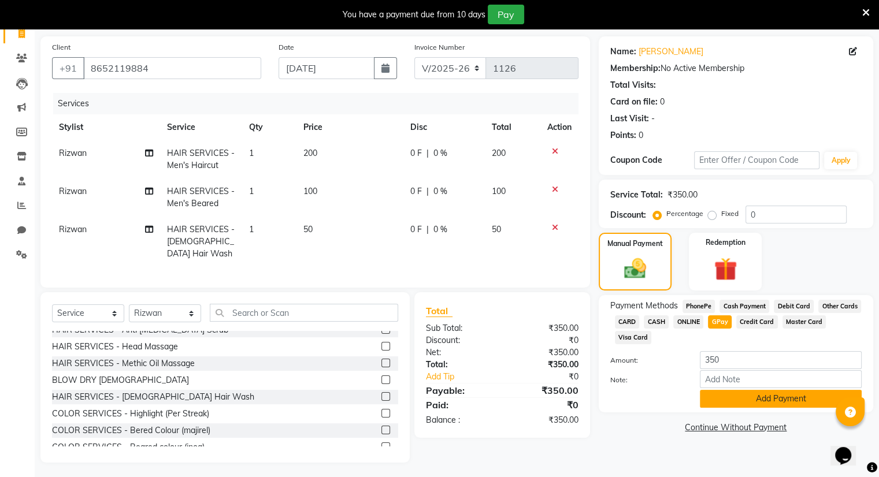
click at [731, 406] on button "Add Payment" at bounding box center [781, 399] width 162 height 18
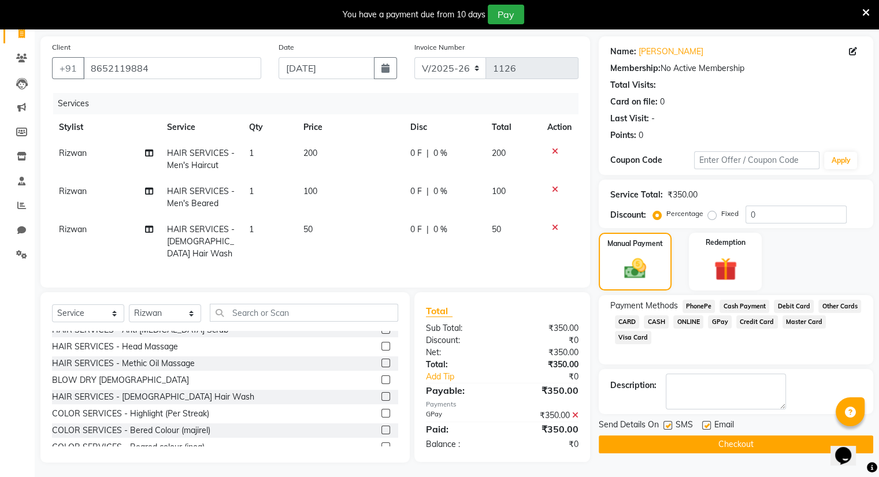
click at [728, 441] on button "Checkout" at bounding box center [736, 445] width 275 height 18
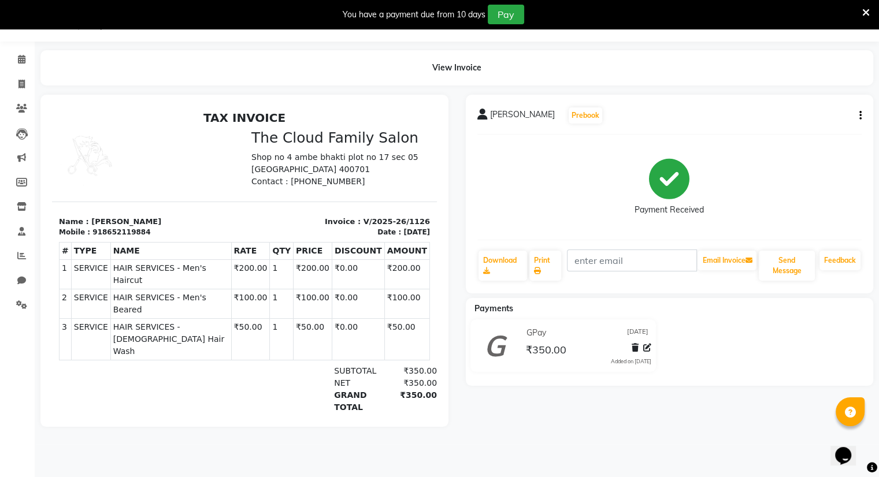
click at [868, 12] on icon at bounding box center [866, 13] width 8 height 10
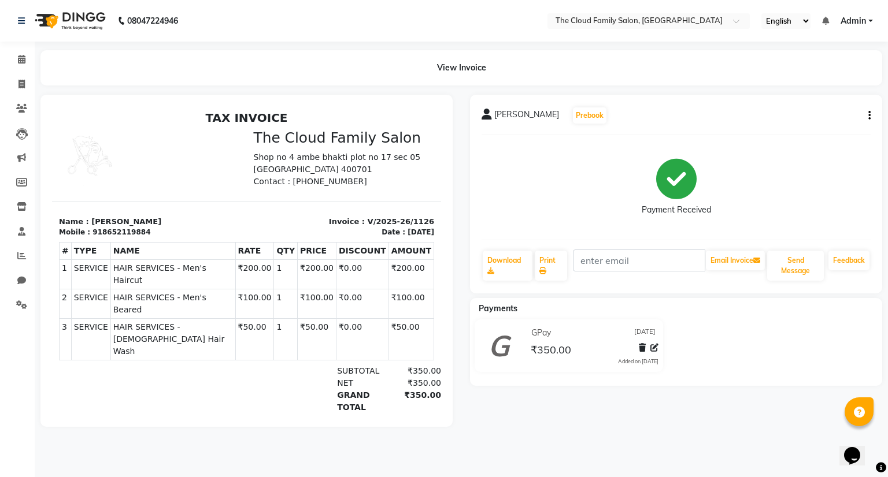
select select "service"
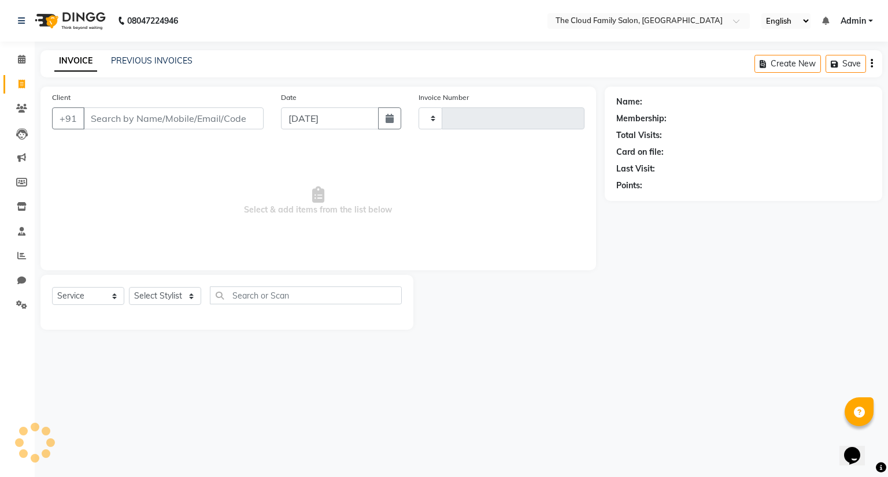
type input "1127"
select select "8444"
click at [128, 60] on link "PREVIOUS INVOICES" at bounding box center [151, 60] width 81 height 10
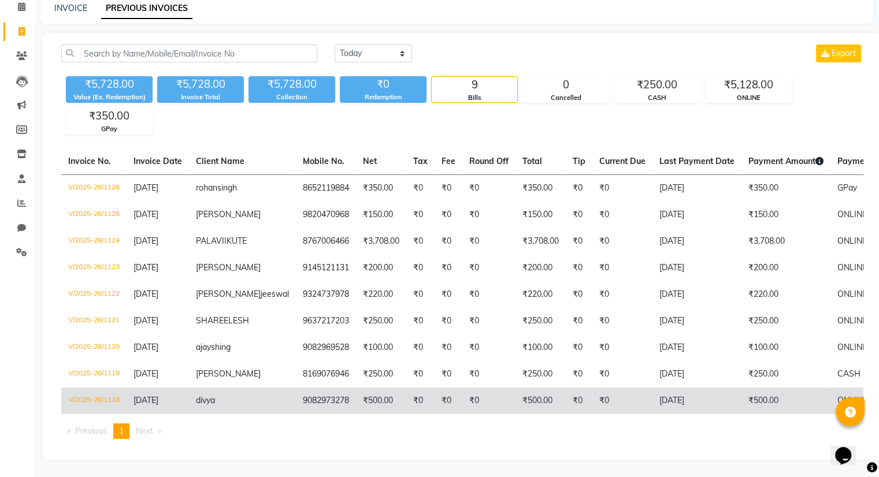
scroll to position [73, 0]
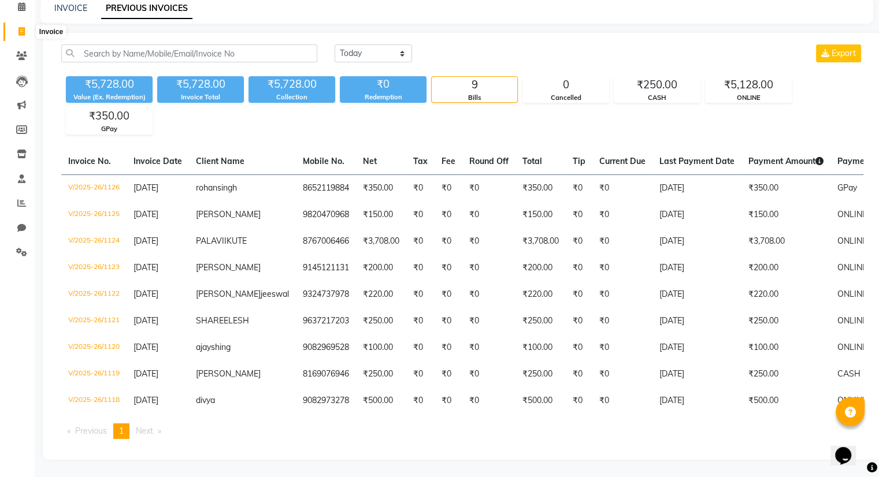
click at [23, 27] on icon at bounding box center [21, 31] width 6 height 9
select select "8444"
select select "service"
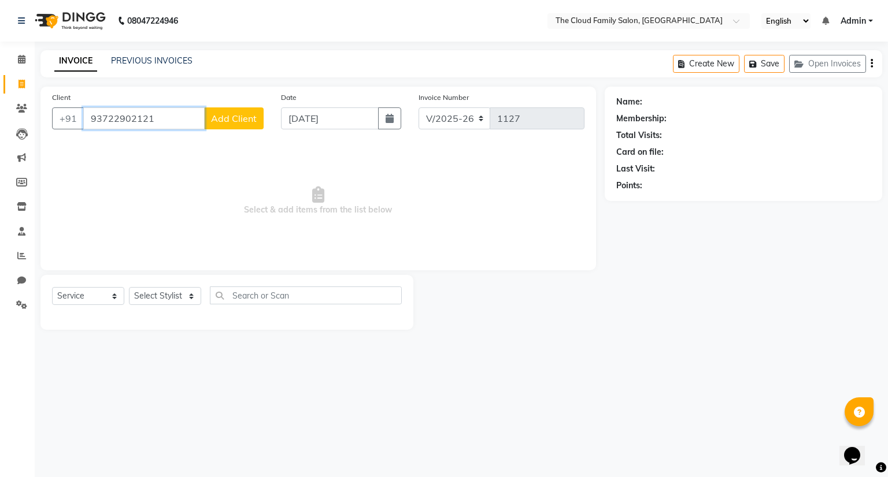
type input "93722902121"
drag, startPoint x: 246, startPoint y: 120, endPoint x: 218, endPoint y: 147, distance: 38.8
click at [218, 147] on span "Select & add items from the list below" at bounding box center [318, 201] width 532 height 116
click at [231, 121] on span "Add Client" at bounding box center [234, 119] width 46 height 12
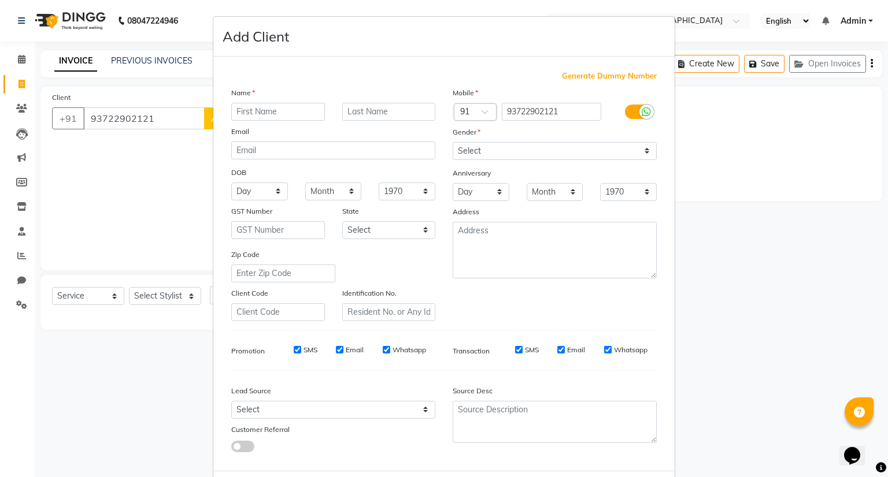
click at [243, 114] on input "text" at bounding box center [278, 112] width 94 height 18
type input "[DEMOGRAPHIC_DATA]"
click at [488, 151] on select "Select Male Female Other Prefer Not To Say" at bounding box center [555, 151] width 204 height 18
select select "male"
click at [453, 143] on select "Select Male Female Other Prefer Not To Say" at bounding box center [555, 151] width 204 height 18
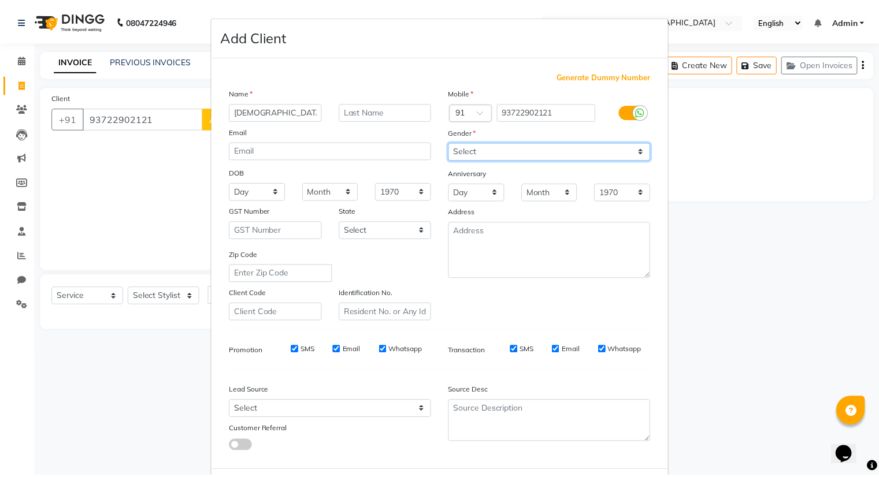
scroll to position [62, 0]
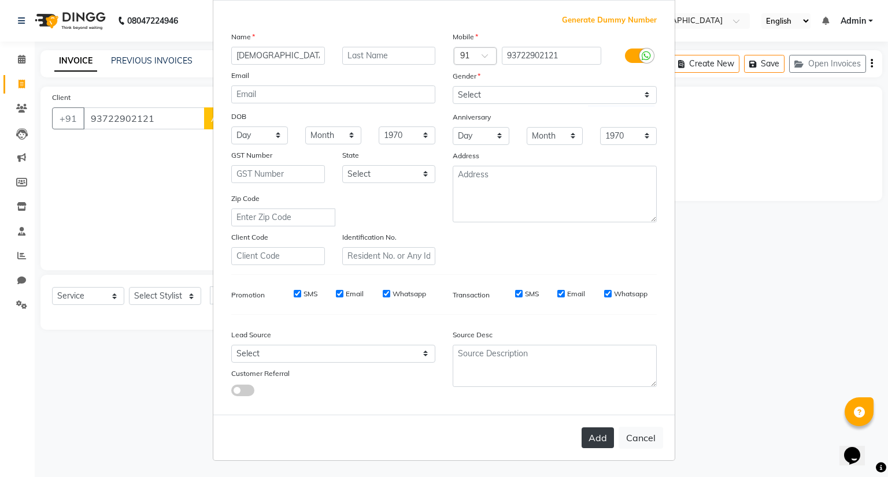
click at [585, 448] on button "Add" at bounding box center [597, 438] width 32 height 21
select select
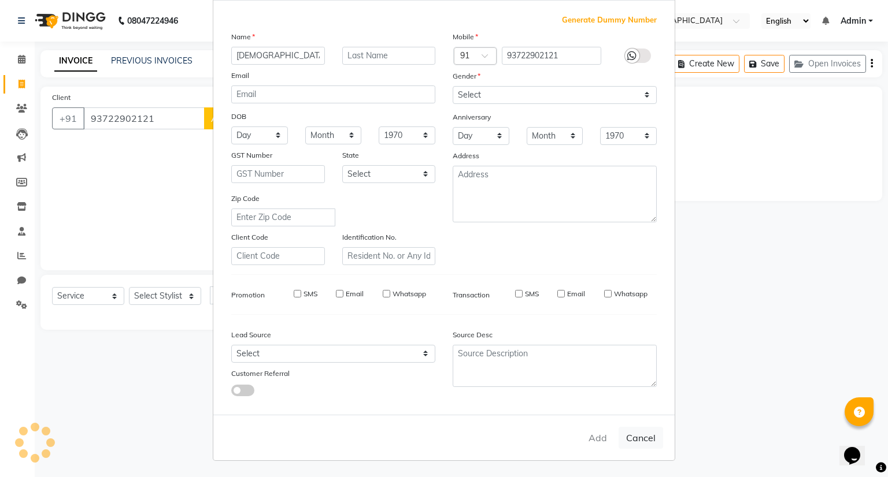
select select
checkbox input "false"
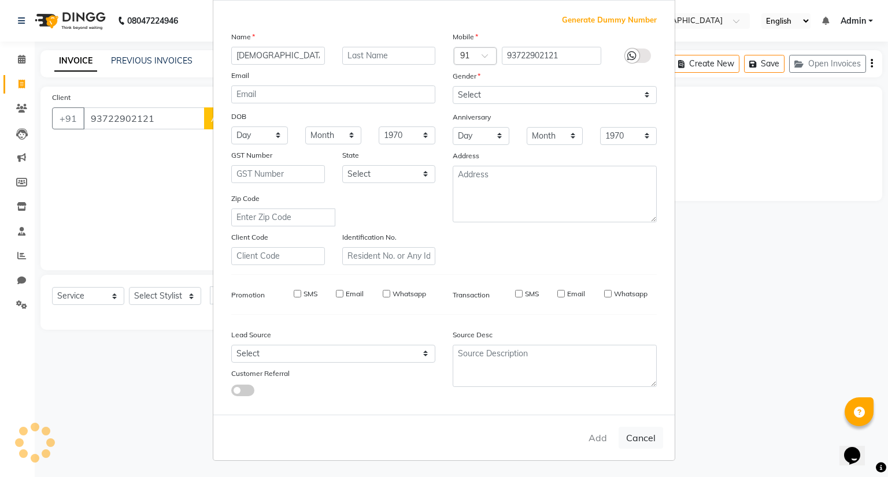
checkbox input "false"
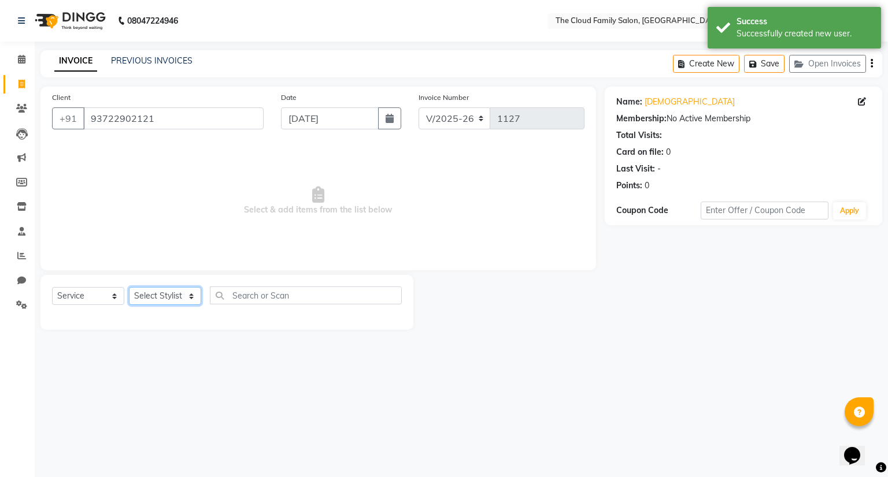
click at [192, 294] on select "Select Stylist Amrapali Bhumi OM Rizwan SOHL sunita" at bounding box center [165, 296] width 72 height 18
select select "83284"
click at [129, 288] on select "Select Stylist Amrapali Bhumi OM Rizwan SOHL sunita" at bounding box center [165, 296] width 72 height 18
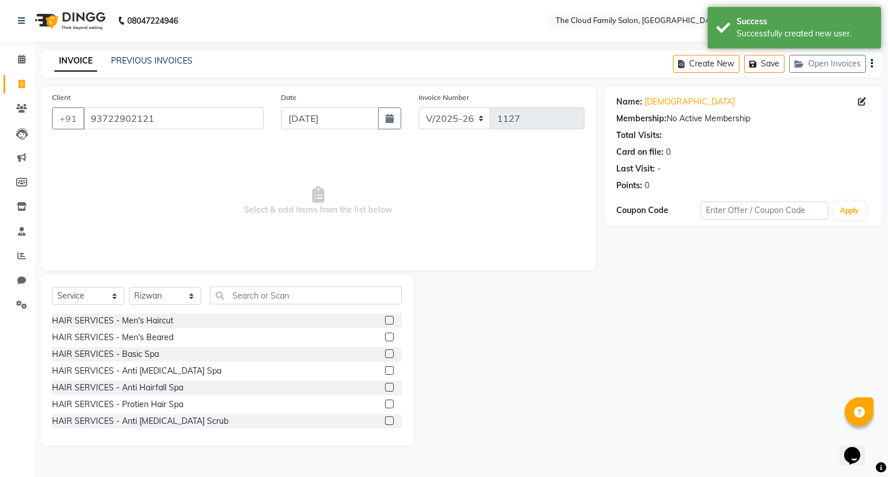
click at [385, 324] on label at bounding box center [389, 320] width 9 height 9
click at [385, 324] on input "checkbox" at bounding box center [389, 321] width 8 height 8
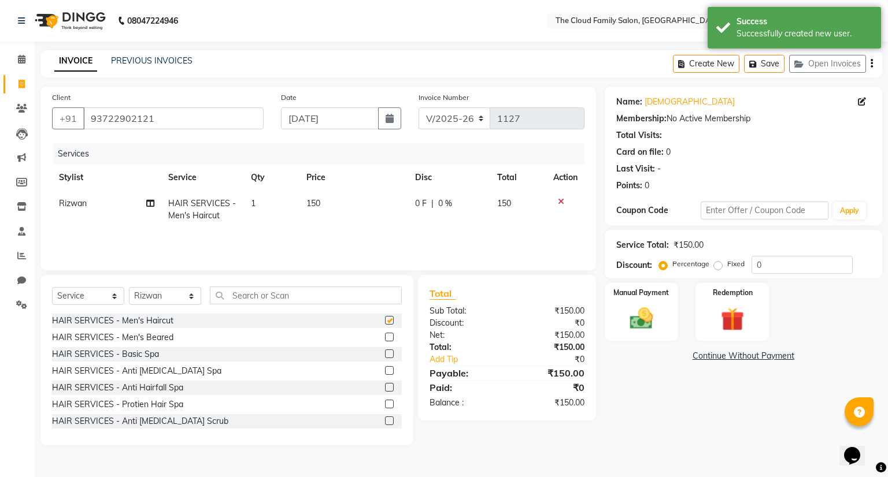
checkbox input "false"
click at [385, 336] on label at bounding box center [389, 337] width 9 height 9
click at [385, 336] on input "checkbox" at bounding box center [389, 338] width 8 height 8
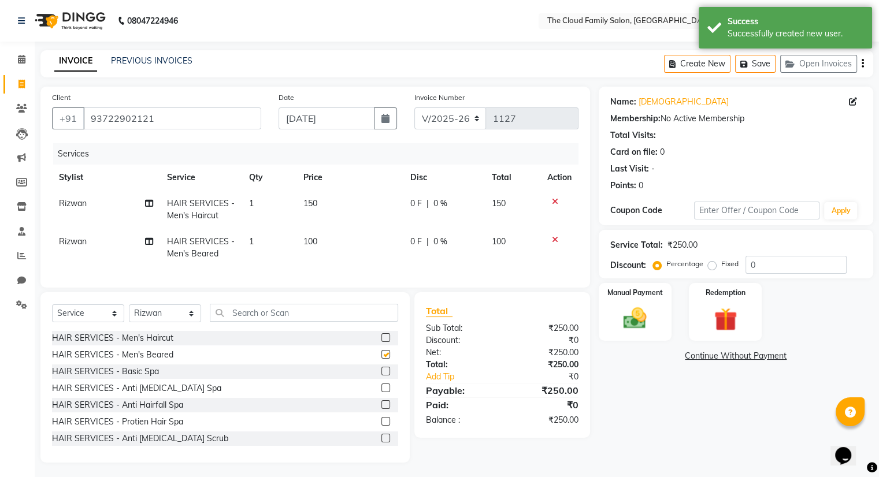
checkbox input "false"
click at [603, 291] on div "Manual Payment" at bounding box center [635, 312] width 76 height 60
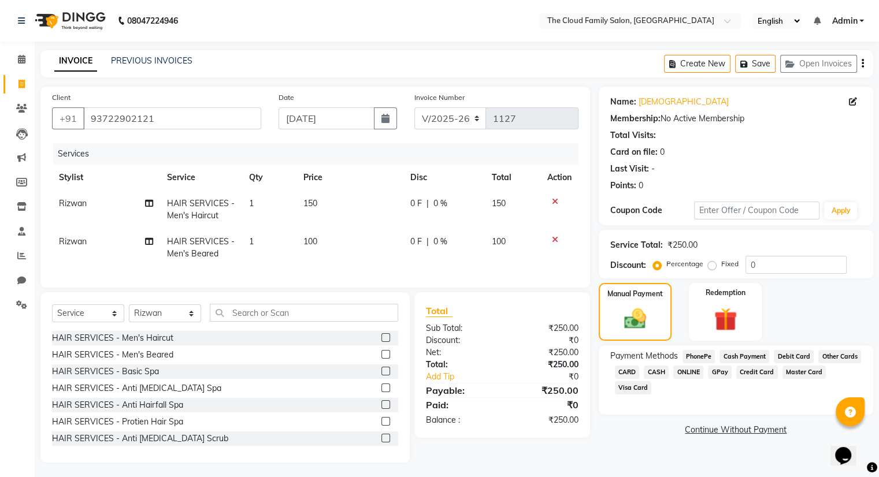
click at [721, 373] on span "GPay" at bounding box center [720, 372] width 24 height 13
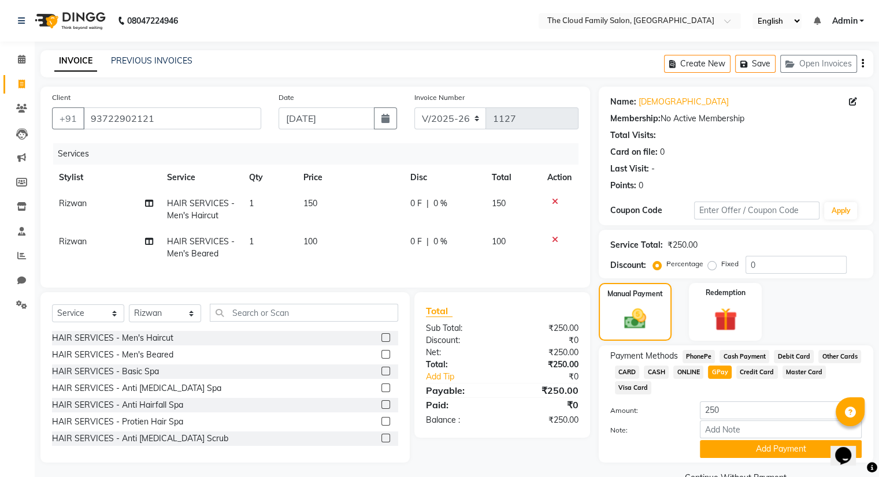
scroll to position [28, 0]
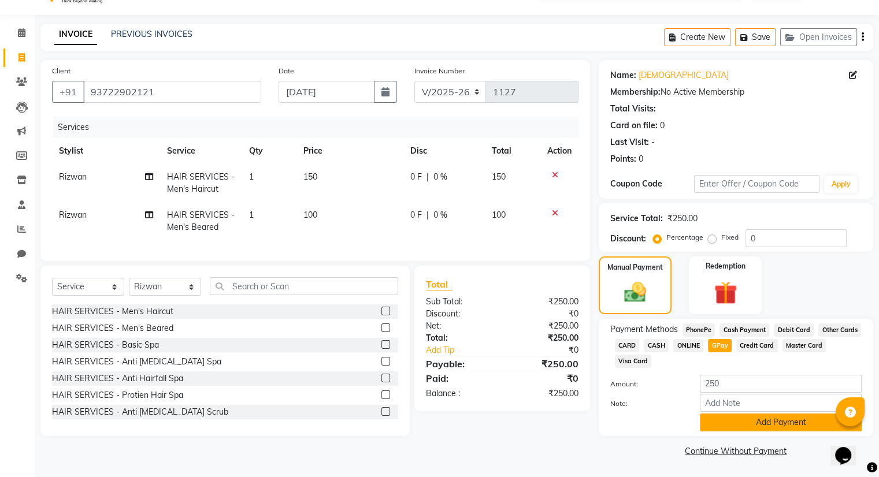
click at [743, 425] on button "Add Payment" at bounding box center [781, 423] width 162 height 18
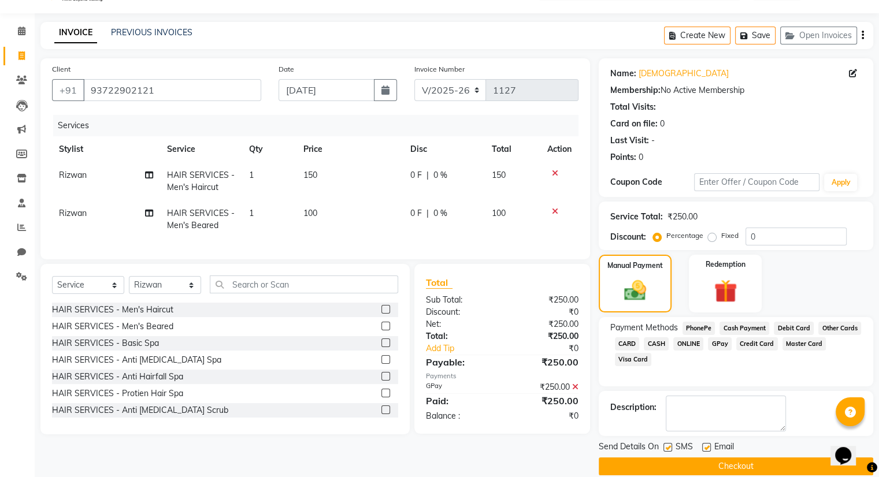
scroll to position [43, 0]
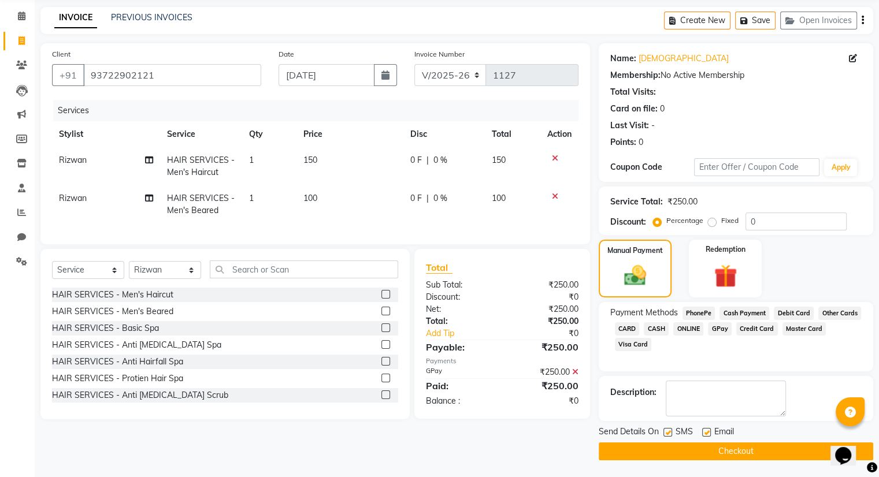
click at [739, 456] on button "Checkout" at bounding box center [736, 452] width 275 height 18
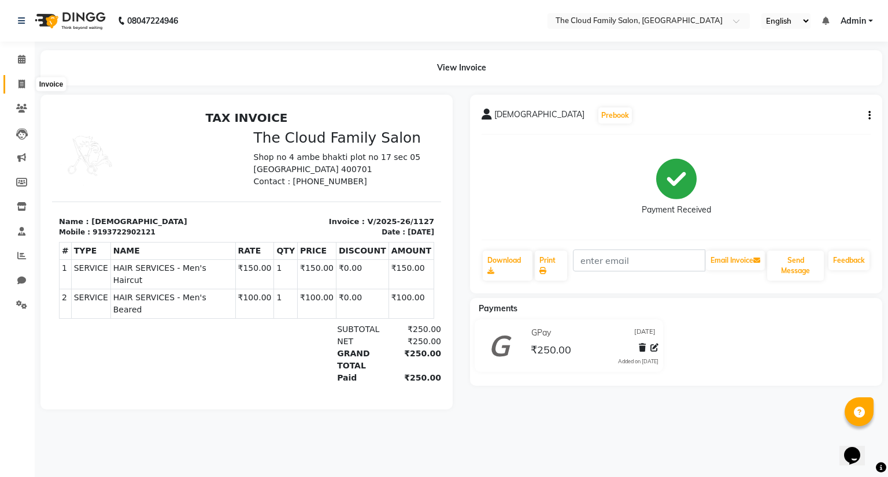
click at [18, 88] on icon at bounding box center [21, 84] width 6 height 9
select select "service"
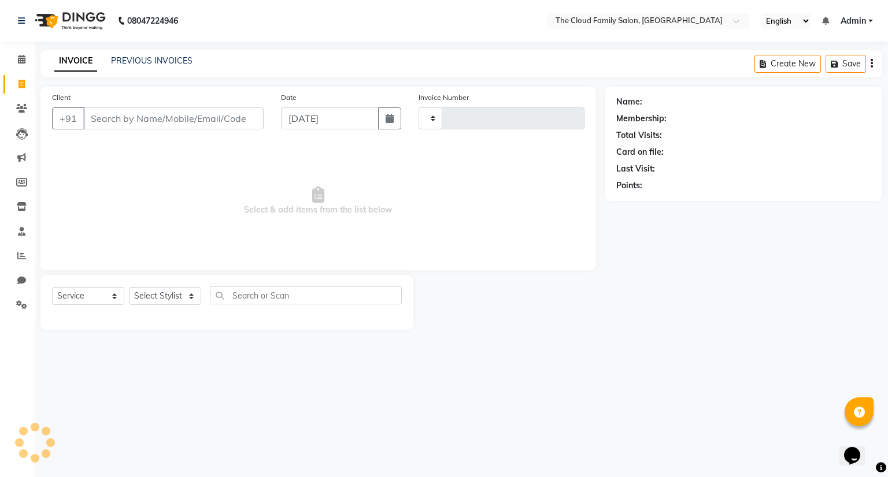
type input "1128"
select select "8444"
click at [149, 62] on link "PREVIOUS INVOICES" at bounding box center [151, 60] width 81 height 10
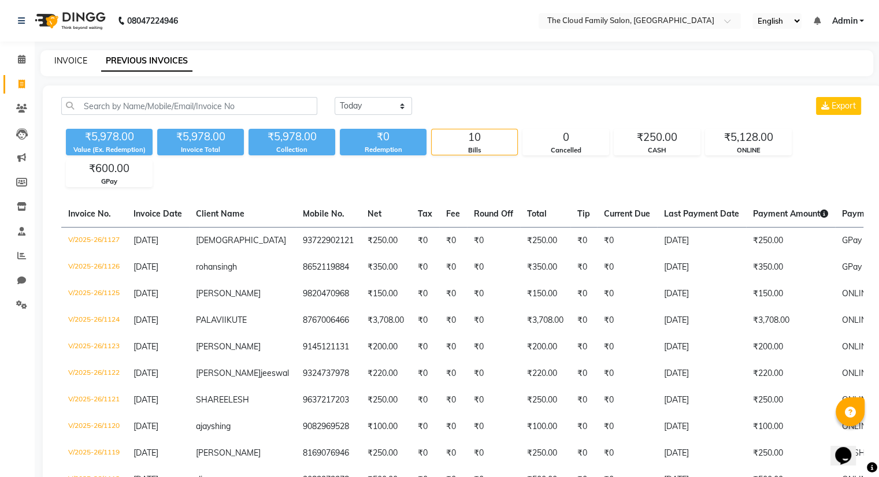
click at [60, 64] on link "INVOICE" at bounding box center [70, 60] width 33 height 10
select select "service"
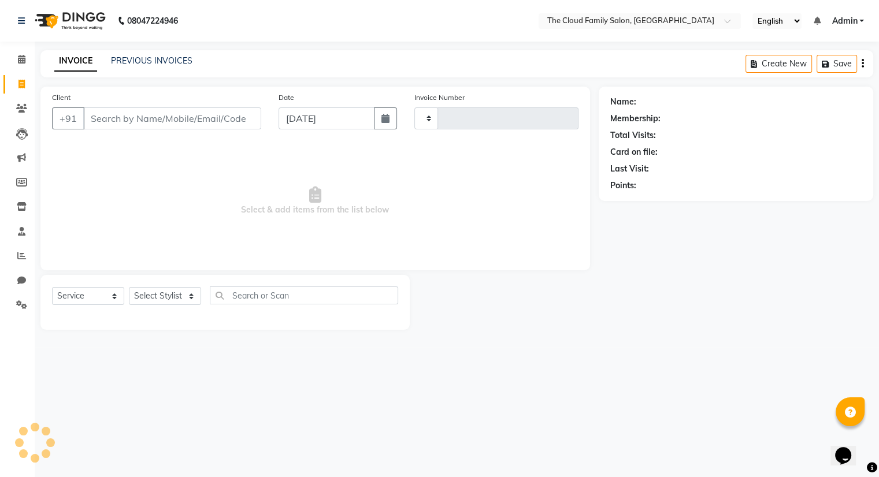
type input "1128"
select select "8444"
click at [133, 124] on input "Client" at bounding box center [173, 119] width 180 height 22
click at [124, 118] on input "Client" at bounding box center [173, 119] width 180 height 22
click at [121, 120] on input "Client" at bounding box center [173, 119] width 180 height 22
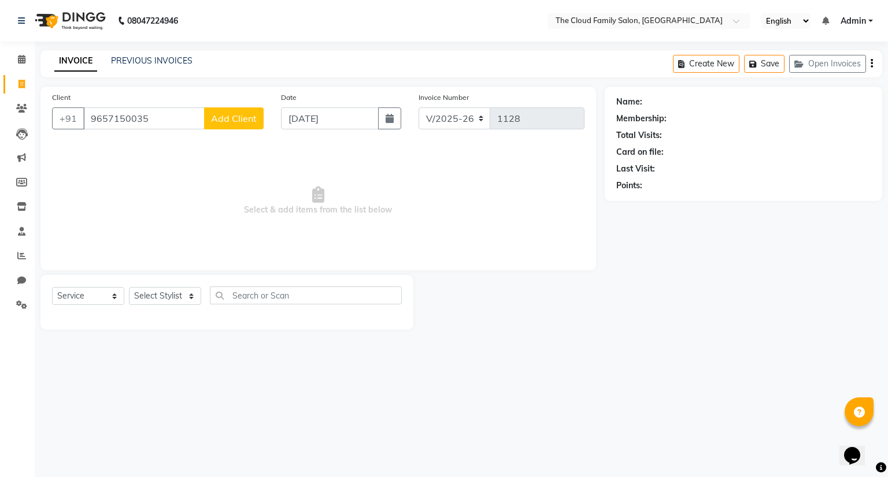
drag, startPoint x: 183, startPoint y: 122, endPoint x: 150, endPoint y: 116, distance: 32.9
click at [150, 116] on input "9657150035" at bounding box center [143, 119] width 121 height 22
type input "9657150034"
click at [245, 114] on span "Add Client" at bounding box center [234, 119] width 46 height 12
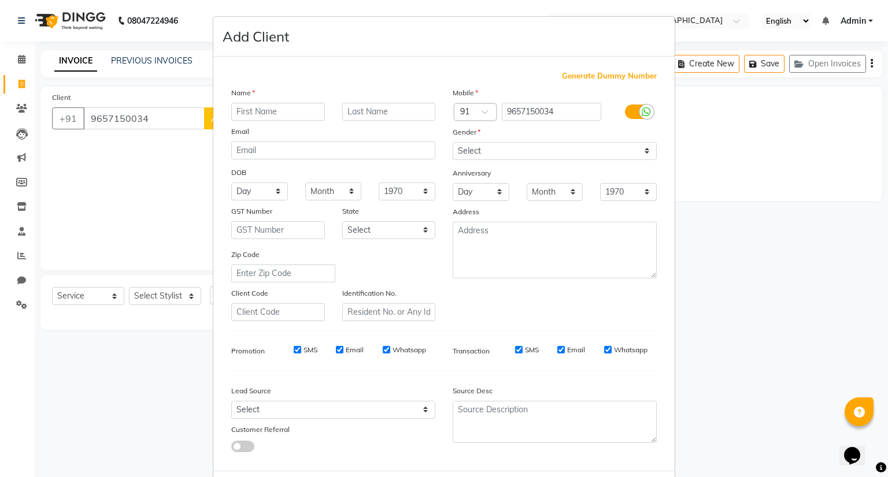
click at [275, 116] on input "text" at bounding box center [278, 112] width 94 height 18
click at [277, 112] on input "text" at bounding box center [278, 112] width 94 height 18
type input "[PERSON_NAME]"
click at [461, 154] on select "Select Male Female Other Prefer Not To Say" at bounding box center [555, 151] width 204 height 18
select select "male"
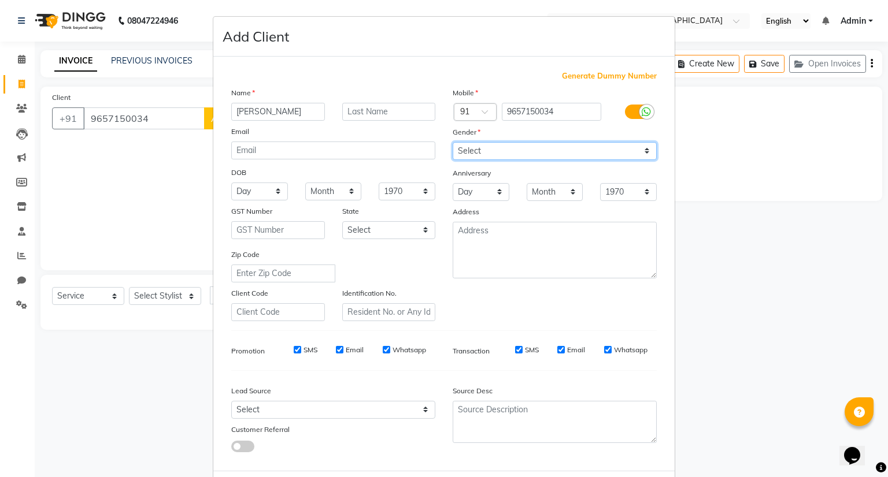
click at [453, 143] on select "Select Male Female Other Prefer Not To Say" at bounding box center [555, 151] width 204 height 18
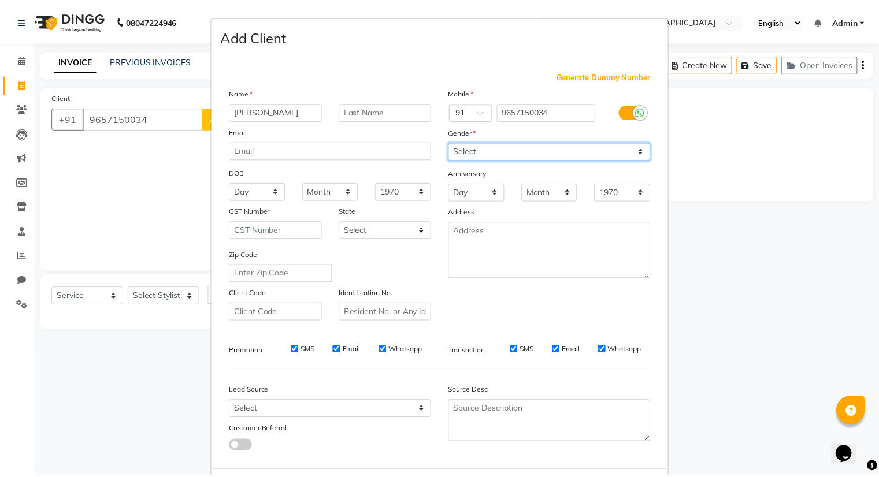
scroll to position [62, 0]
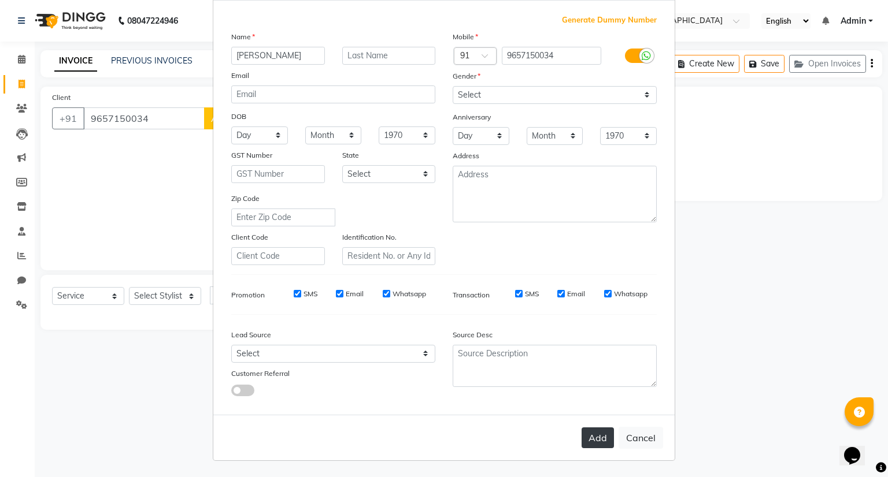
click at [587, 435] on button "Add" at bounding box center [597, 438] width 32 height 21
select select
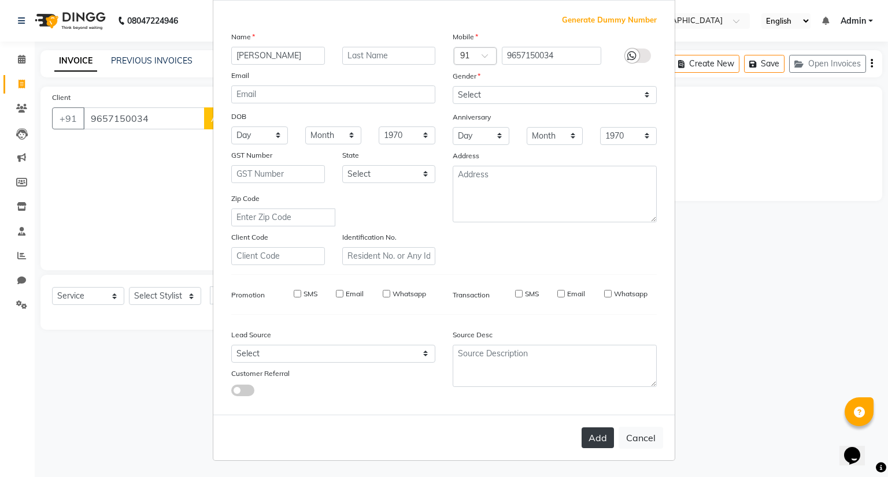
select select
checkbox input "false"
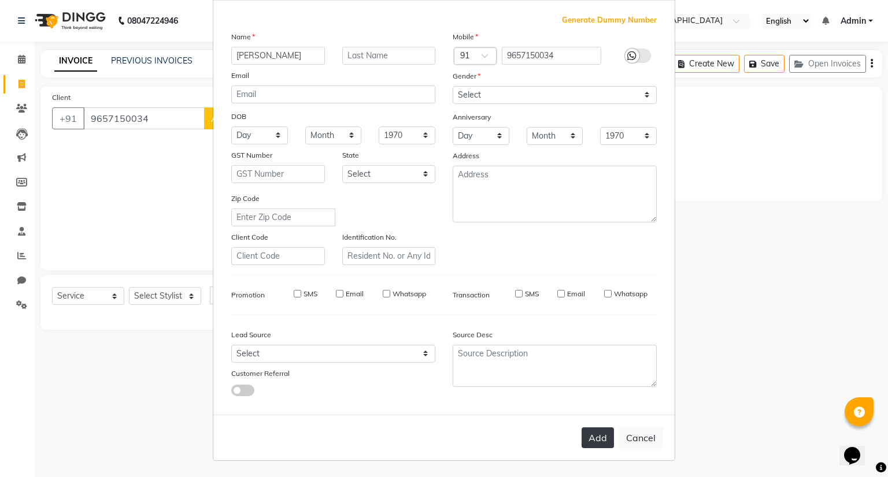
checkbox input "false"
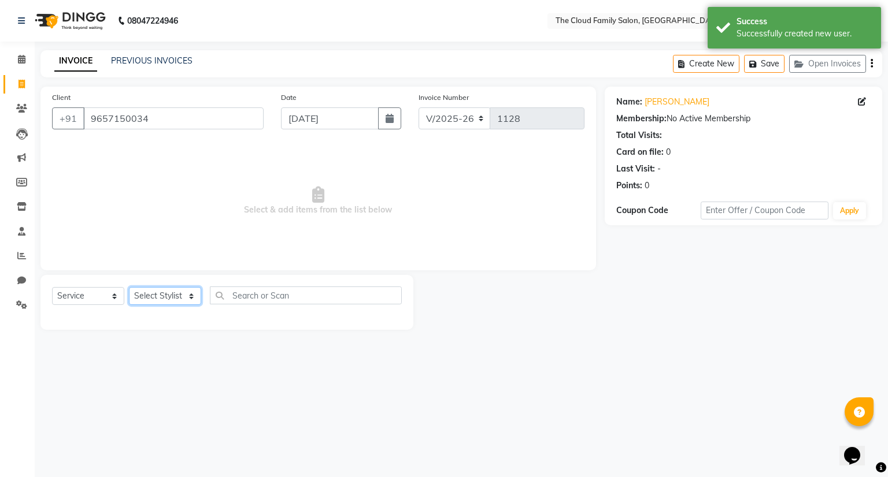
click at [161, 289] on select "Select Stylist Amrapali Bhumi OM Rizwan SOHL sunita" at bounding box center [165, 296] width 72 height 18
select select "86894"
click at [129, 288] on select "Select Stylist Amrapali Bhumi OM Rizwan SOHL sunita" at bounding box center [165, 296] width 72 height 18
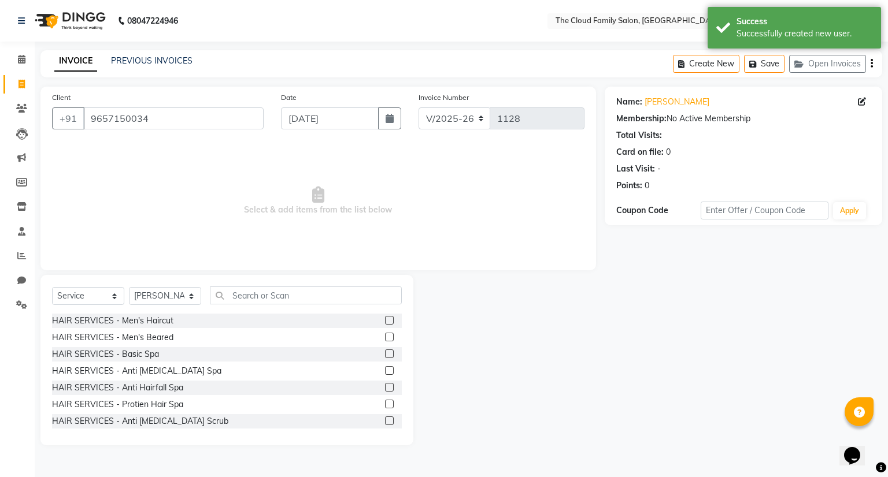
click at [385, 335] on label at bounding box center [389, 337] width 9 height 9
click at [385, 335] on input "checkbox" at bounding box center [389, 338] width 8 height 8
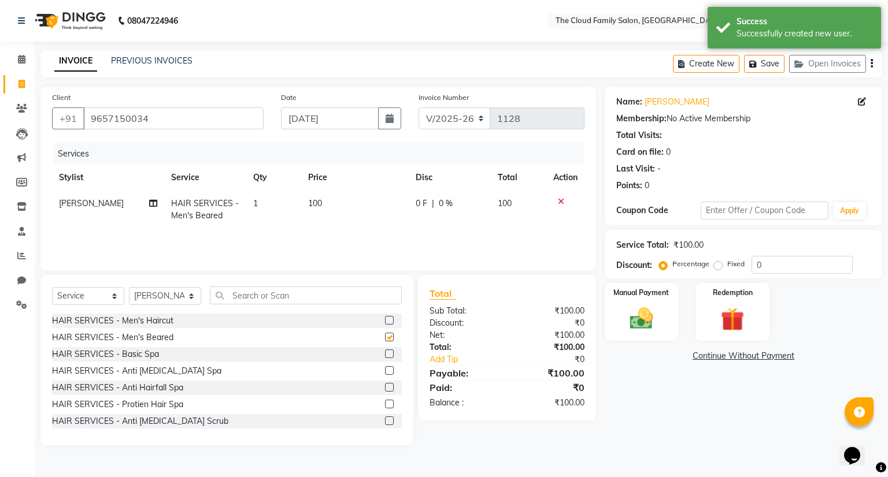
checkbox input "false"
click at [385, 315] on div at bounding box center [393, 321] width 17 height 14
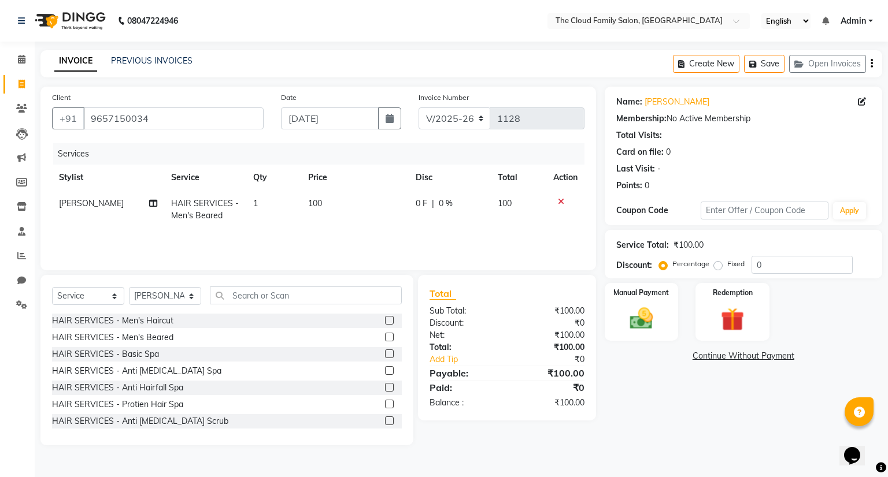
click at [385, 321] on label at bounding box center [389, 320] width 9 height 9
click at [385, 321] on input "checkbox" at bounding box center [389, 321] width 8 height 8
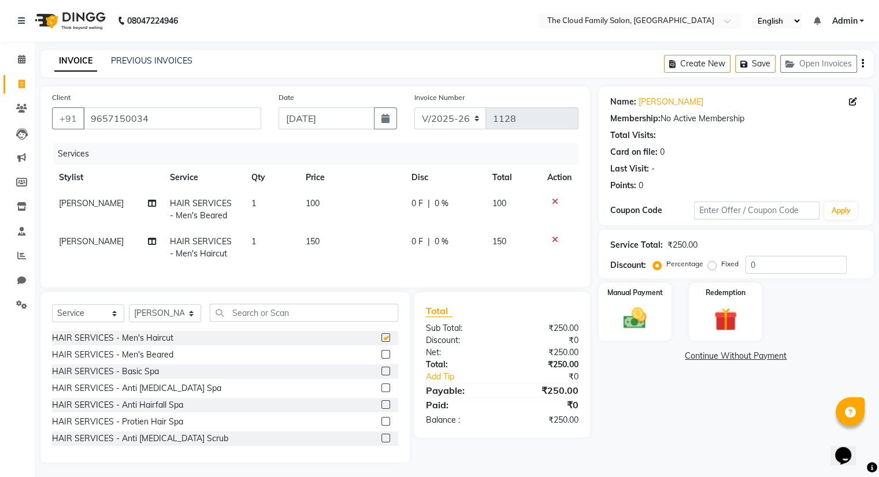
checkbox input "false"
click at [628, 317] on img at bounding box center [635, 319] width 39 height 28
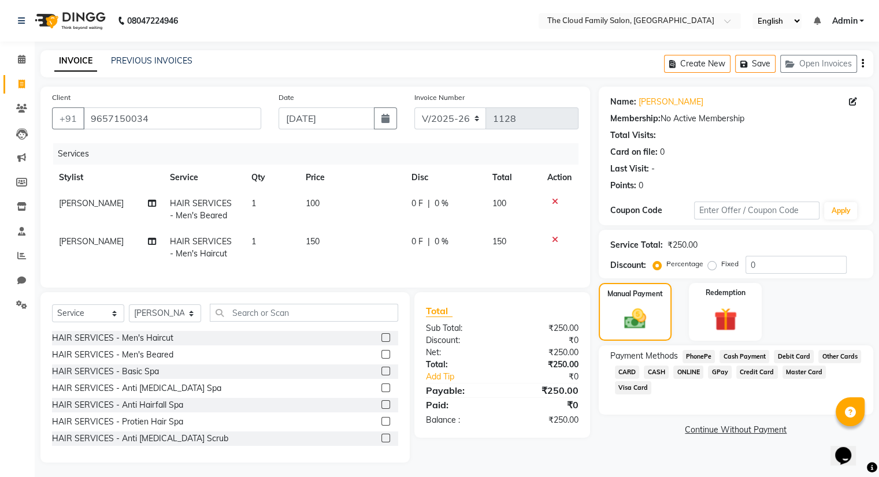
click at [684, 371] on span "ONLINE" at bounding box center [688, 372] width 30 height 13
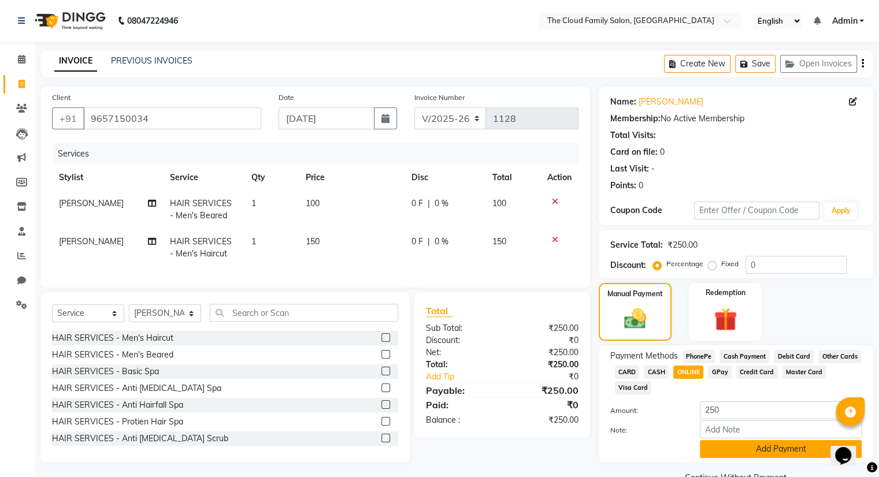
click at [738, 444] on button "Add Payment" at bounding box center [781, 449] width 162 height 18
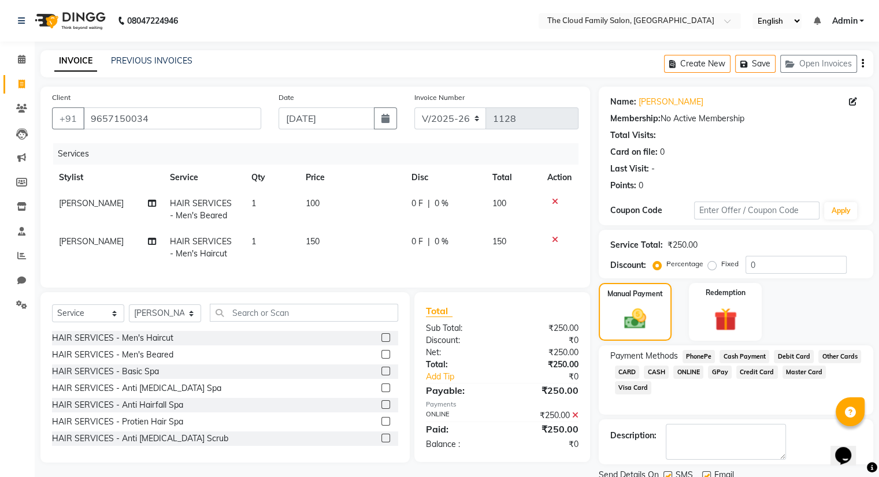
scroll to position [43, 0]
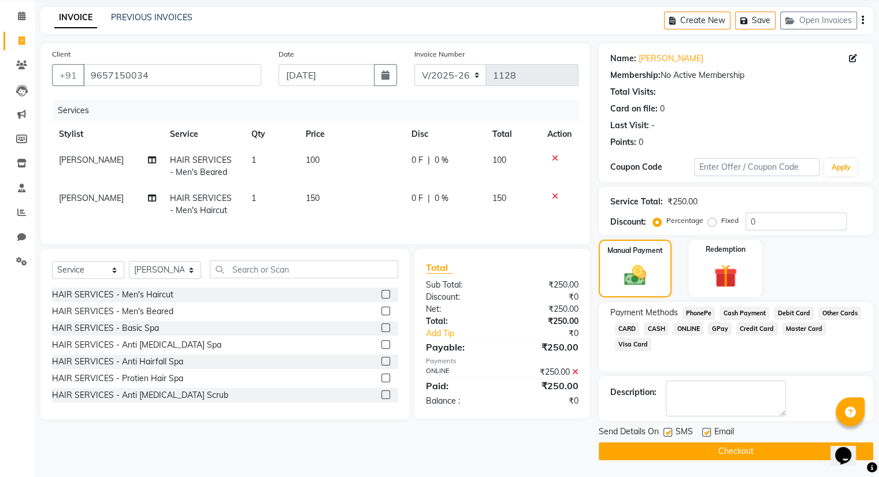
click at [738, 444] on button "Checkout" at bounding box center [736, 452] width 275 height 18
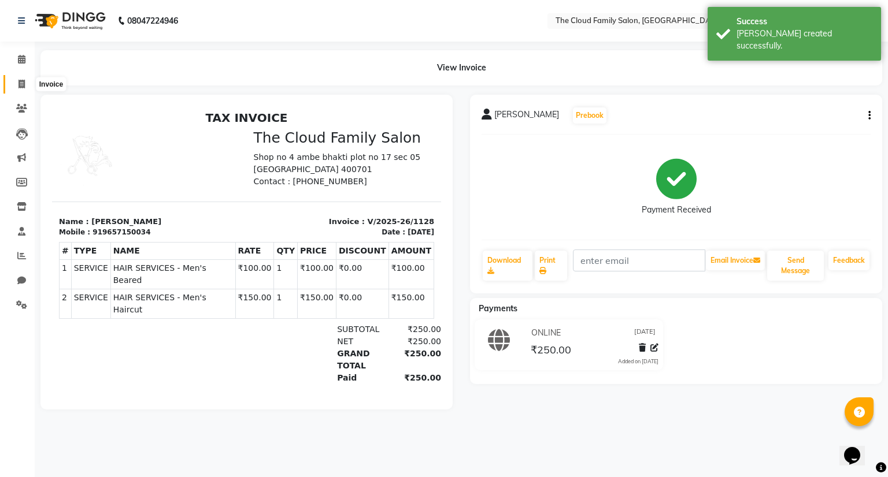
click at [21, 84] on icon at bounding box center [21, 84] width 6 height 9
select select "service"
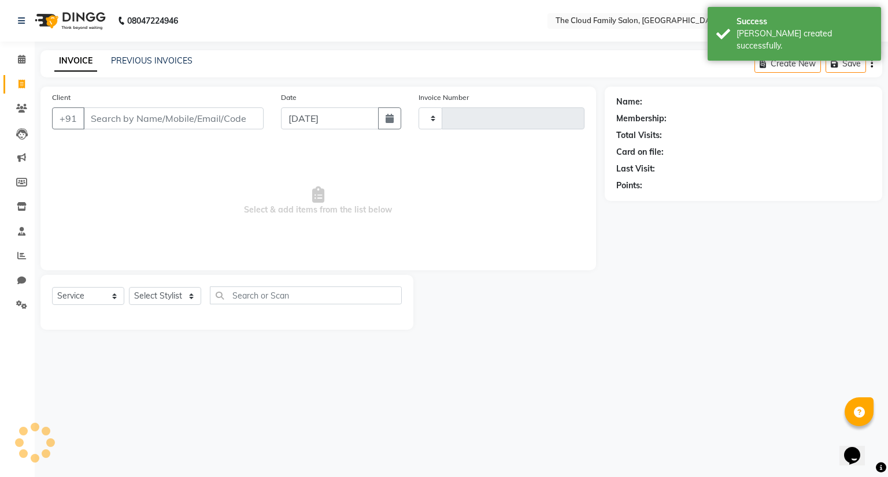
type input "1129"
select select "8444"
click at [123, 128] on input "Client" at bounding box center [173, 119] width 180 height 22
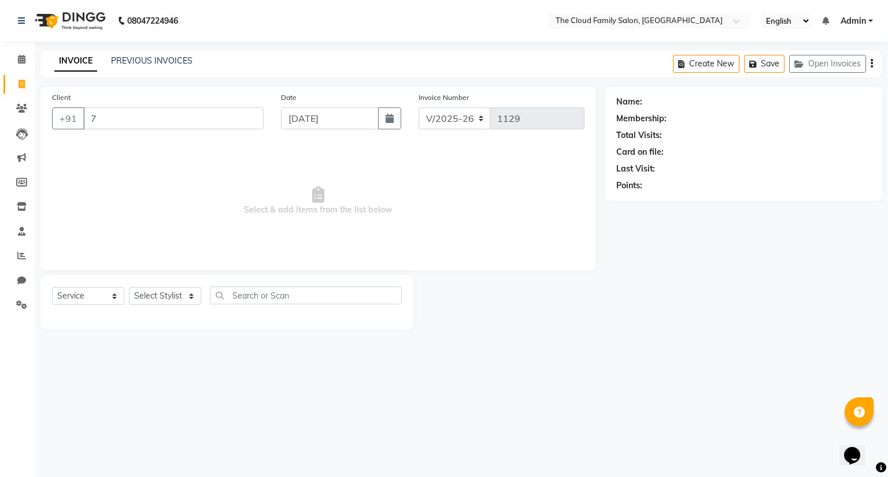
click at [123, 128] on input "7" at bounding box center [173, 119] width 180 height 22
type input "7738014235"
click at [233, 123] on span "Add Client" at bounding box center [234, 119] width 46 height 12
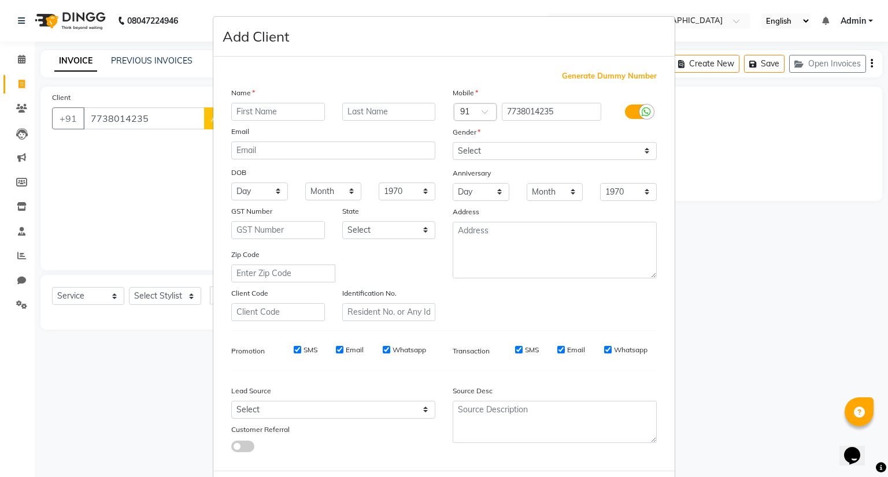
click at [261, 113] on input "text" at bounding box center [278, 112] width 94 height 18
type input "[PERSON_NAME]"
click at [461, 152] on select "Select Male Female Other Prefer Not To Say" at bounding box center [555, 151] width 204 height 18
select select "male"
click at [453, 143] on select "Select Male Female Other Prefer Not To Say" at bounding box center [555, 151] width 204 height 18
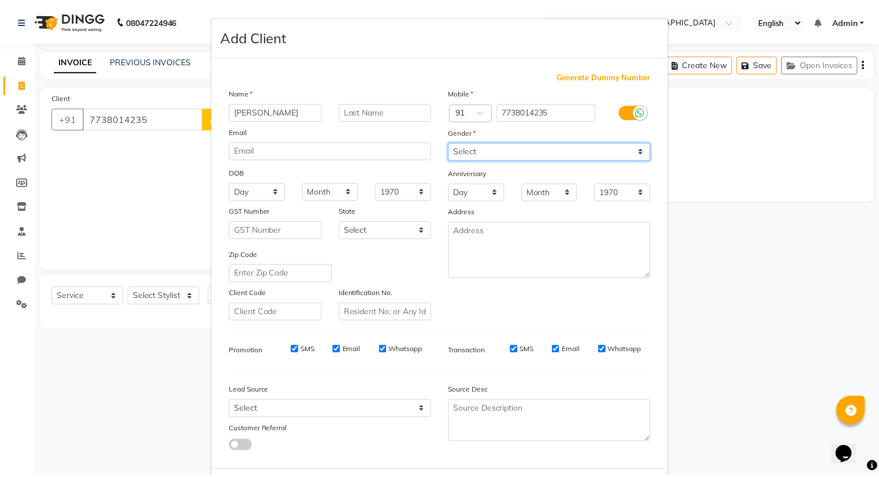
scroll to position [62, 0]
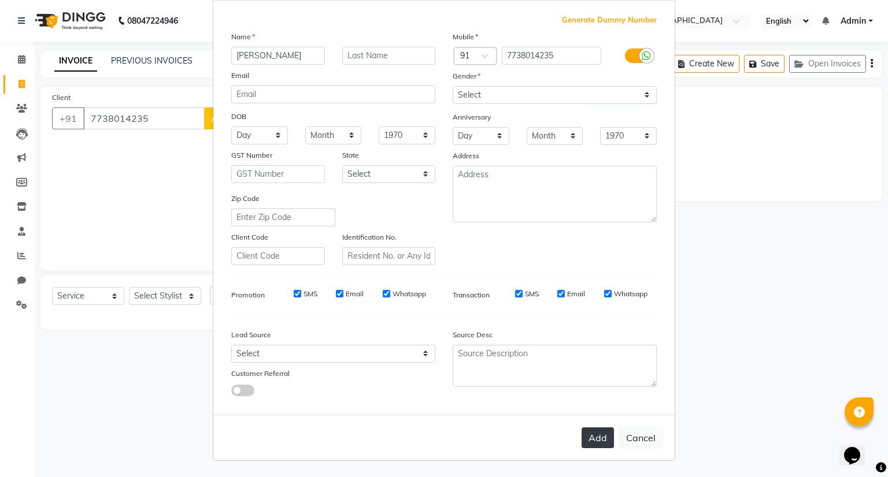
click at [601, 442] on button "Add" at bounding box center [597, 438] width 32 height 21
select select
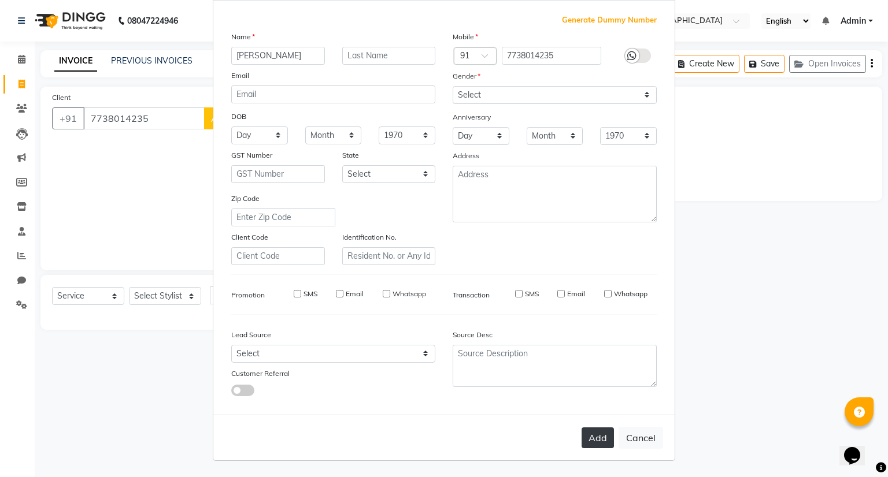
select select
checkbox input "false"
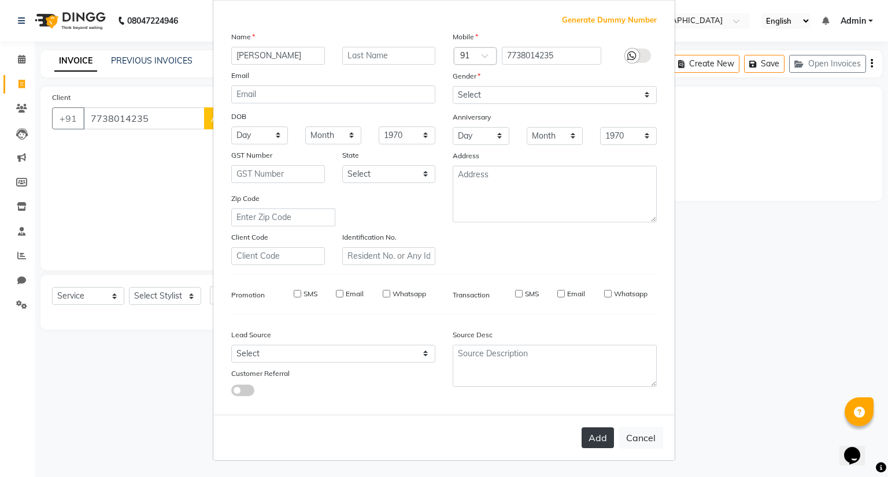
checkbox input "false"
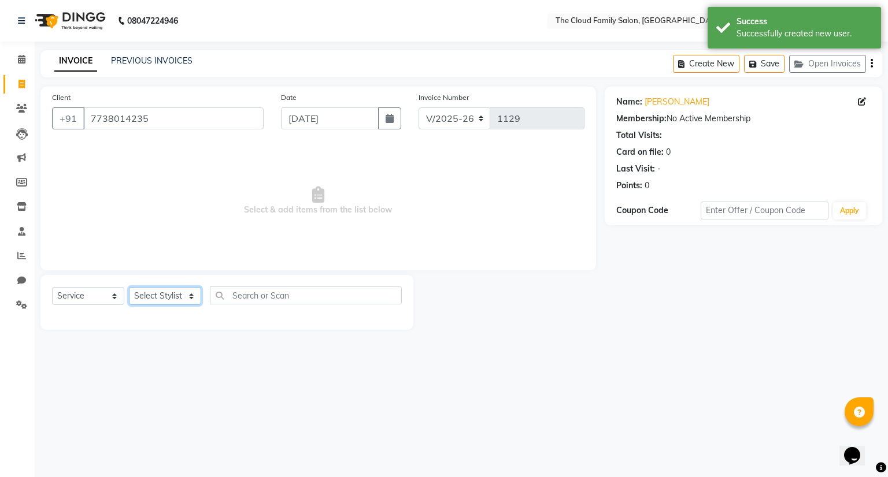
click at [157, 299] on select "Select Stylist Amrapali Bhumi OM Rizwan SOHL sunita" at bounding box center [165, 296] width 72 height 18
select select "83357"
click at [129, 288] on select "Select Stylist Amrapali Bhumi OM Rizwan SOHL sunita" at bounding box center [165, 296] width 72 height 18
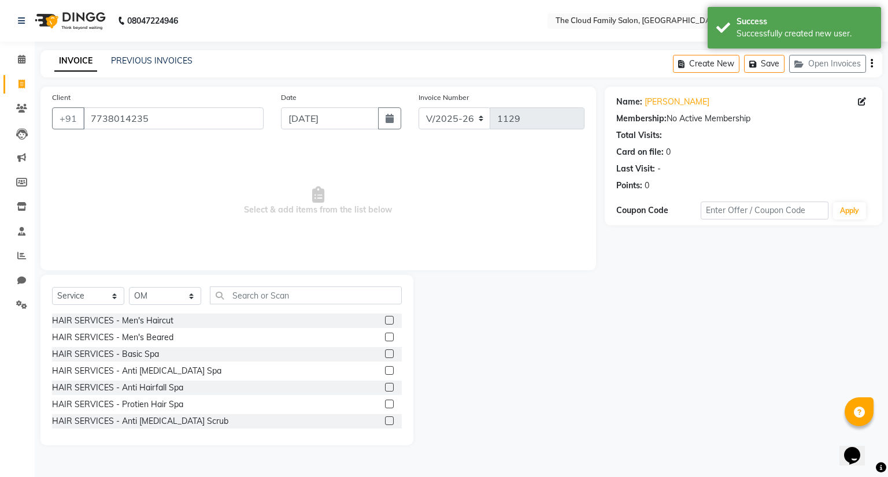
click at [385, 322] on label at bounding box center [389, 320] width 9 height 9
click at [385, 322] on input "checkbox" at bounding box center [389, 321] width 8 height 8
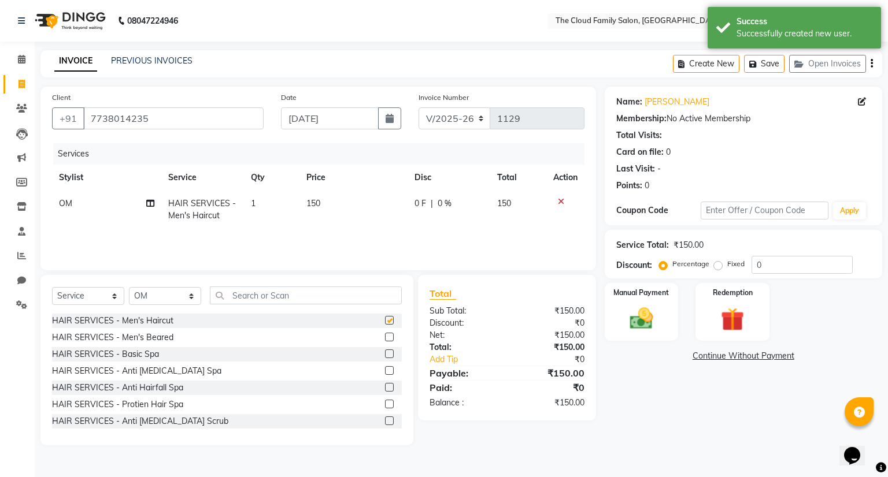
checkbox input "false"
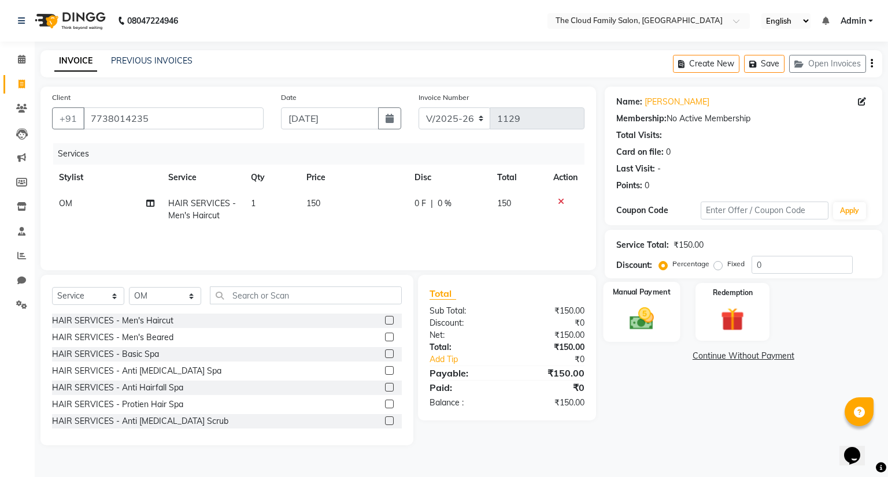
click at [624, 296] on label "Manual Payment" at bounding box center [642, 292] width 58 height 11
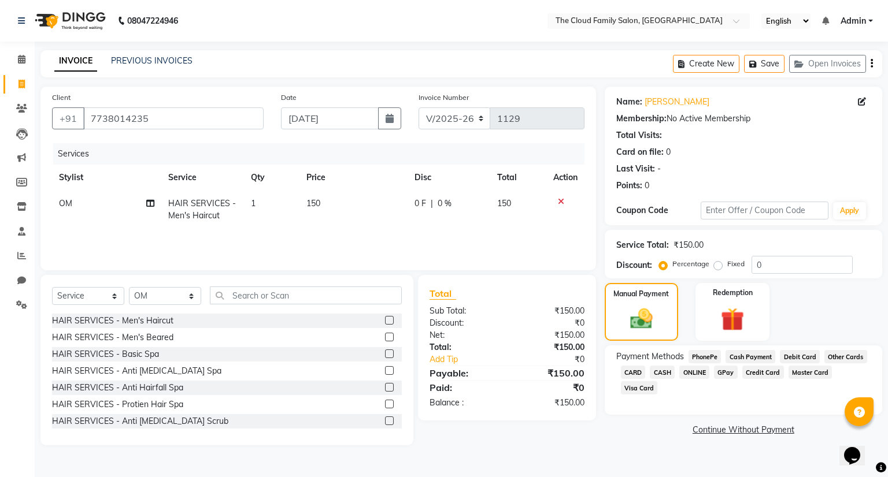
click at [685, 373] on span "ONLINE" at bounding box center [694, 372] width 30 height 13
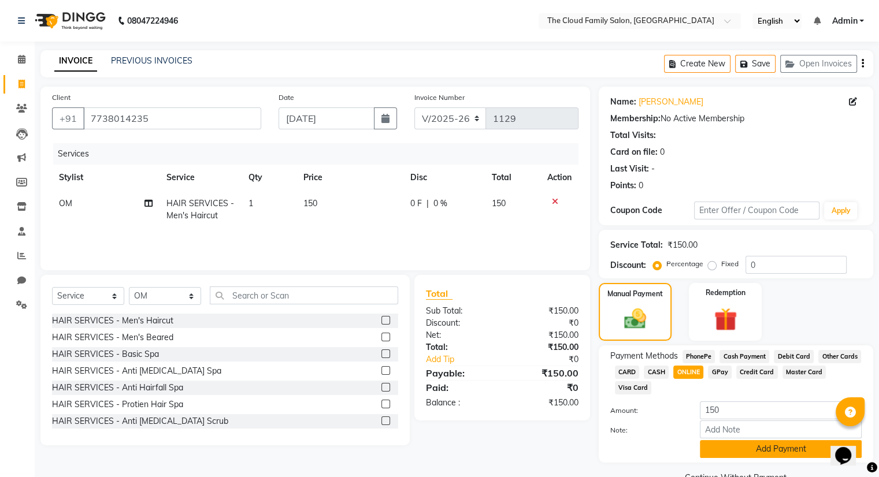
click at [747, 447] on button "Add Payment" at bounding box center [781, 449] width 162 height 18
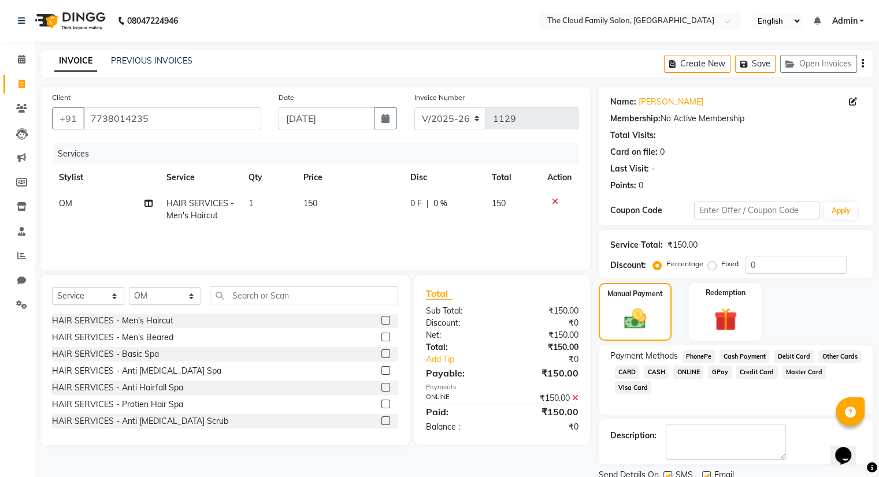
scroll to position [43, 0]
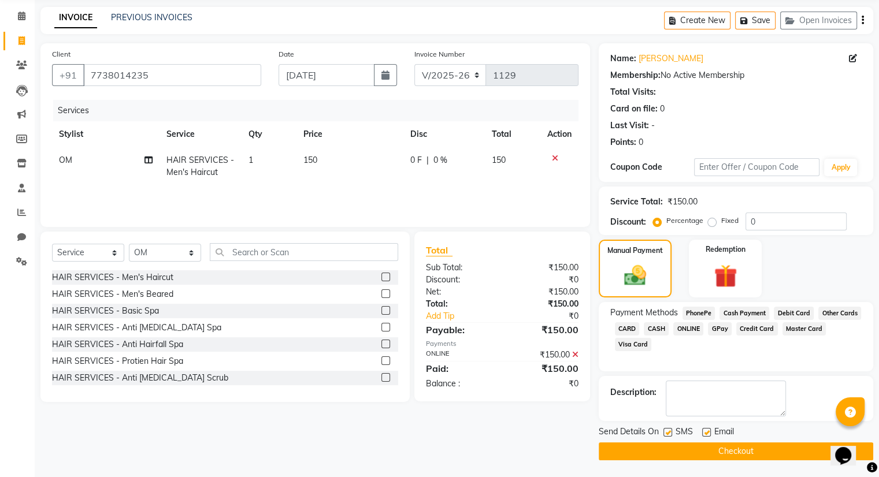
click at [705, 454] on button "Checkout" at bounding box center [736, 452] width 275 height 18
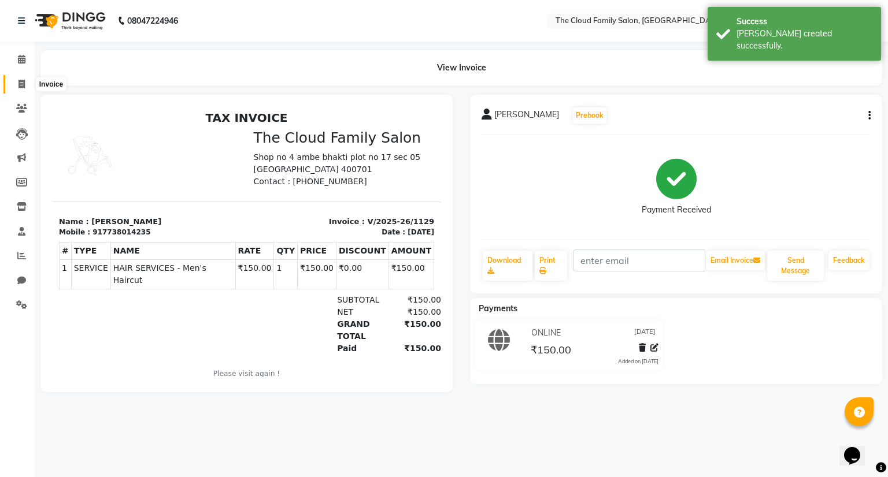
click at [24, 81] on icon at bounding box center [21, 84] width 6 height 9
select select "service"
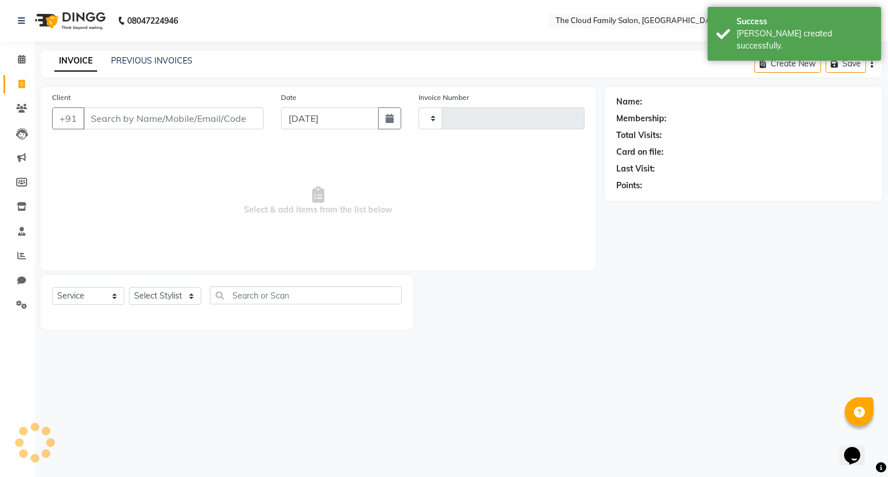
type input "1130"
select select "8444"
click at [154, 58] on link "PREVIOUS INVOICES" at bounding box center [151, 60] width 81 height 10
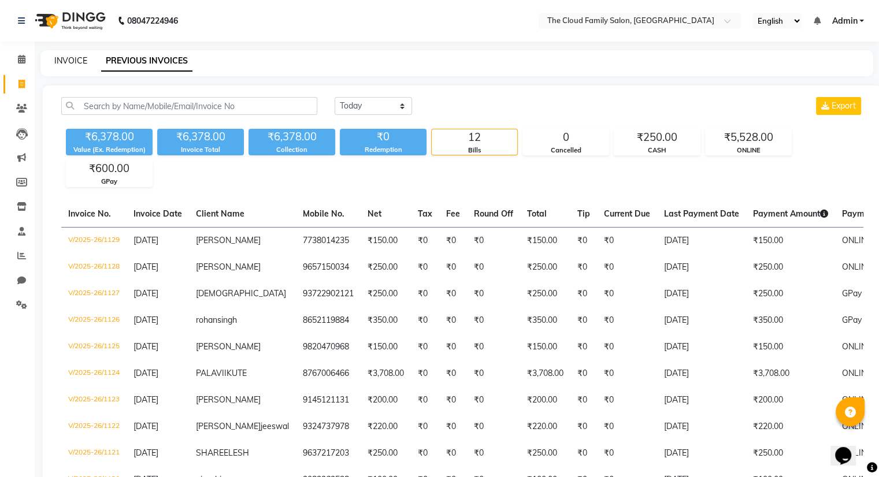
click at [69, 60] on link "INVOICE" at bounding box center [70, 60] width 33 height 10
select select "service"
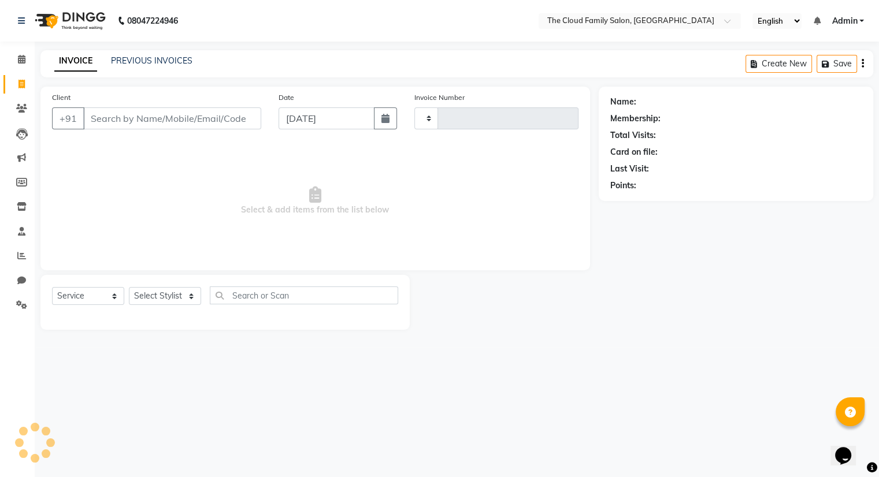
type input "1130"
select select "8444"
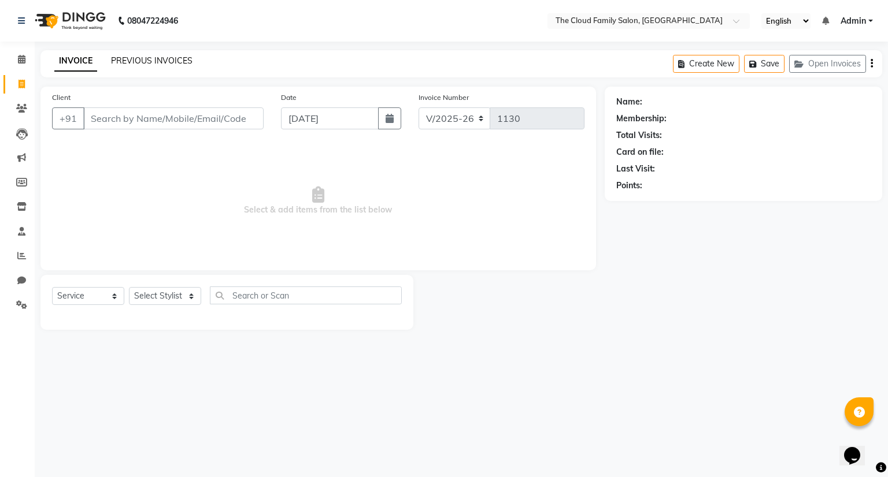
click at [145, 59] on link "PREVIOUS INVOICES" at bounding box center [151, 60] width 81 height 10
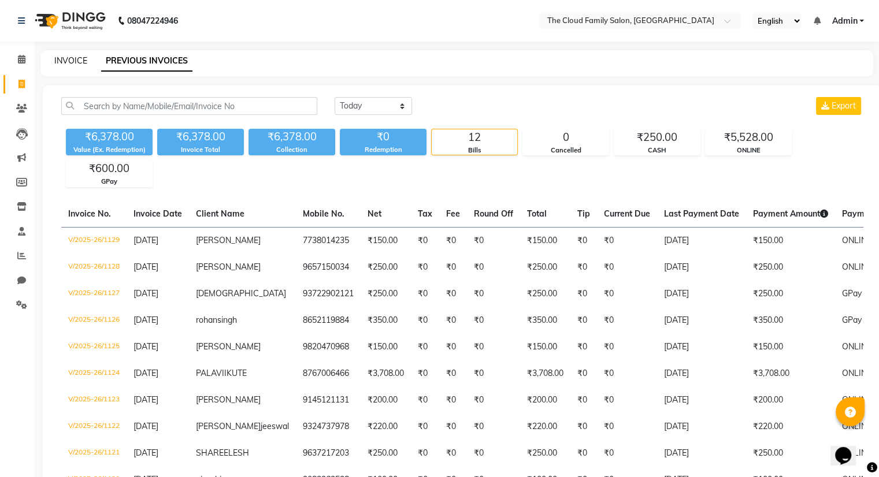
click at [70, 62] on link "INVOICE" at bounding box center [70, 60] width 33 height 10
select select "8444"
select select "service"
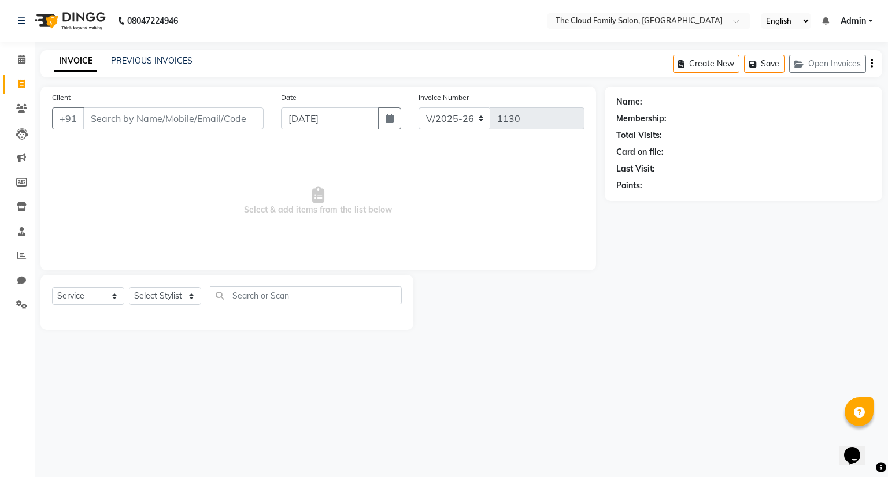
click at [95, 118] on input "Client" at bounding box center [173, 119] width 180 height 22
drag, startPoint x: 95, startPoint y: 118, endPoint x: 88, endPoint y: 119, distance: 7.0
click at [88, 119] on input "Client" at bounding box center [173, 119] width 180 height 22
click at [116, 65] on link "PREVIOUS INVOICES" at bounding box center [151, 60] width 81 height 10
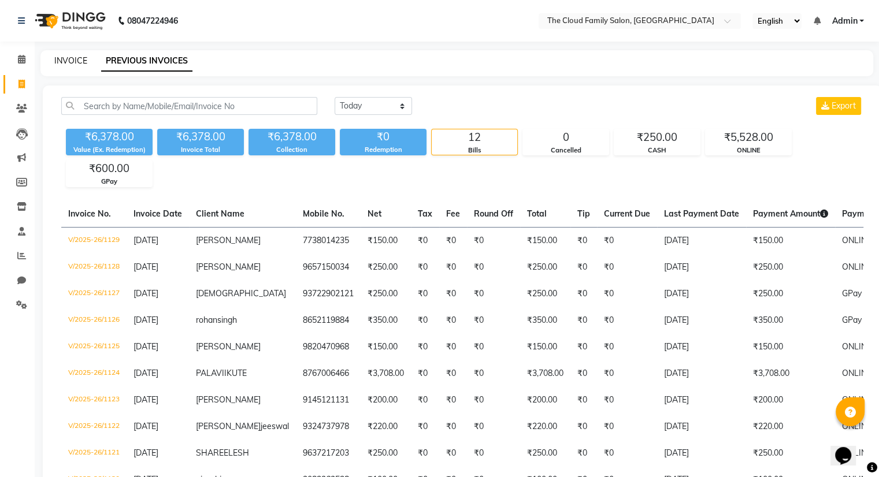
click at [83, 65] on link "INVOICE" at bounding box center [70, 60] width 33 height 10
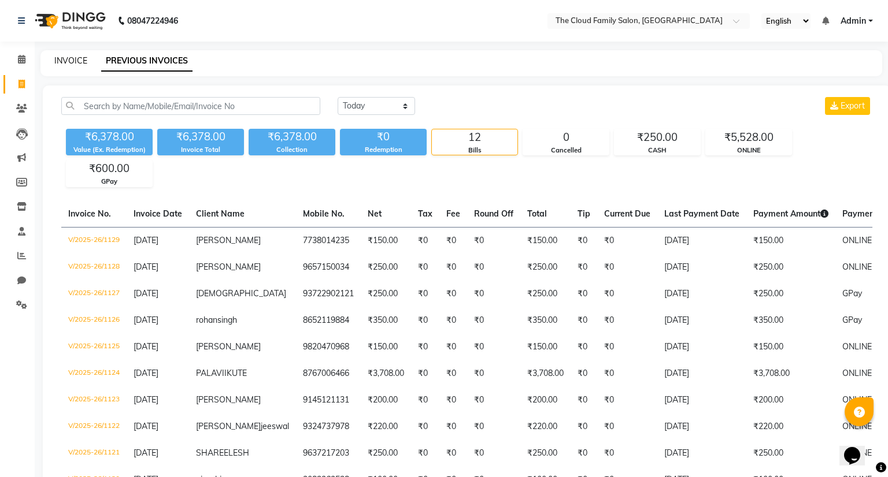
select select "8444"
select select "service"
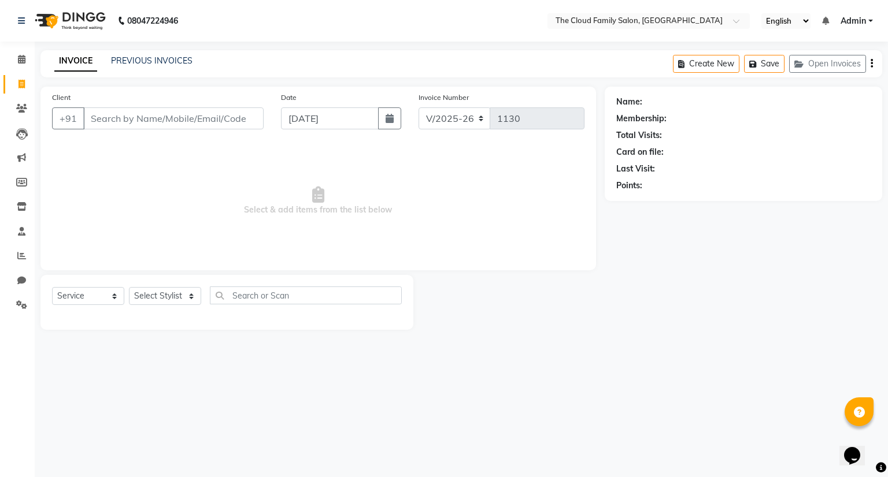
click at [105, 120] on input "Client" at bounding box center [173, 119] width 180 height 22
click at [183, 130] on div "Client +91" at bounding box center [157, 114] width 229 height 47
click at [169, 121] on input "Client" at bounding box center [173, 119] width 180 height 22
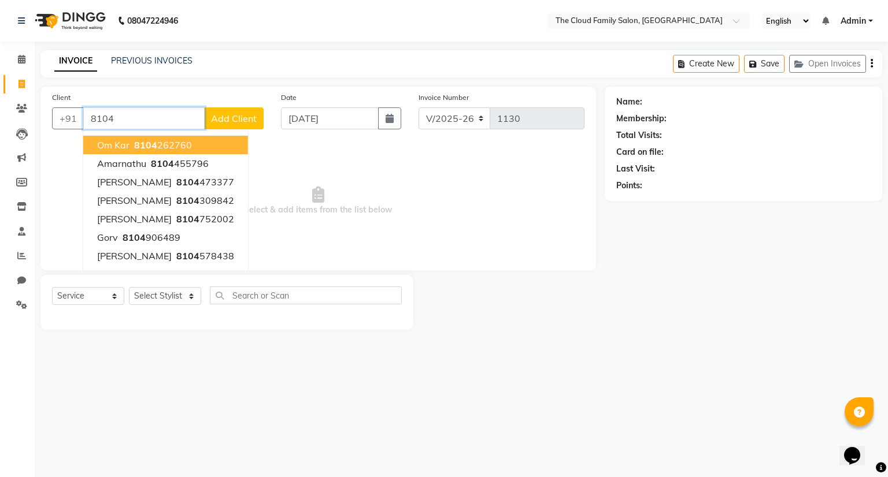
click at [165, 151] on ngb-highlight "8104 262760" at bounding box center [162, 145] width 60 height 12
type input "8104262760"
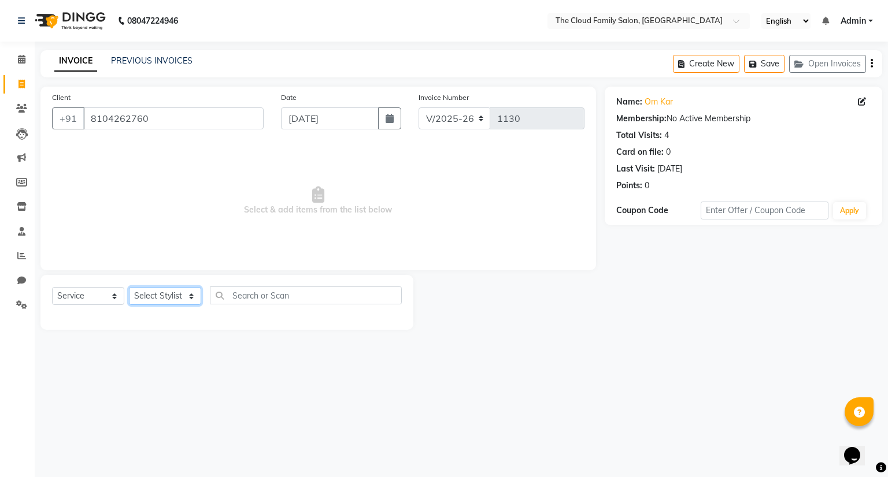
click at [163, 294] on select "Select Stylist Amrapali Bhumi OM Rizwan SOHL sunita" at bounding box center [165, 296] width 72 height 18
select select "83357"
click at [129, 288] on select "Select Stylist Amrapali Bhumi OM Rizwan SOHL sunita" at bounding box center [165, 296] width 72 height 18
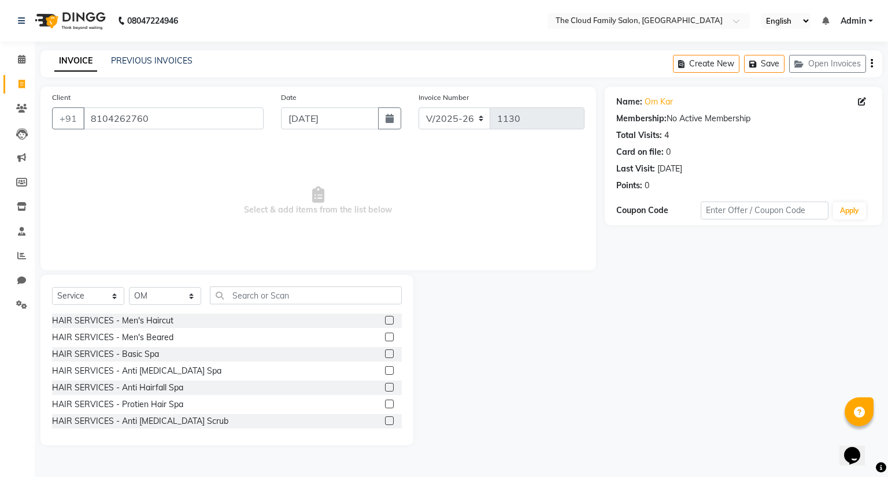
click at [385, 337] on label at bounding box center [389, 337] width 9 height 9
click at [385, 337] on input "checkbox" at bounding box center [389, 338] width 8 height 8
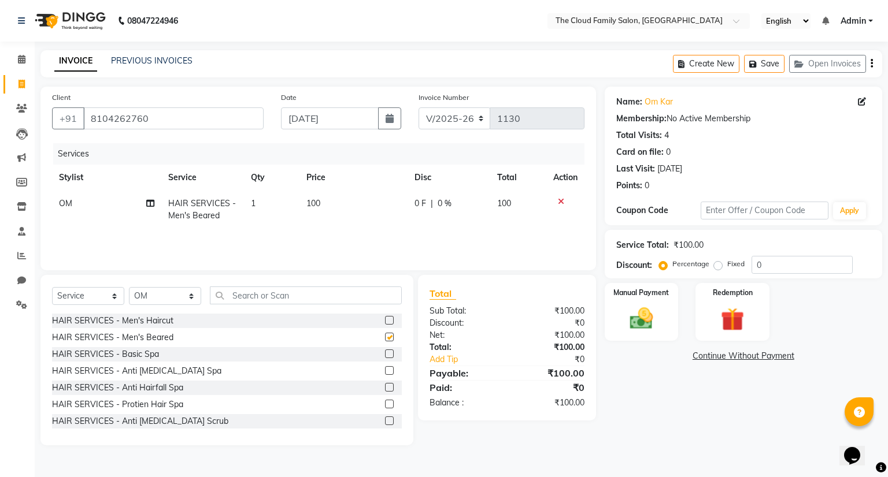
checkbox input "false"
click at [646, 299] on div "Manual Payment" at bounding box center [641, 312] width 77 height 60
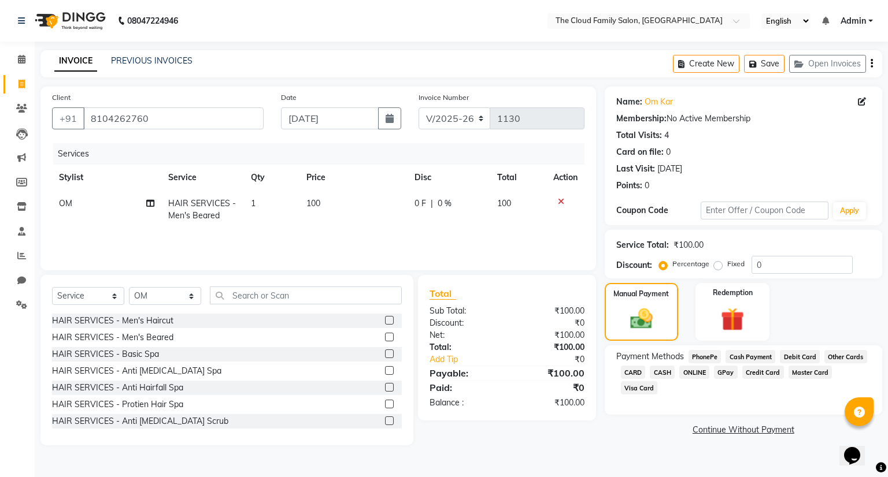
click at [688, 375] on span "ONLINE" at bounding box center [694, 372] width 30 height 13
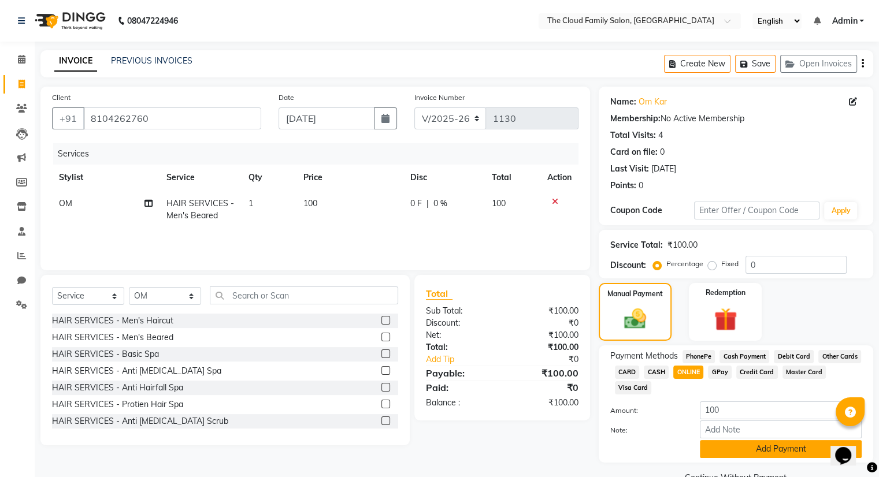
click at [721, 457] on button "Add Payment" at bounding box center [781, 449] width 162 height 18
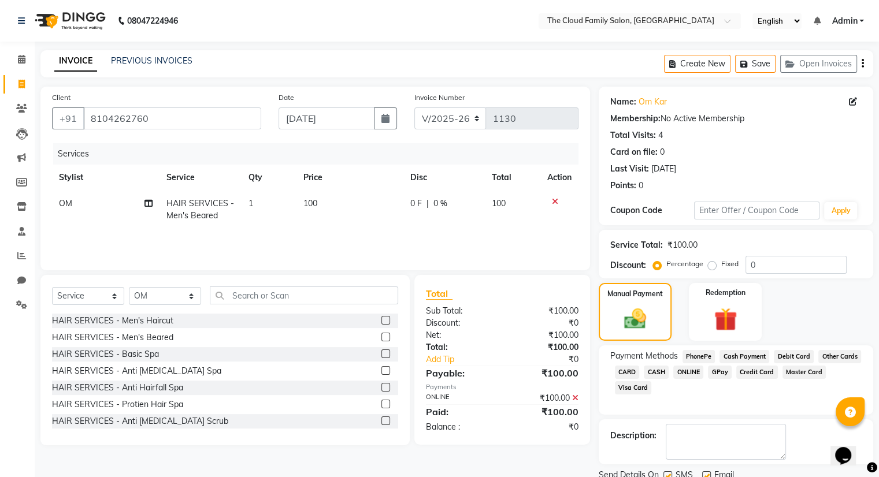
scroll to position [43, 0]
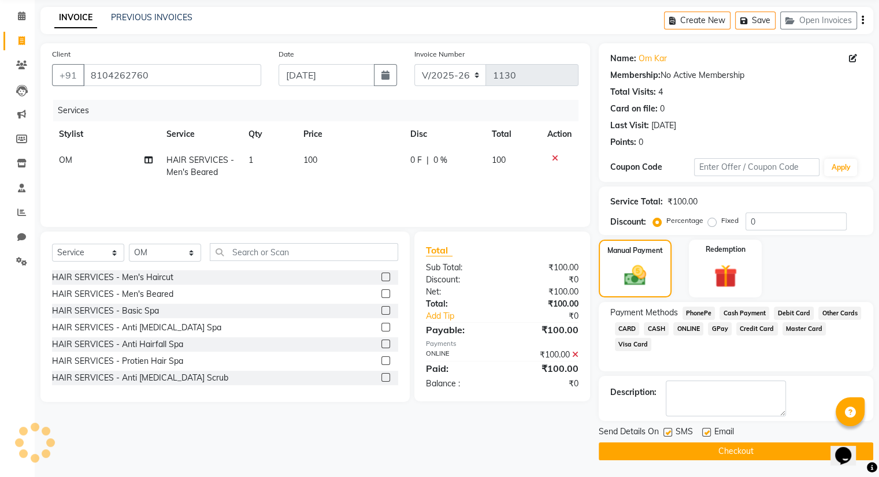
click at [717, 449] on button "Checkout" at bounding box center [736, 452] width 275 height 18
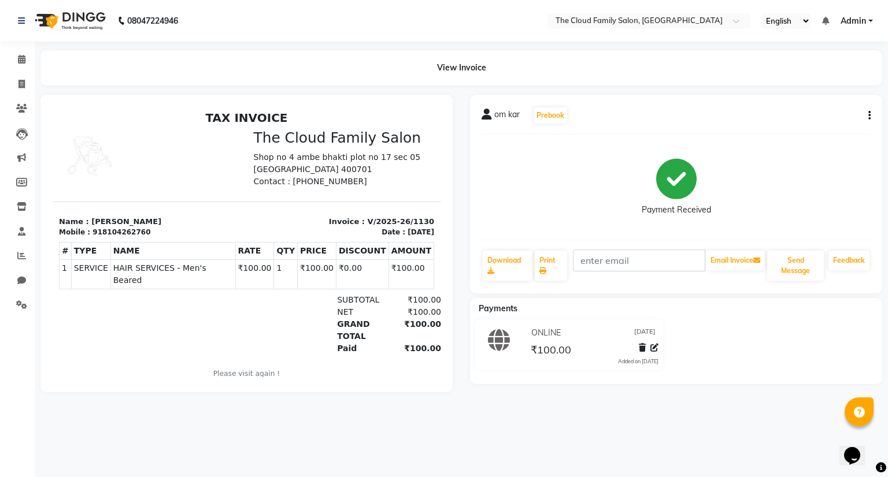
select select "service"
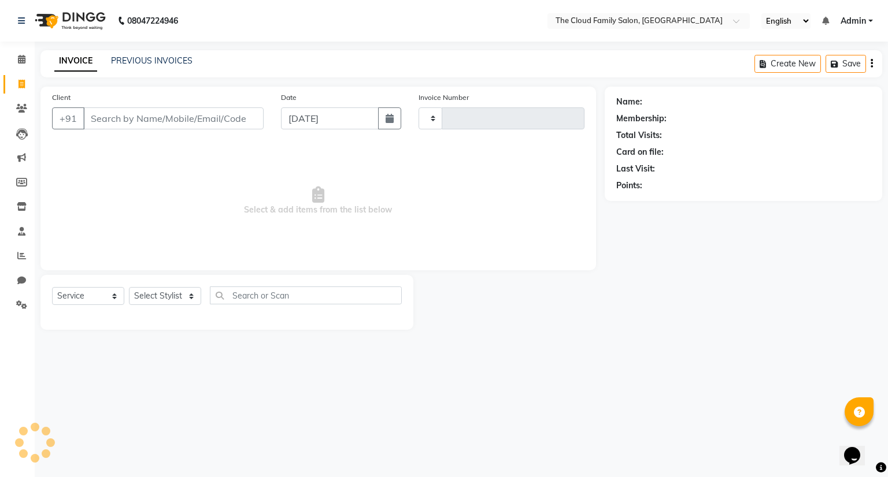
type input "1131"
select select "8444"
click at [108, 121] on input "Client" at bounding box center [173, 119] width 180 height 22
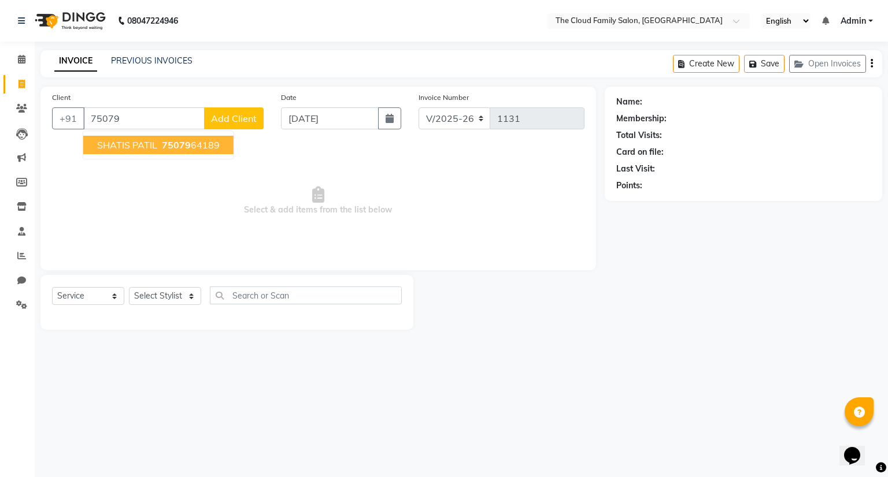
click at [117, 144] on span "SHATIS PATIL" at bounding box center [127, 145] width 60 height 12
type input "7507964189"
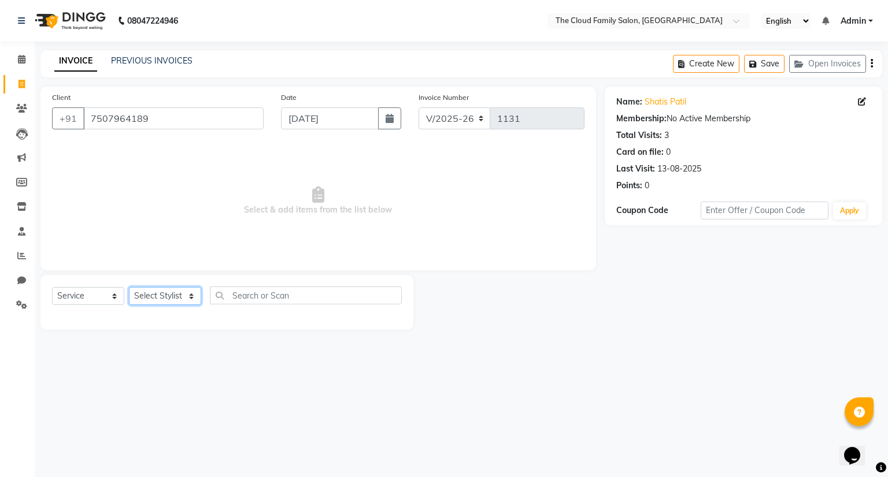
click at [164, 299] on select "Select Stylist Amrapali Bhumi OM Rizwan SOHL sunita" at bounding box center [165, 296] width 72 height 18
select select "86894"
click at [129, 288] on select "Select Stylist Amrapali Bhumi OM Rizwan SOHL sunita" at bounding box center [165, 296] width 72 height 18
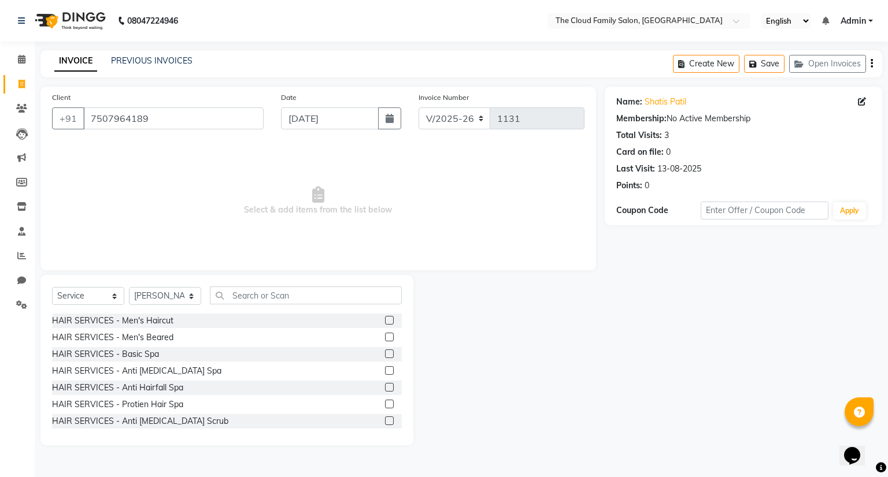
click at [385, 320] on label at bounding box center [389, 320] width 9 height 9
click at [385, 320] on input "checkbox" at bounding box center [389, 321] width 8 height 8
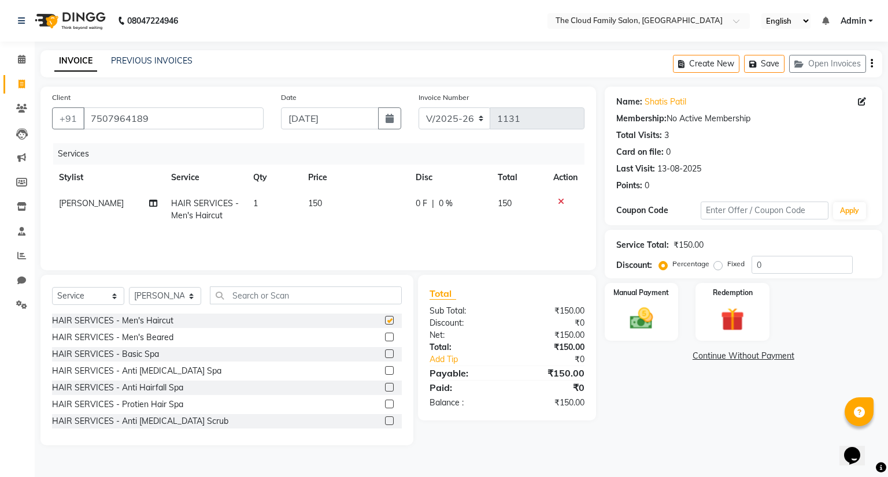
checkbox input "false"
click at [647, 308] on img at bounding box center [640, 319] width 39 height 28
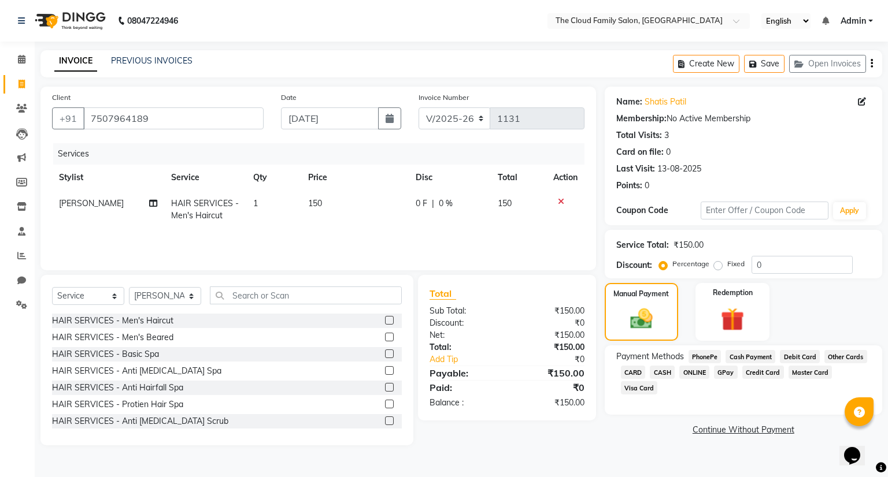
click at [695, 373] on span "ONLINE" at bounding box center [694, 372] width 30 height 13
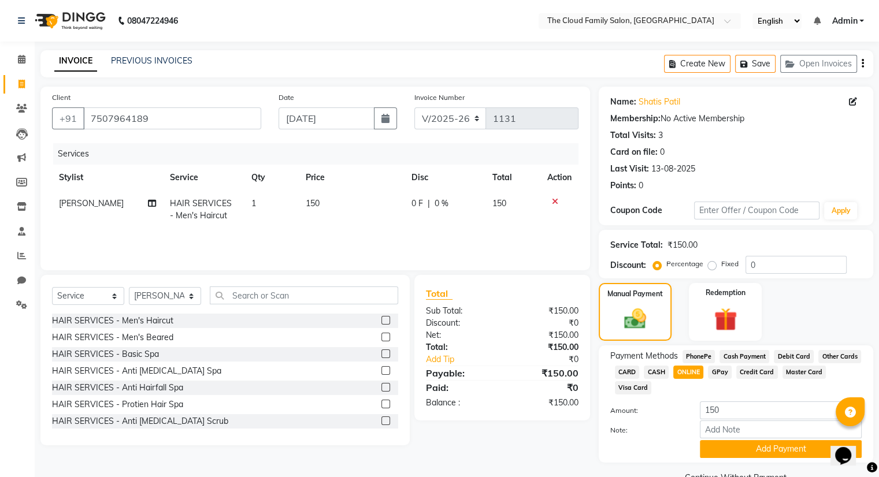
scroll to position [28, 0]
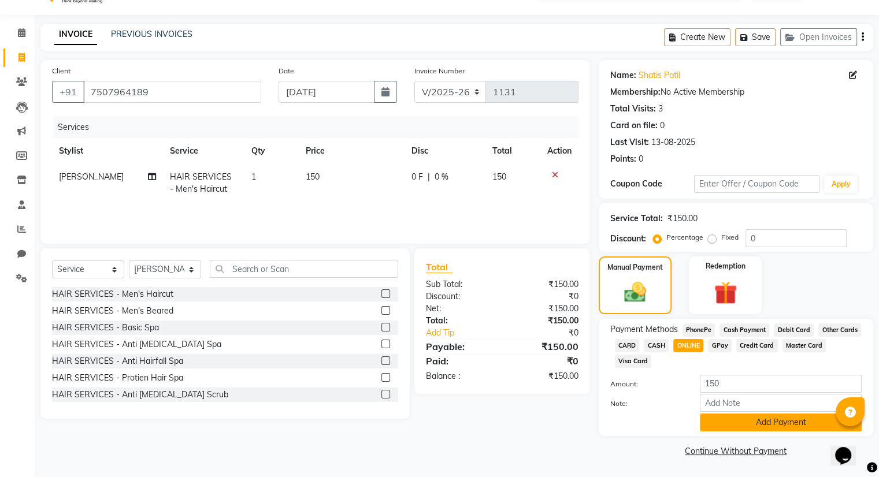
click at [726, 422] on button "Add Payment" at bounding box center [781, 423] width 162 height 18
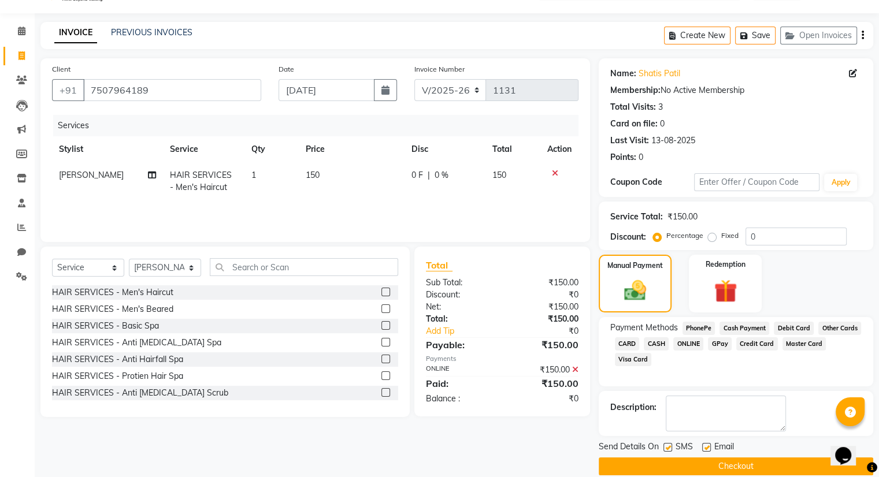
click at [731, 463] on button "Checkout" at bounding box center [736, 467] width 275 height 18
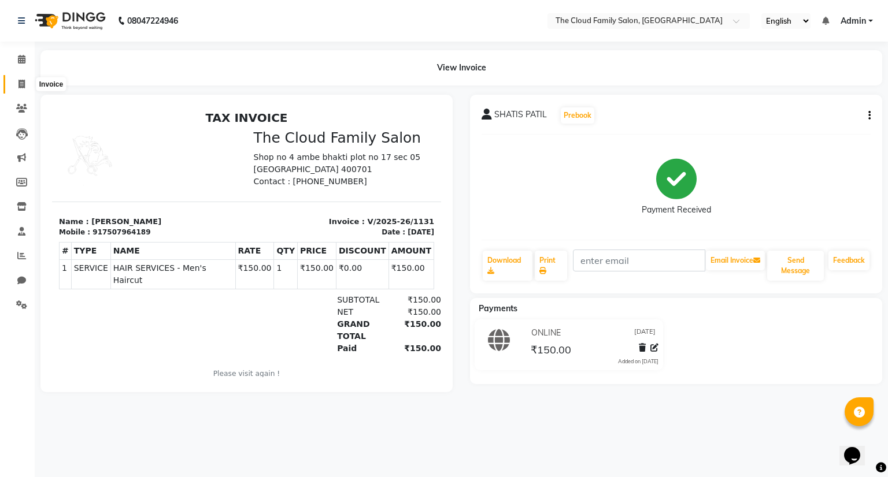
click at [18, 84] on icon at bounding box center [21, 84] width 6 height 9
select select "8444"
select select "service"
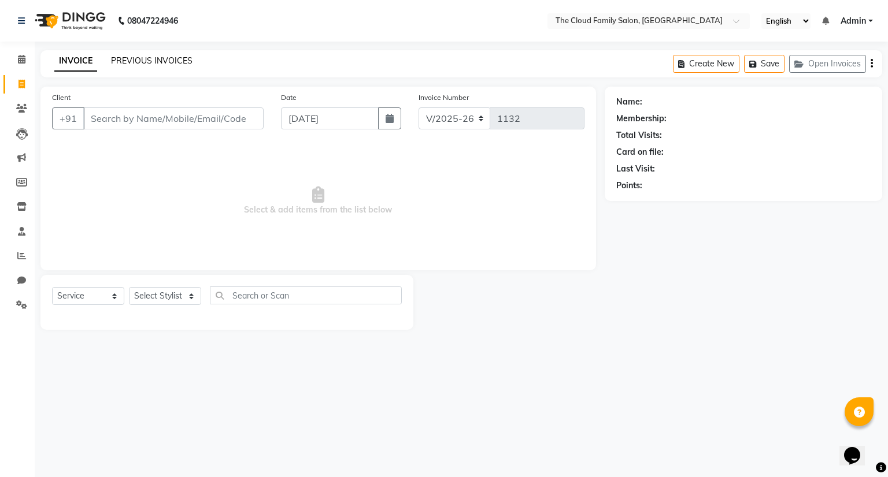
click at [143, 65] on link "PREVIOUS INVOICES" at bounding box center [151, 60] width 81 height 10
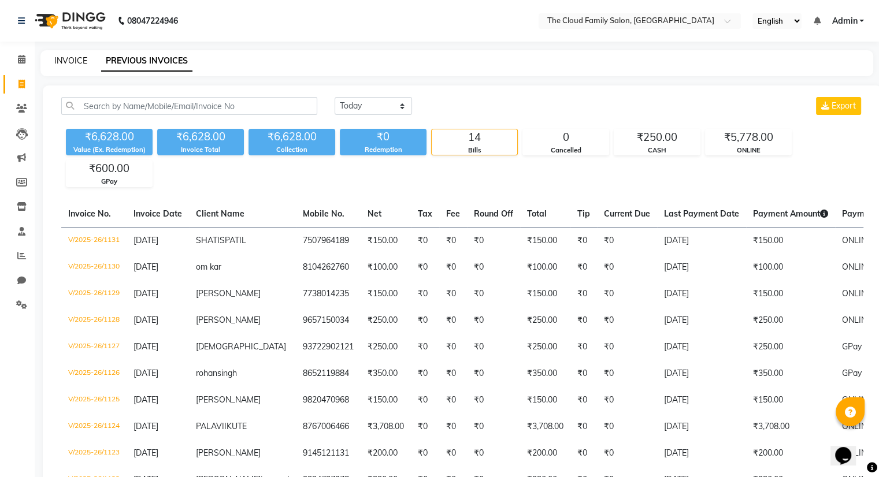
click at [71, 64] on link "INVOICE" at bounding box center [70, 60] width 33 height 10
select select "8444"
select select "service"
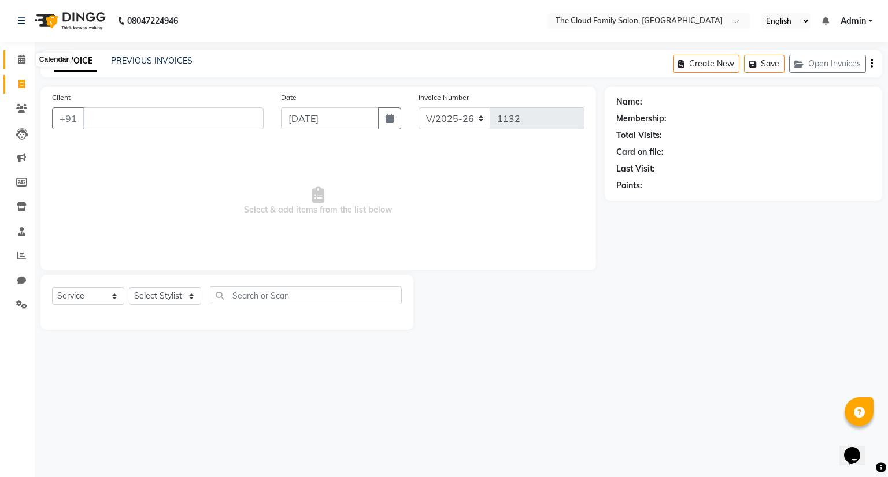
click at [23, 62] on icon at bounding box center [22, 59] width 8 height 9
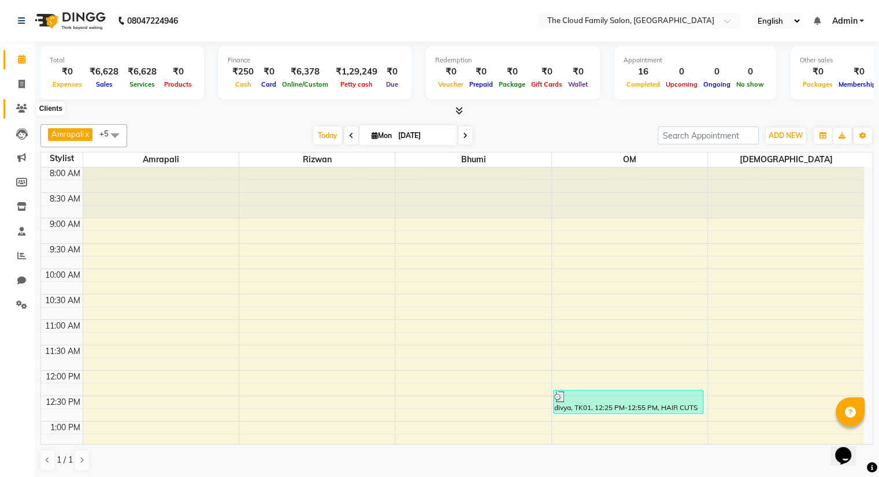
click at [18, 109] on icon at bounding box center [21, 108] width 11 height 9
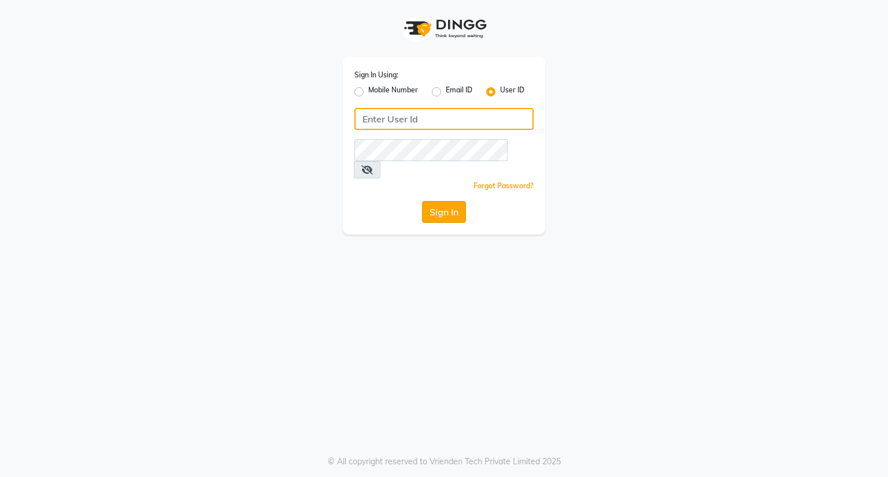
type input "[EMAIL_ADDRESS][DOMAIN_NAME]"
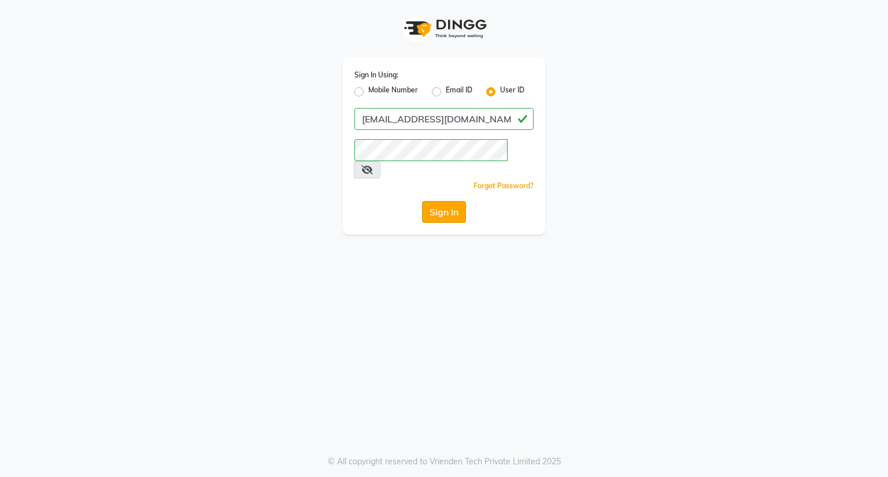
click at [444, 201] on button "Sign In" at bounding box center [444, 212] width 44 height 22
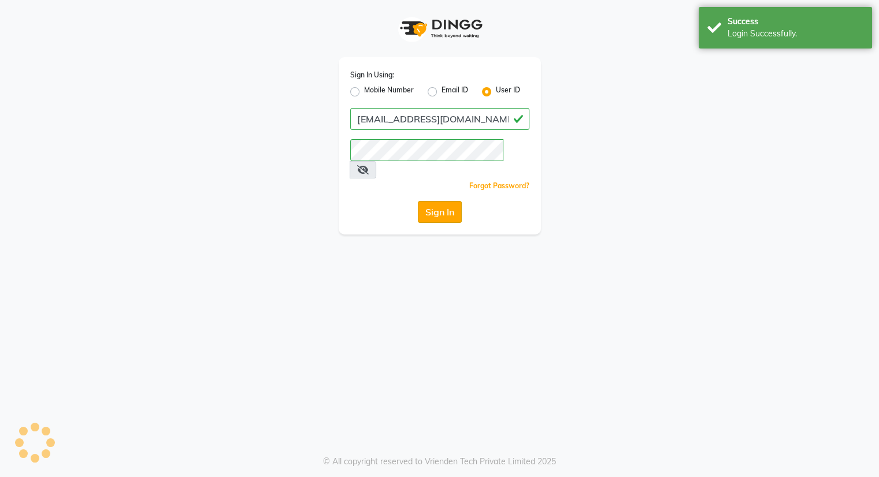
select select "8444"
select select "service"
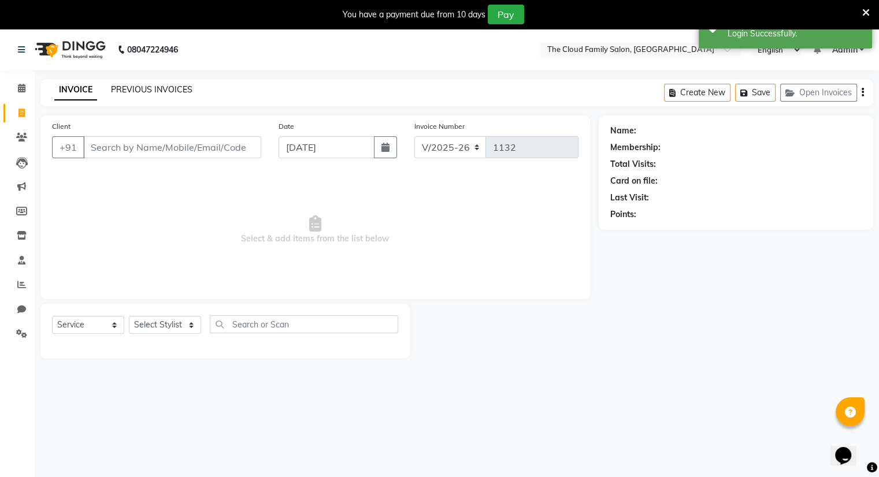
click at [184, 87] on link "PREVIOUS INVOICES" at bounding box center [151, 89] width 81 height 10
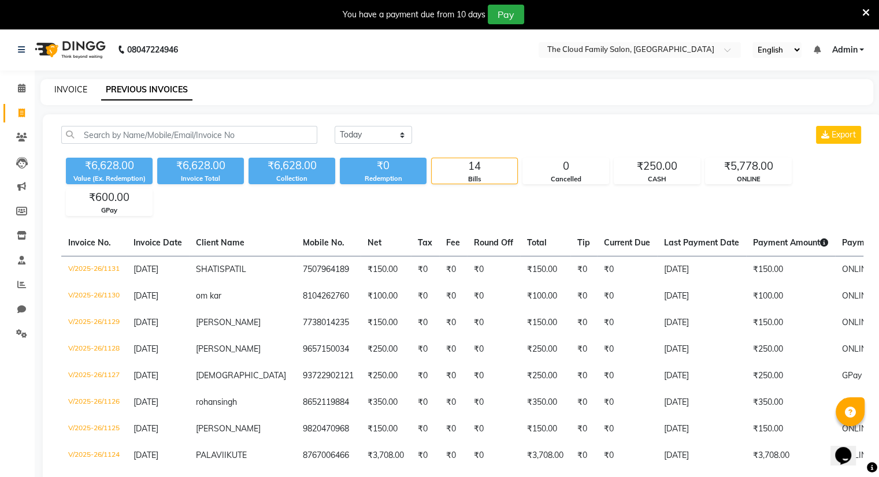
click at [69, 87] on link "INVOICE" at bounding box center [70, 89] width 33 height 10
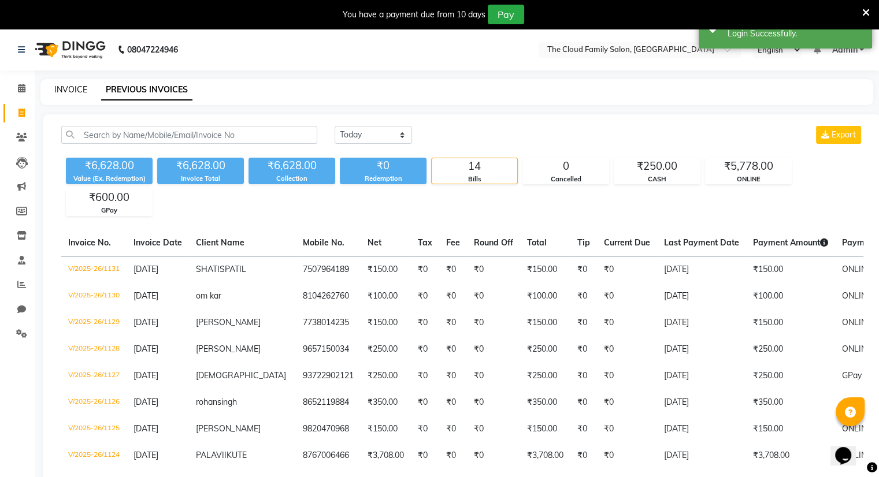
scroll to position [29, 0]
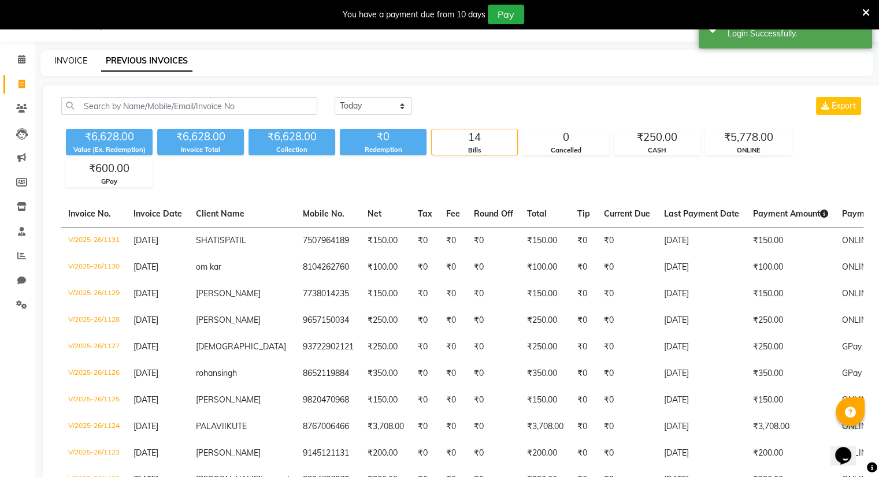
select select "8444"
select select "service"
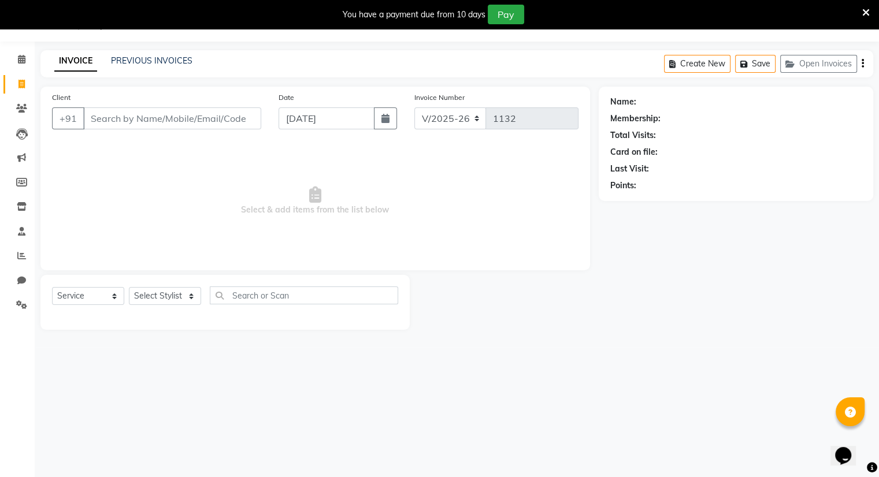
click at [43, 100] on div "Client +91" at bounding box center [156, 114] width 227 height 47
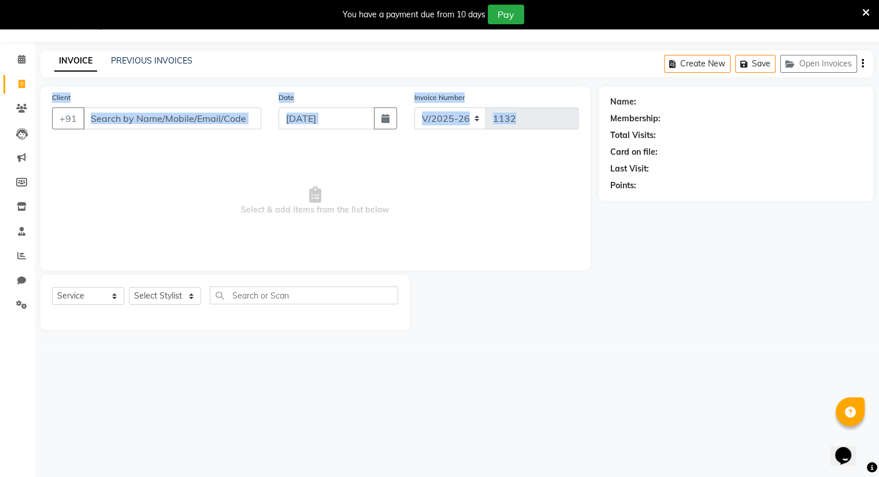
drag, startPoint x: 43, startPoint y: 100, endPoint x: 43, endPoint y: 153, distance: 52.6
click at [43, 153] on div "Client +91 Date [DATE] Invoice Number V/2025 V/[PHONE_NUMBER] Select & add item…" at bounding box center [315, 179] width 550 height 184
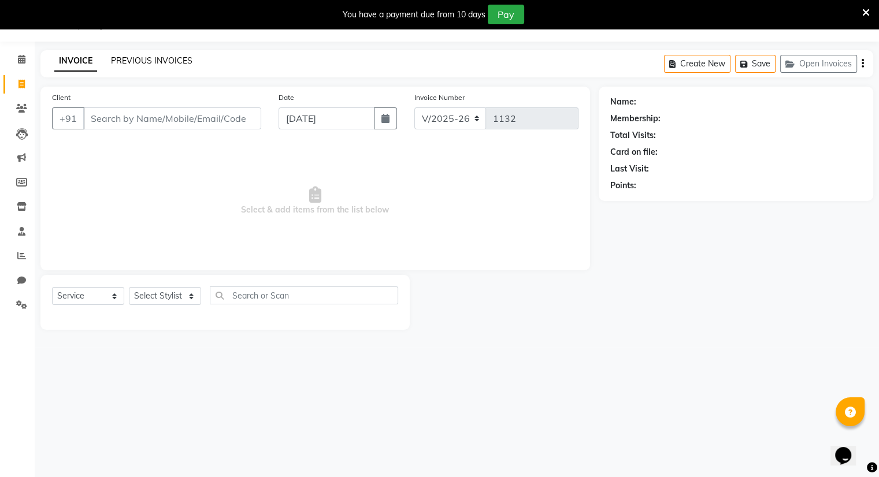
click at [146, 60] on link "PREVIOUS INVOICES" at bounding box center [151, 60] width 81 height 10
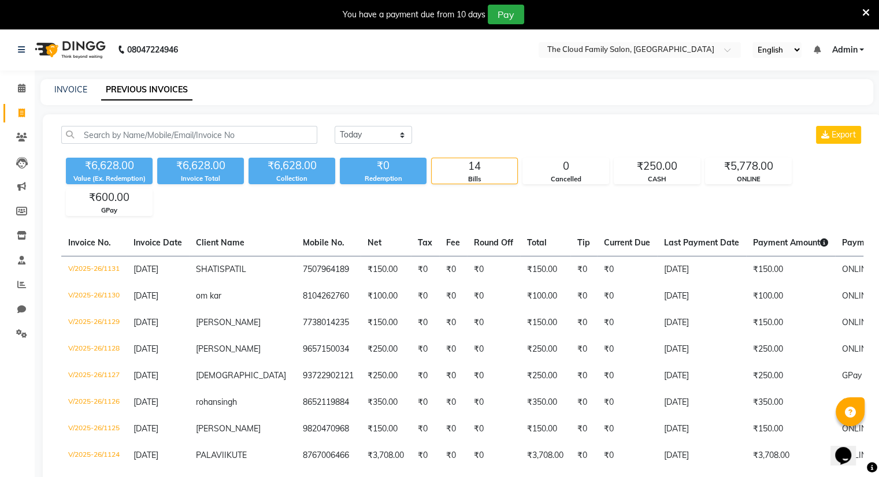
click at [868, 12] on icon at bounding box center [866, 13] width 8 height 10
